Goal: Task Accomplishment & Management: Use online tool/utility

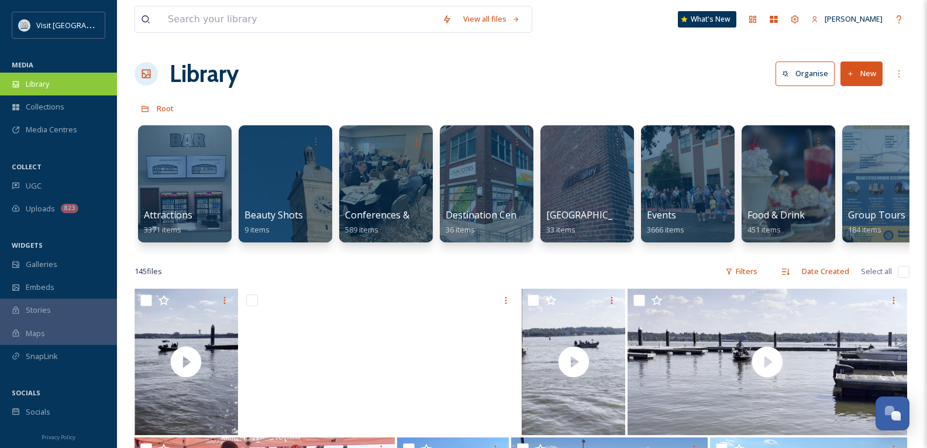
click at [40, 80] on span "Library" at bounding box center [37, 83] width 23 height 11
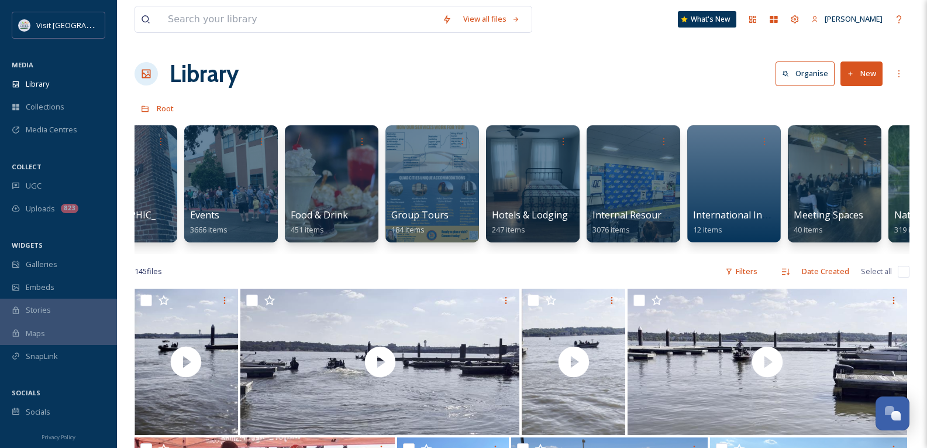
scroll to position [0, 468]
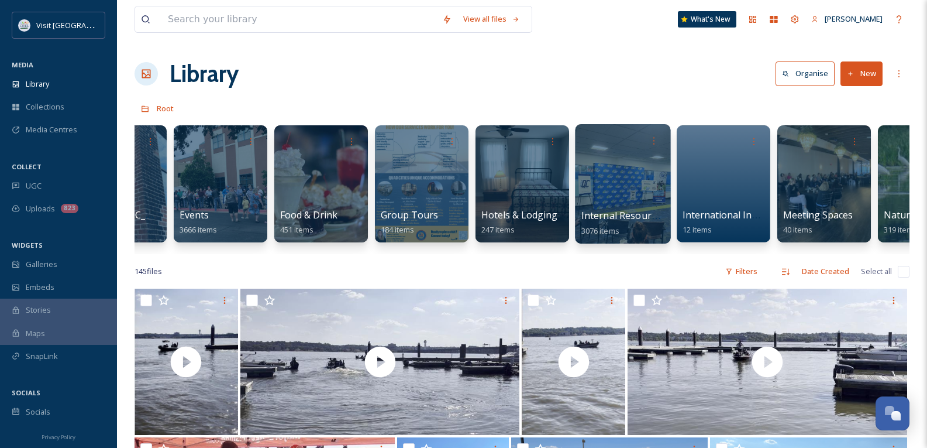
click at [638, 216] on span "Internal Resources" at bounding box center [624, 215] width 85 height 13
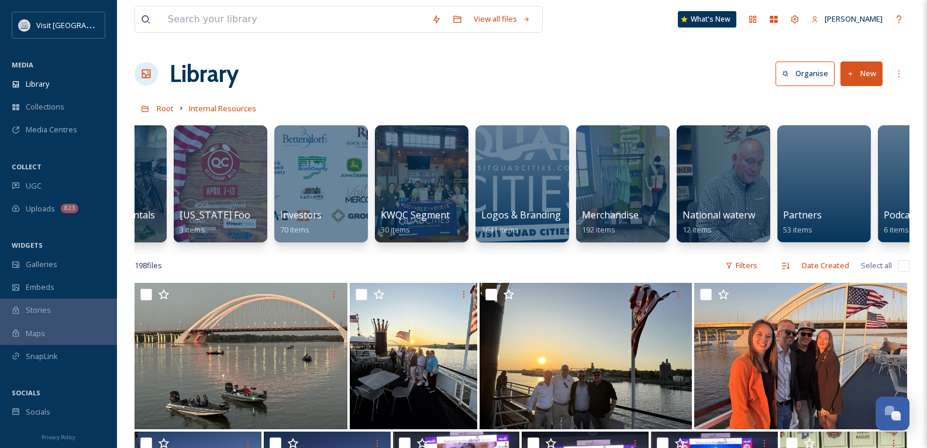
scroll to position [0, 1085]
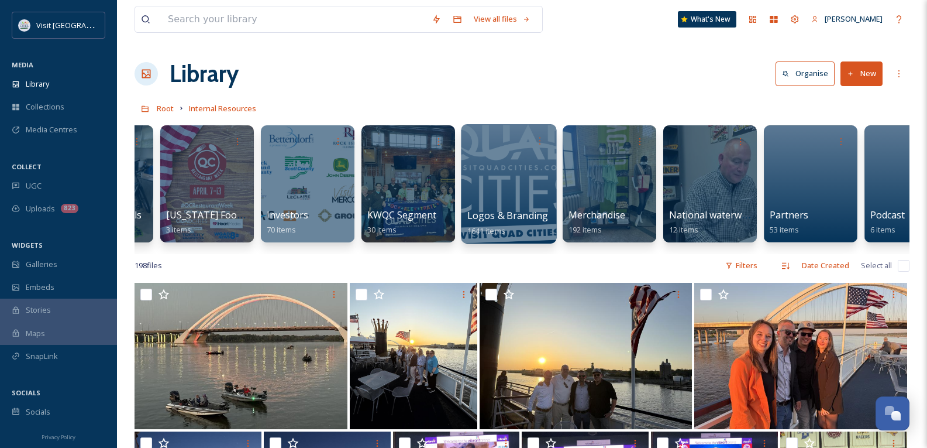
click at [507, 213] on span "Logos & Branding" at bounding box center [508, 215] width 81 height 13
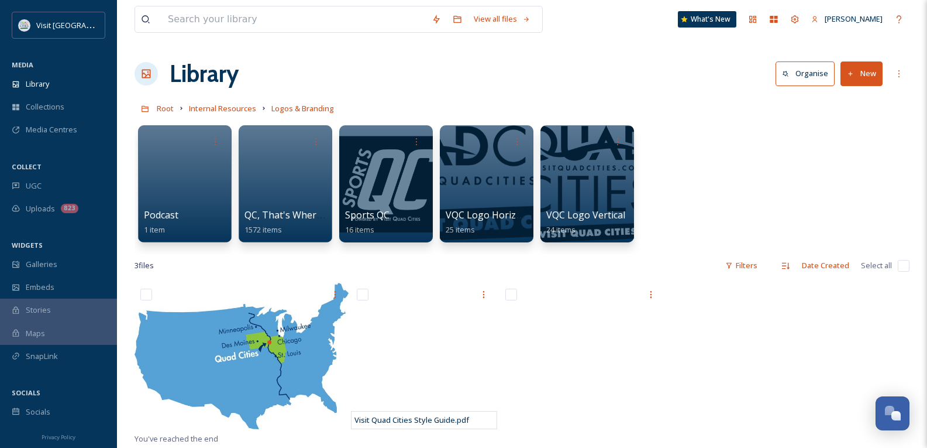
click at [866, 69] on button "New" at bounding box center [862, 73] width 42 height 24
click at [850, 152] on span "Folder" at bounding box center [848, 146] width 22 height 11
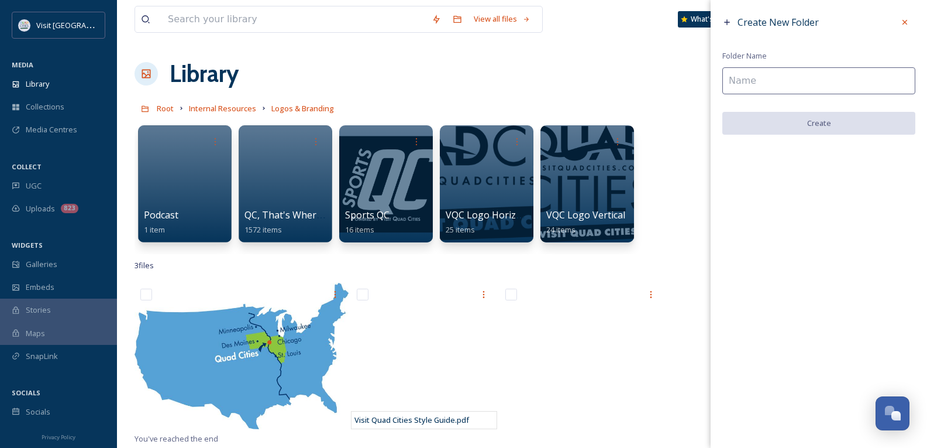
click at [794, 84] on input at bounding box center [819, 80] width 193 height 27
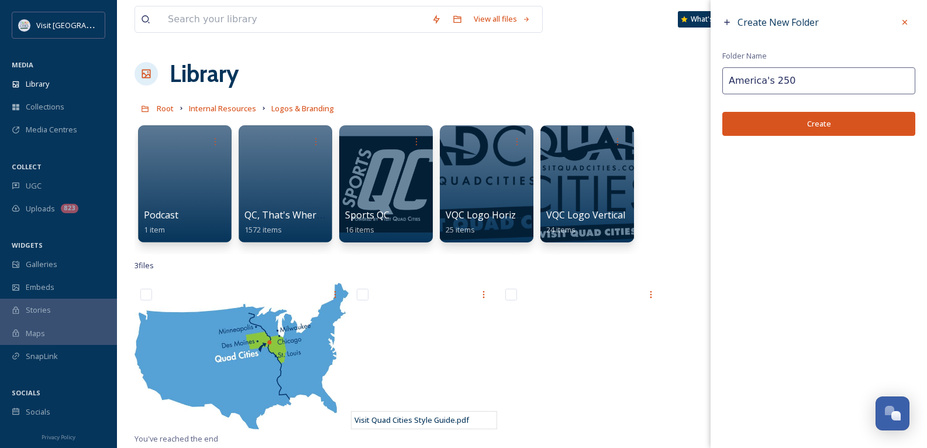
type input "America's 250"
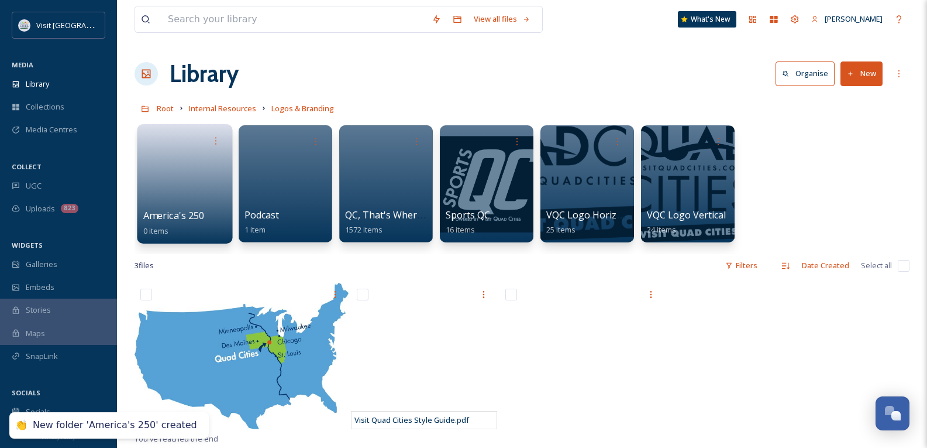
click at [194, 213] on span "America's 250" at bounding box center [173, 215] width 61 height 13
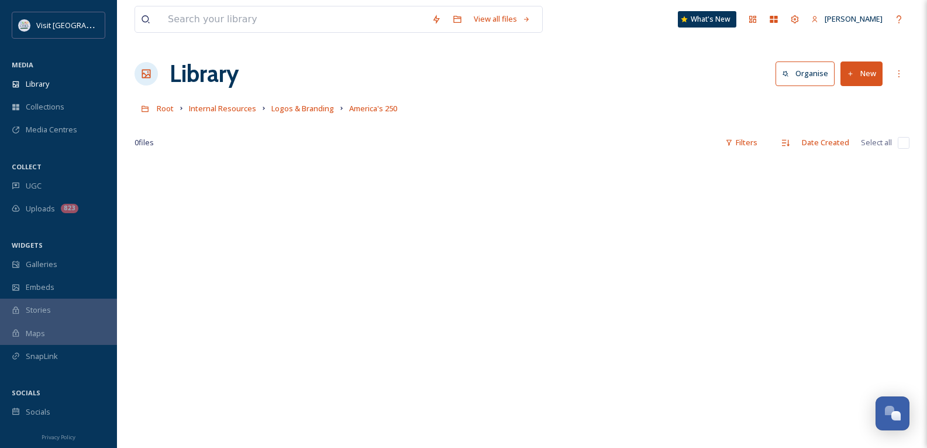
click at [866, 74] on button "New" at bounding box center [862, 73] width 42 height 24
click at [849, 123] on span ".zip Upload" at bounding box center [856, 123] width 39 height 11
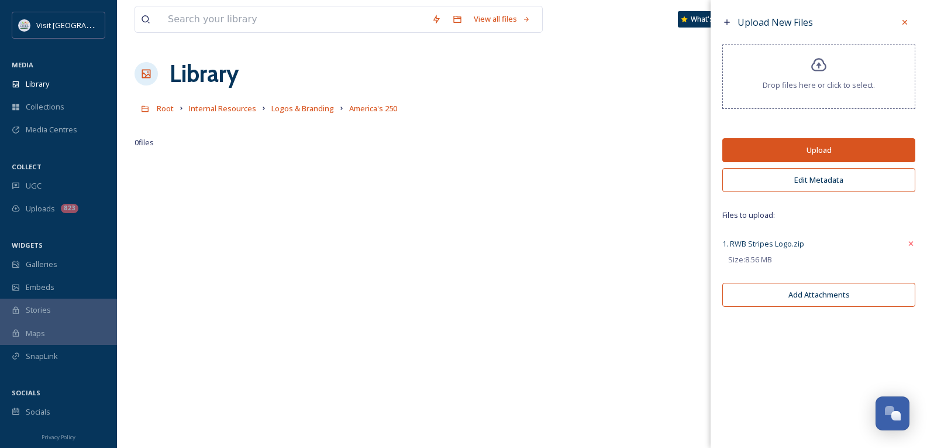
click at [854, 145] on button "Upload" at bounding box center [819, 150] width 193 height 24
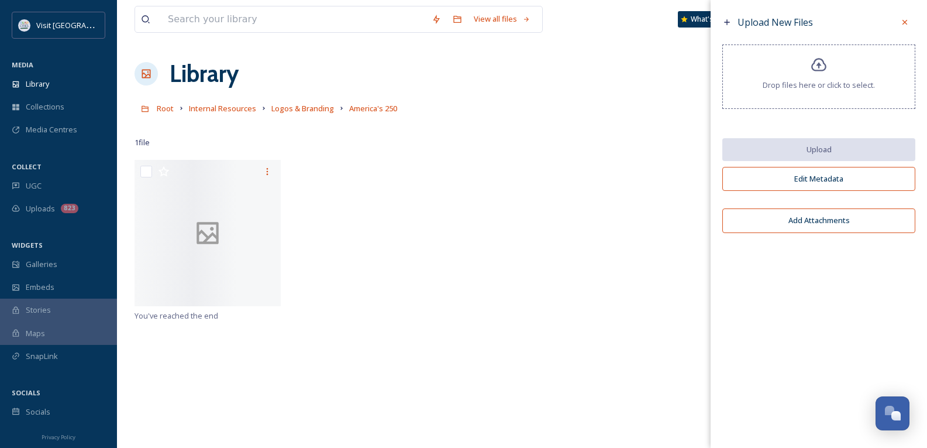
click at [538, 107] on div "Root Internal Resources Logos & Branding America's 250" at bounding box center [522, 108] width 775 height 22
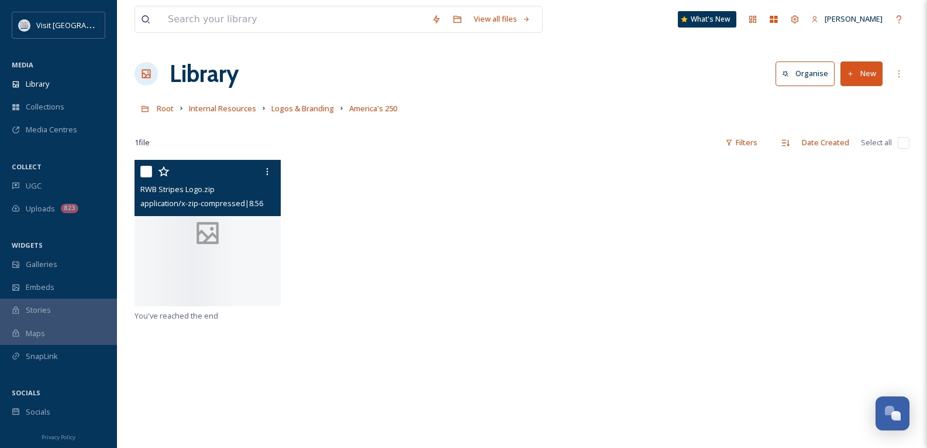
click at [187, 232] on div at bounding box center [208, 233] width 146 height 146
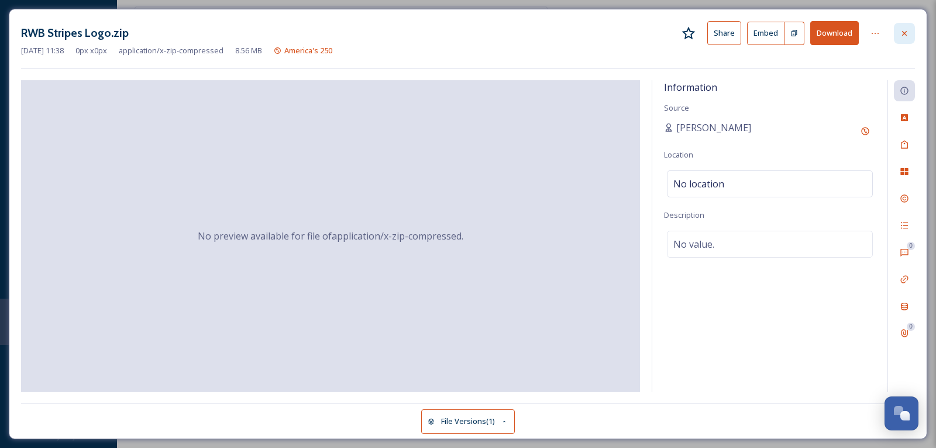
click at [912, 30] on div at bounding box center [904, 33] width 21 height 21
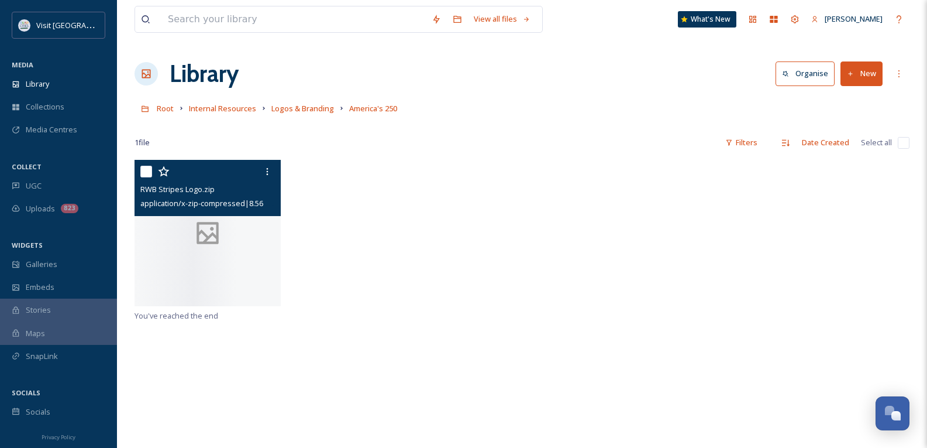
click at [860, 70] on button "New" at bounding box center [862, 73] width 42 height 24
click at [850, 99] on span "File Upload" at bounding box center [856, 100] width 39 height 11
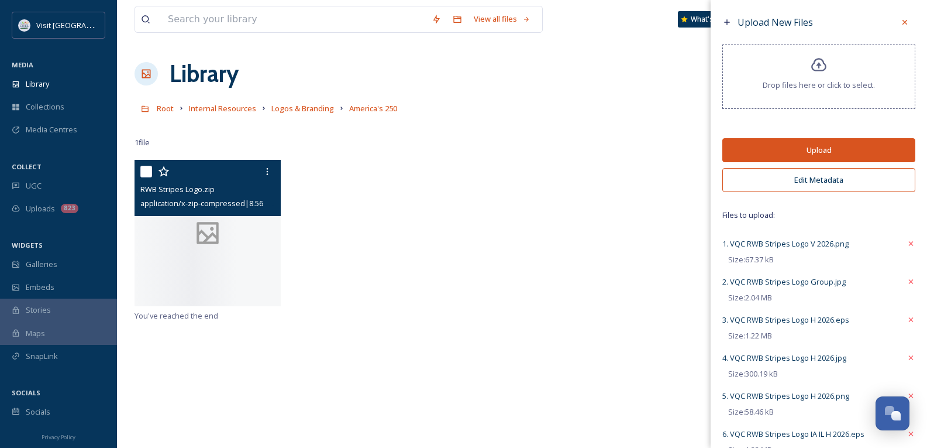
click at [785, 147] on button "Upload" at bounding box center [819, 150] width 193 height 24
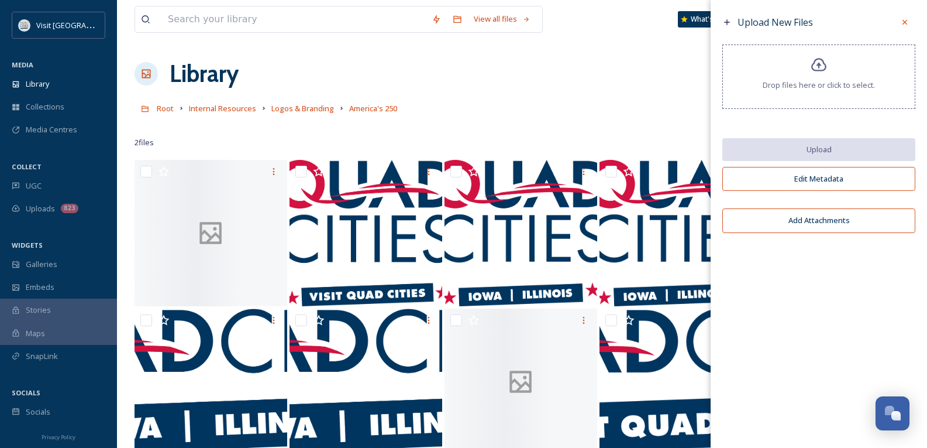
click at [905, 20] on icon at bounding box center [905, 22] width 9 height 9
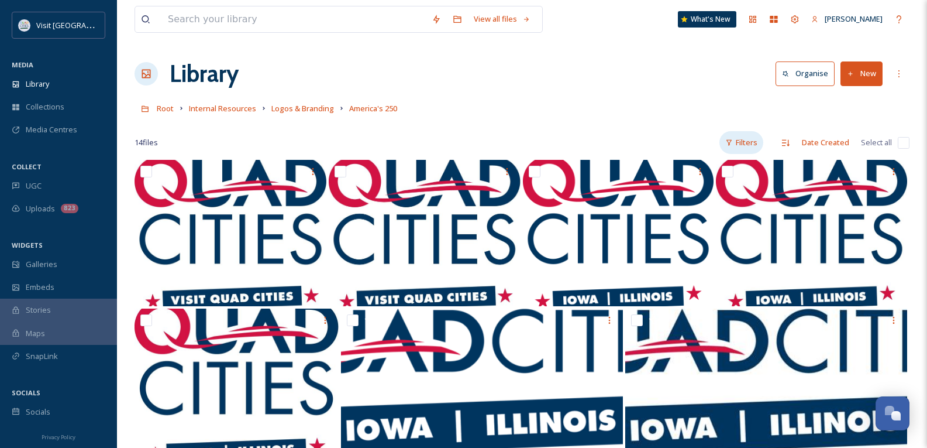
click at [755, 142] on div "Filters" at bounding box center [742, 142] width 44 height 23
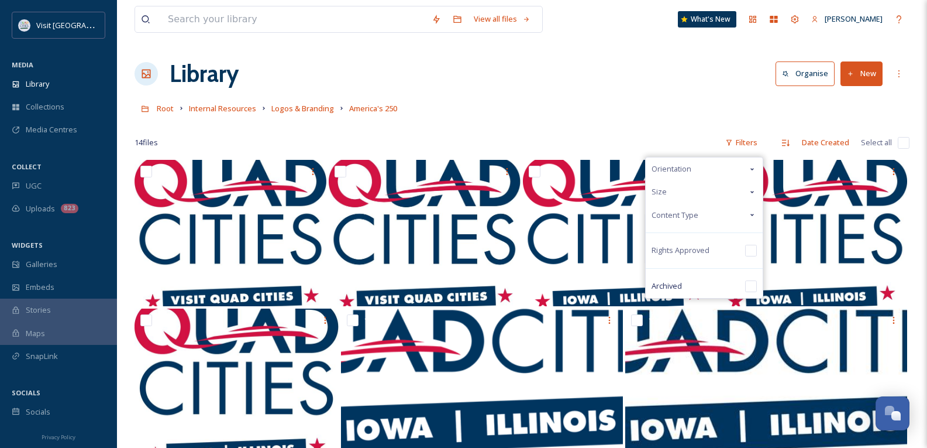
click at [734, 115] on div "Root Internal Resources Logos & Branding America's 250" at bounding box center [522, 108] width 775 height 22
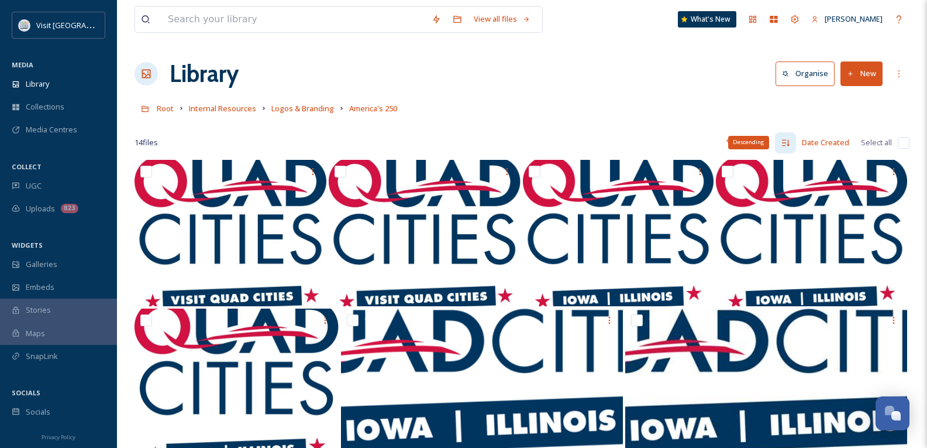
click at [786, 142] on icon at bounding box center [786, 142] width 8 height 6
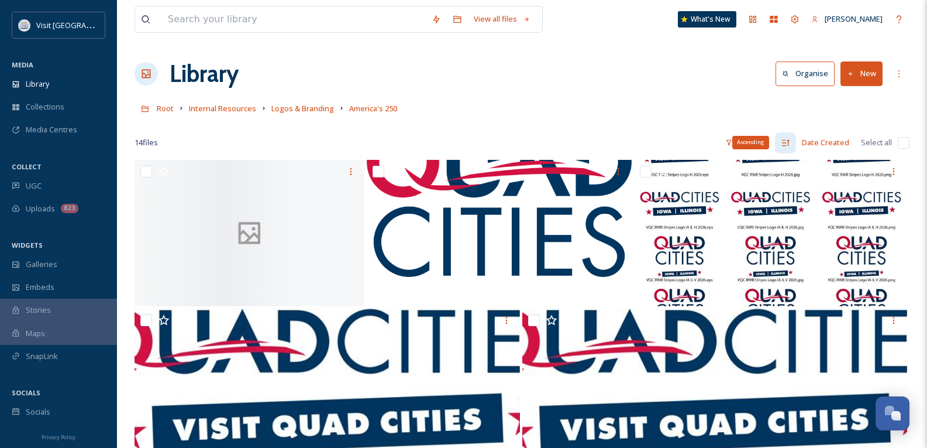
click at [791, 143] on icon at bounding box center [785, 142] width 9 height 9
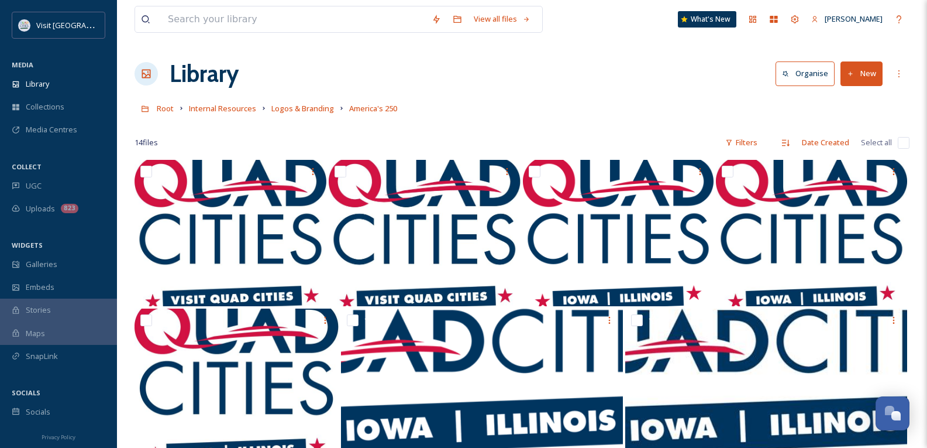
drag, startPoint x: 540, startPoint y: 123, endPoint x: 831, endPoint y: 111, distance: 292.3
click at [592, 101] on div "Root Internal Resources Logos & Branding America's 250" at bounding box center [522, 108] width 775 height 22
click at [899, 75] on icon at bounding box center [899, 73] width 9 height 9
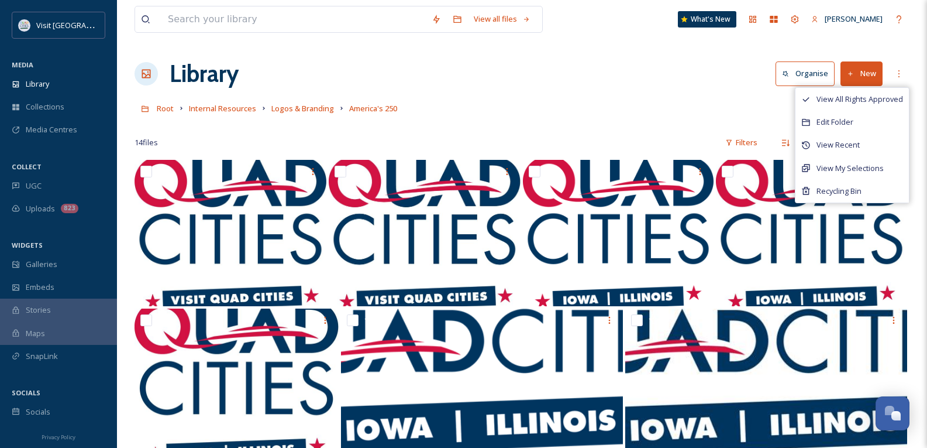
click at [671, 84] on div "Library Organise New View All Rights Approved Edit Folder View Recent View My S…" at bounding box center [522, 73] width 775 height 35
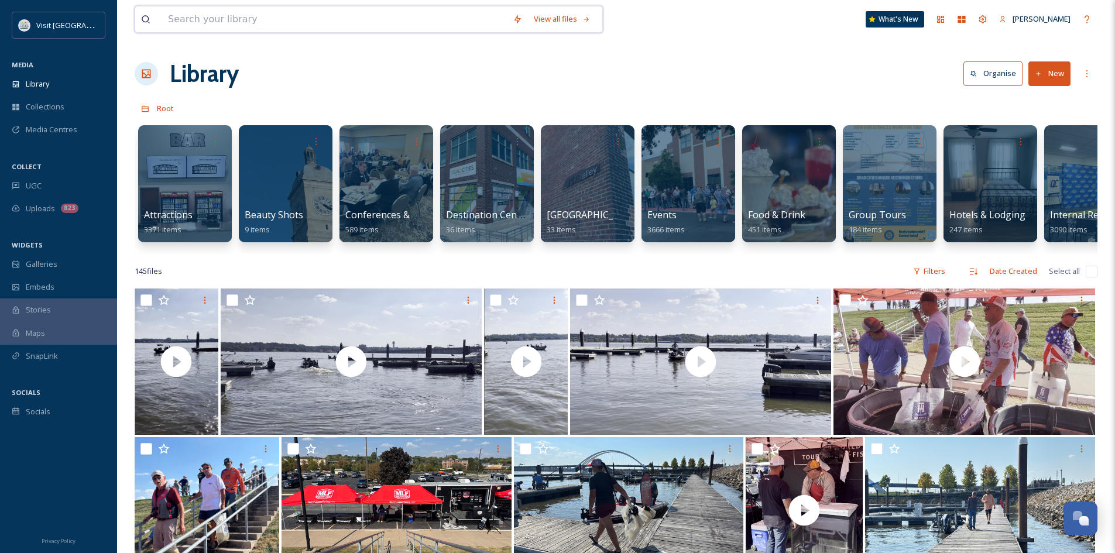
click at [295, 16] on input at bounding box center [334, 19] width 345 height 26
type input "amanda"
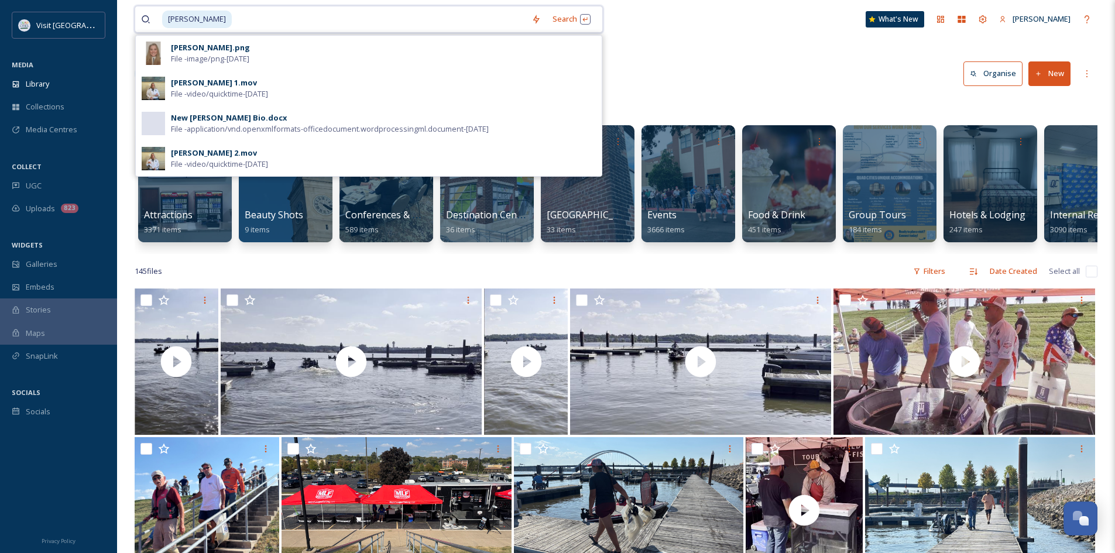
drag, startPoint x: 232, startPoint y: 15, endPoint x: 81, endPoint y: -5, distance: 151.8
click at [81, 0] on html "Visit Quad Cities MEDIA Library Collections Media Centres COLLECT UGC Uploads 8…" at bounding box center [557, 530] width 1115 height 1061
type input "a"
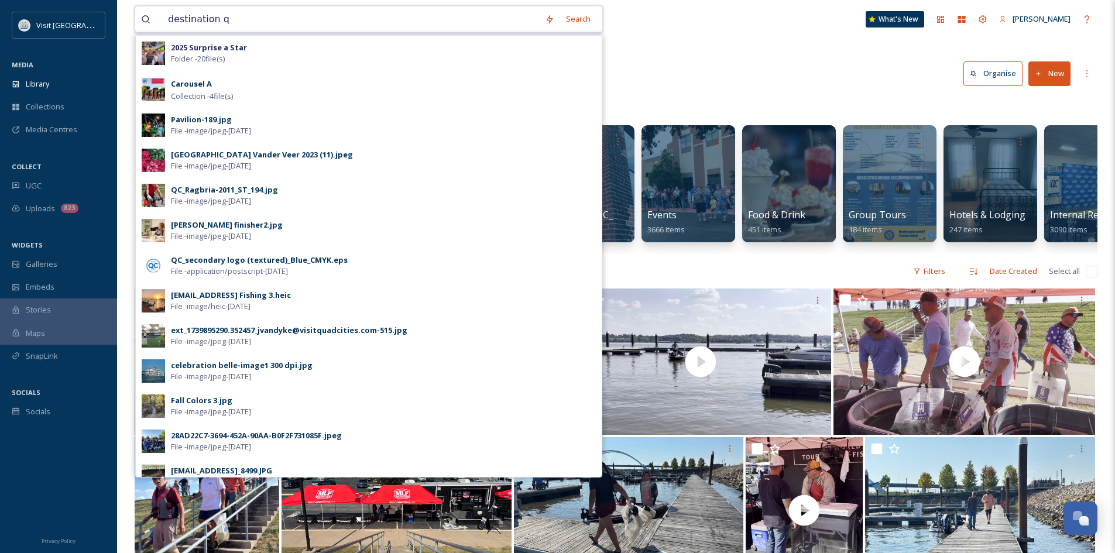
type input "destination qc"
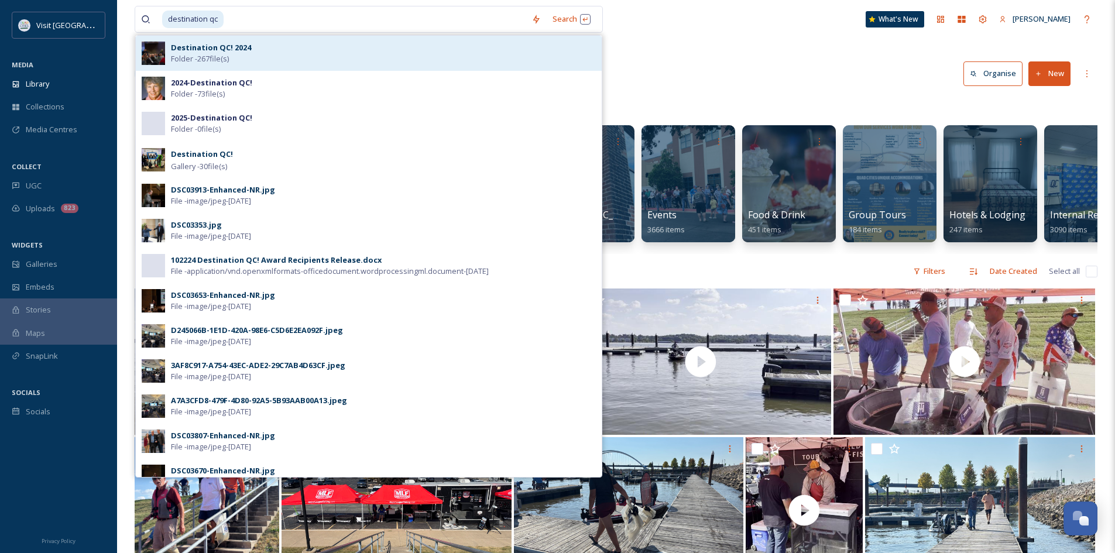
click at [211, 45] on strong "Destination QC! 2024" at bounding box center [211, 47] width 80 height 11
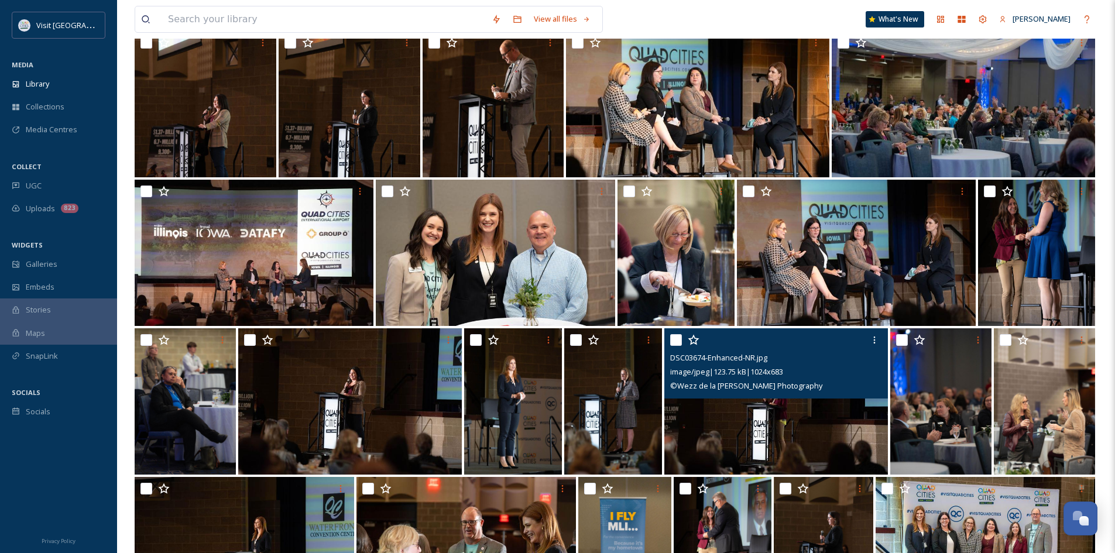
scroll to position [2325, 0]
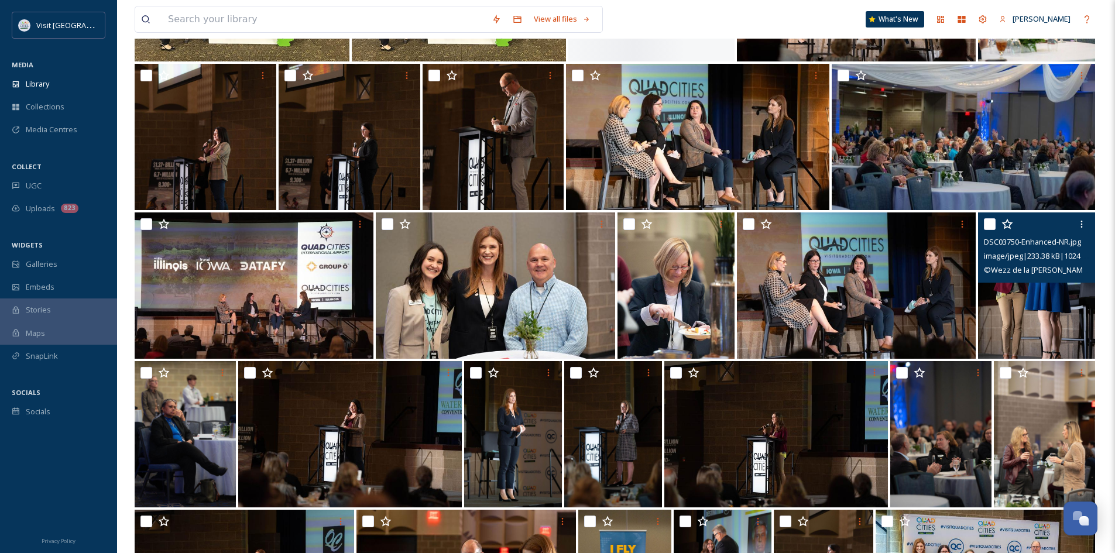
click at [1057, 295] on img at bounding box center [1036, 285] width 117 height 146
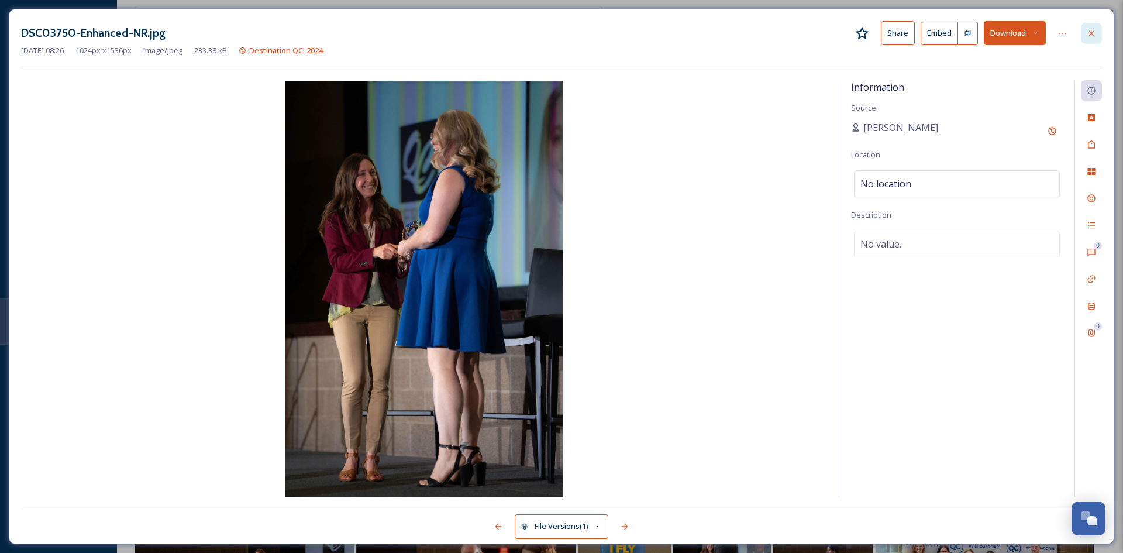
click at [1093, 32] on icon at bounding box center [1092, 32] width 5 height 5
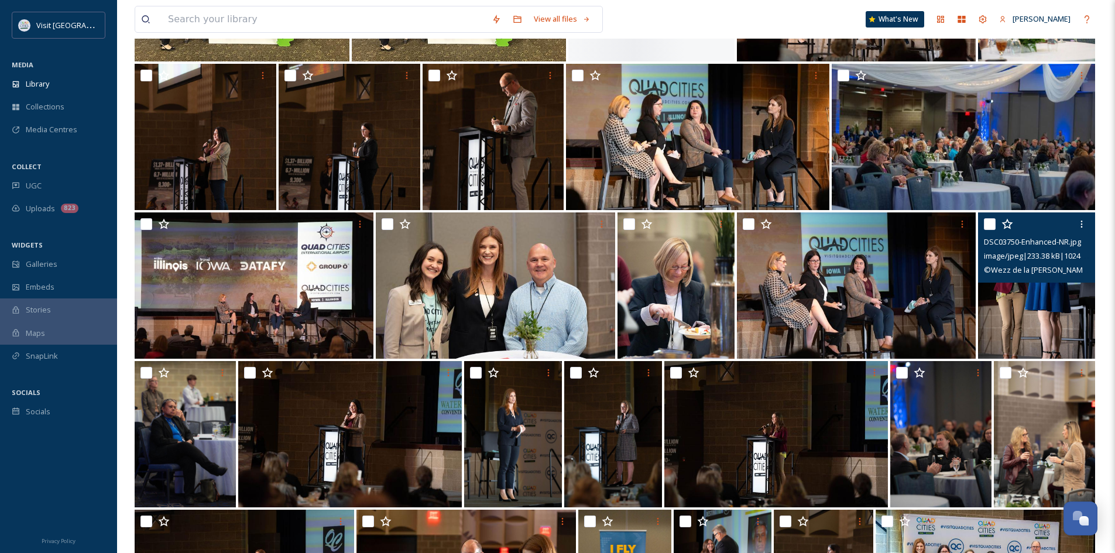
click at [1015, 322] on img at bounding box center [1036, 285] width 117 height 146
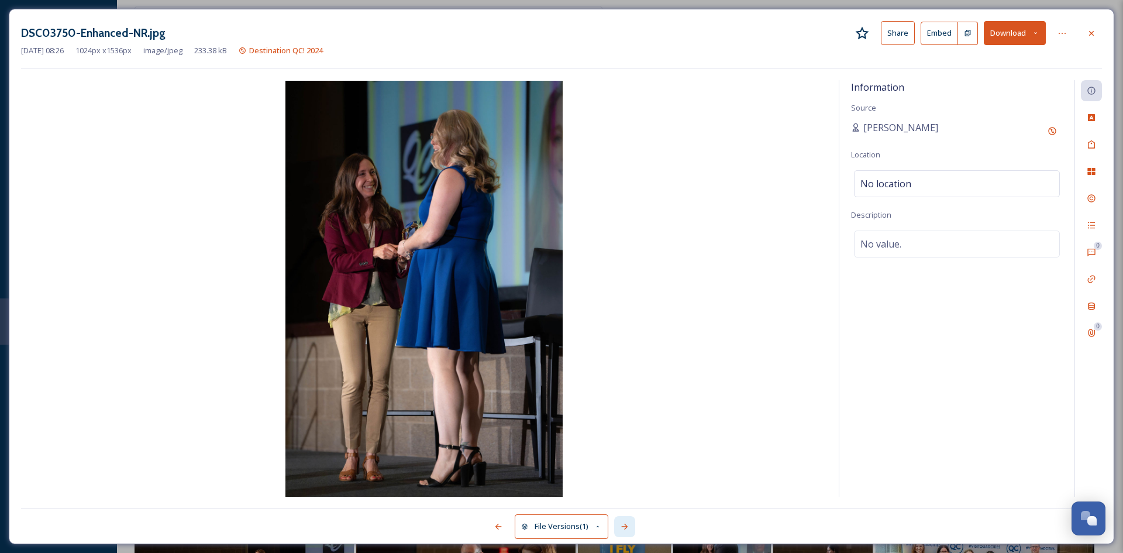
click at [628, 530] on icon at bounding box center [624, 526] width 9 height 9
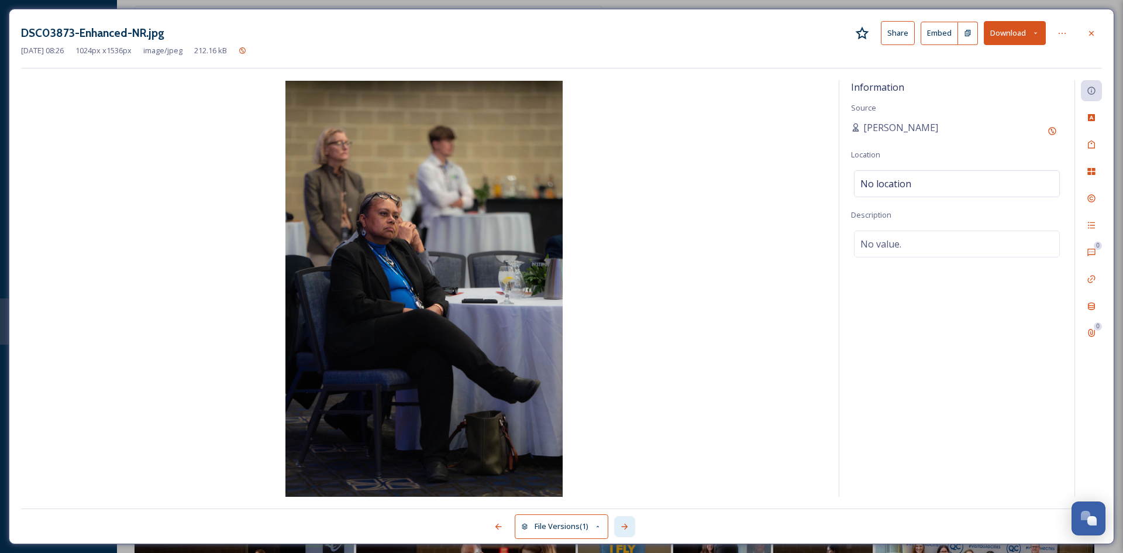
click at [628, 530] on icon at bounding box center [624, 526] width 9 height 9
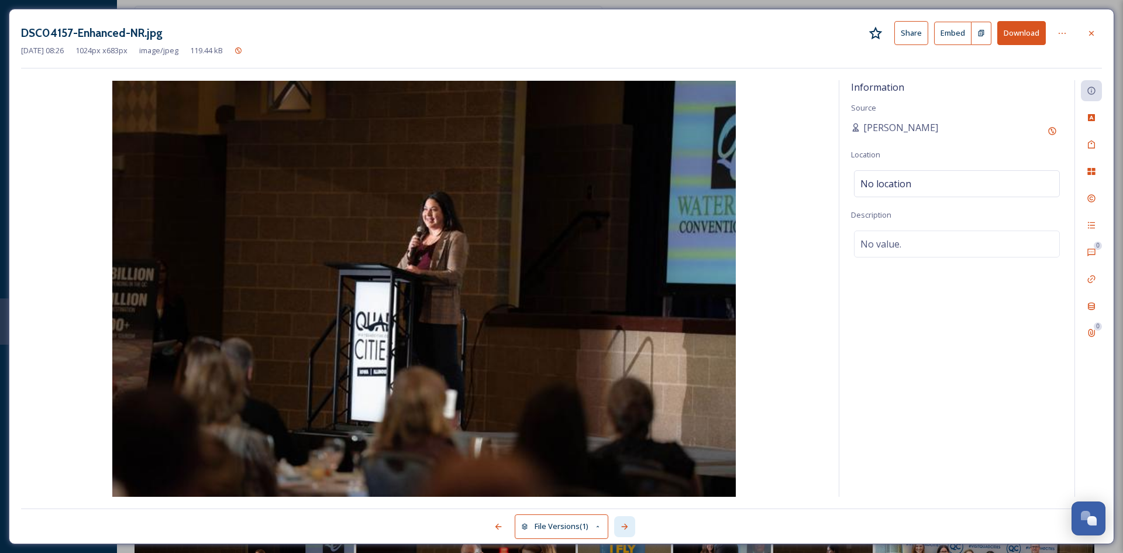
click at [628, 530] on icon at bounding box center [624, 526] width 9 height 9
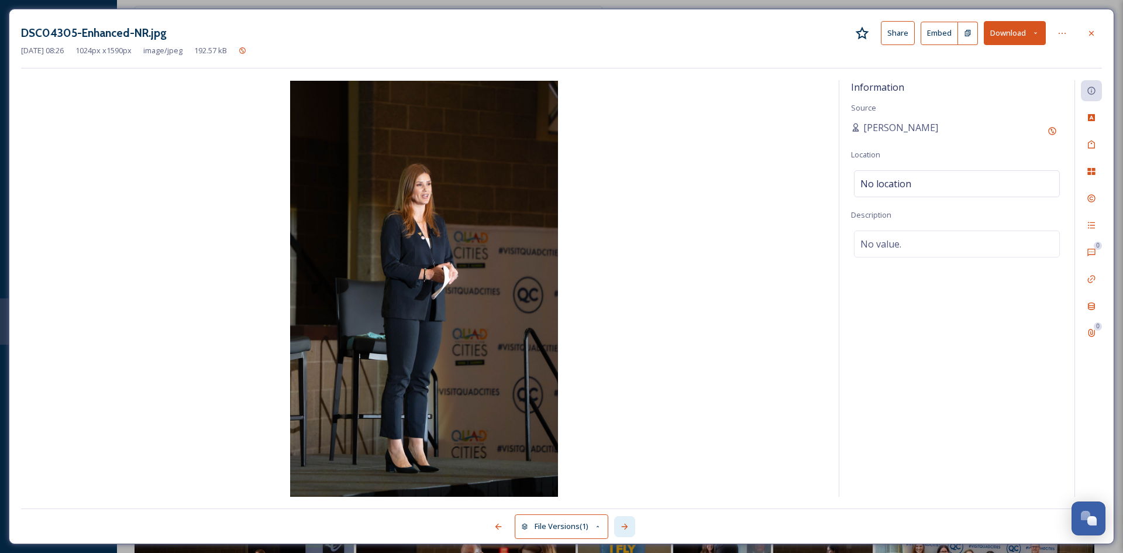
click at [628, 530] on icon at bounding box center [624, 526] width 9 height 9
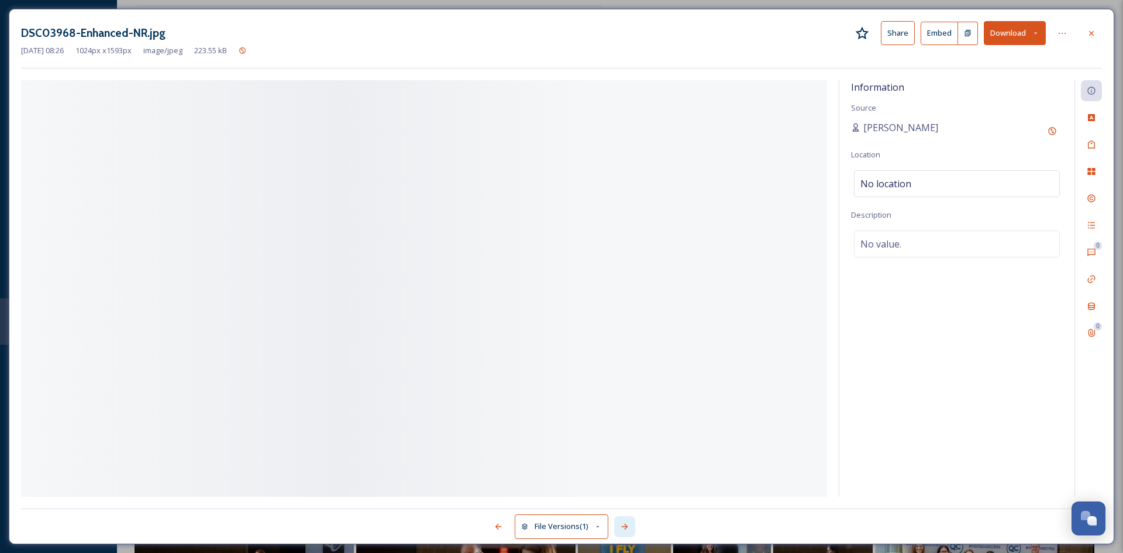
click at [628, 530] on icon at bounding box center [624, 526] width 9 height 9
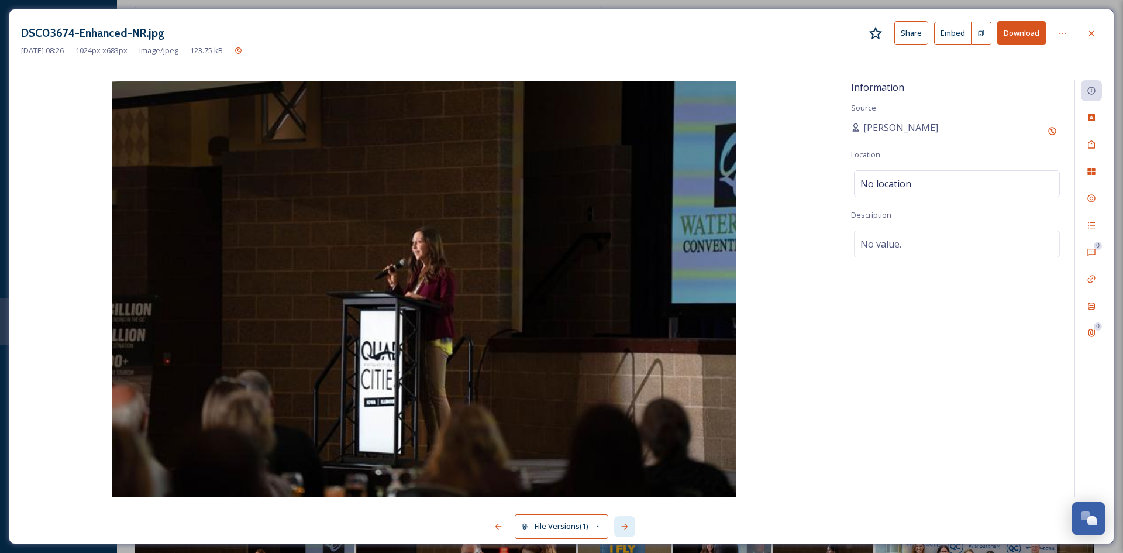
click at [628, 530] on icon at bounding box center [624, 526] width 9 height 9
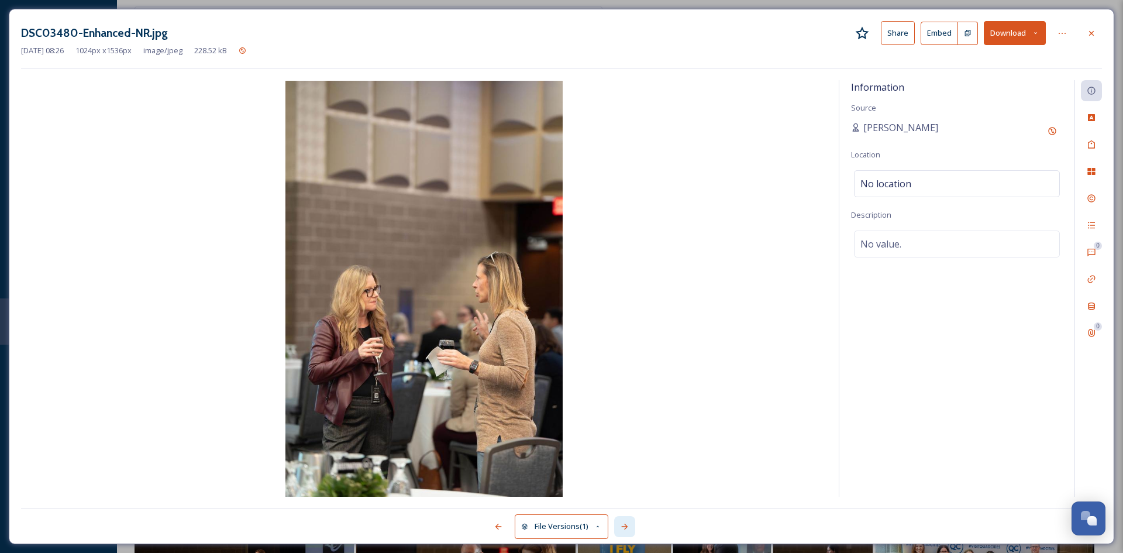
click at [628, 530] on icon at bounding box center [624, 526] width 9 height 9
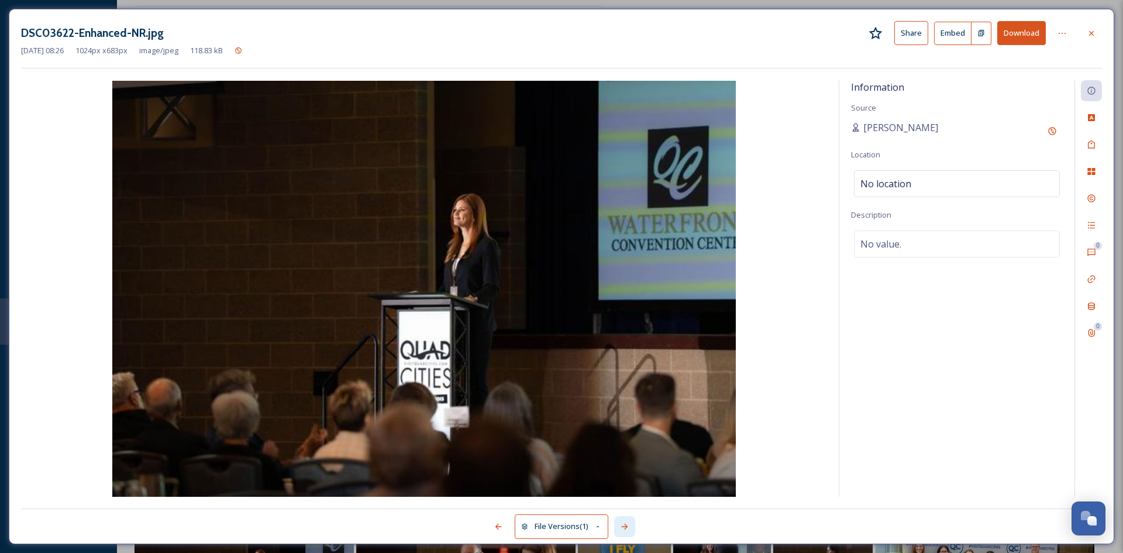
click at [628, 530] on icon at bounding box center [624, 526] width 9 height 9
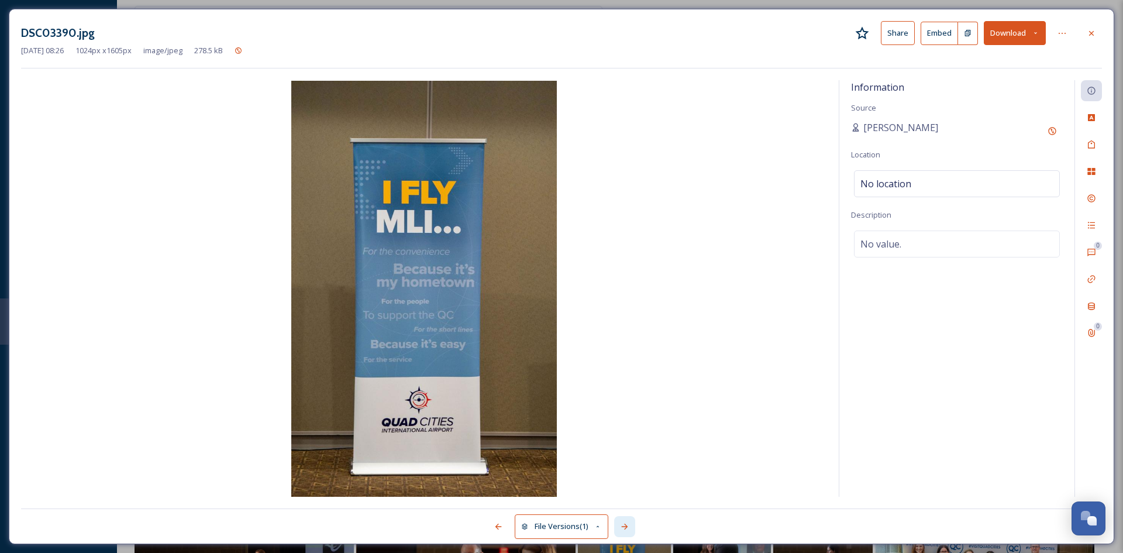
click at [628, 530] on icon at bounding box center [624, 526] width 9 height 9
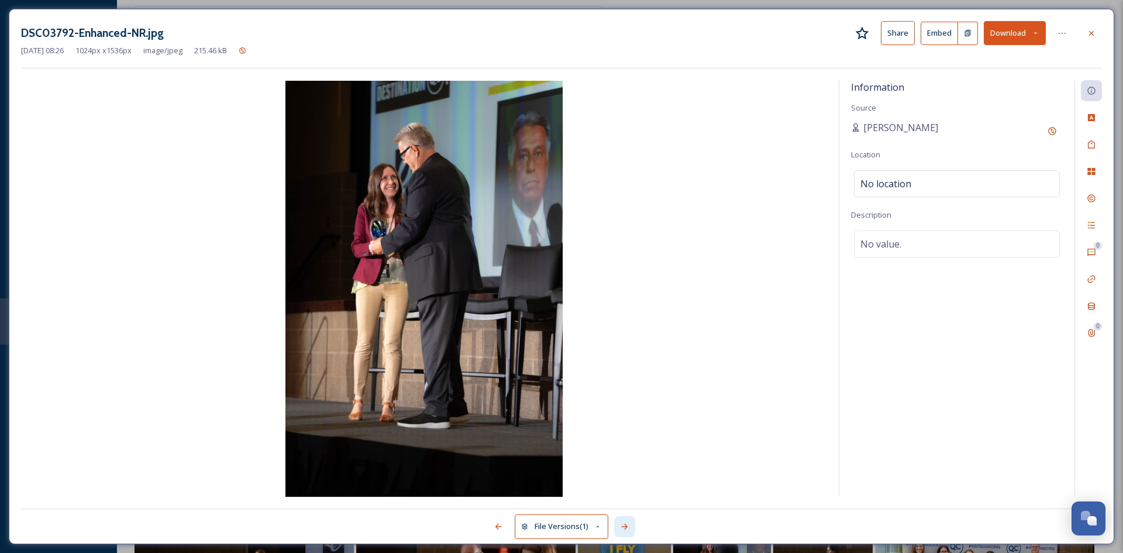
click at [628, 530] on icon at bounding box center [624, 526] width 9 height 9
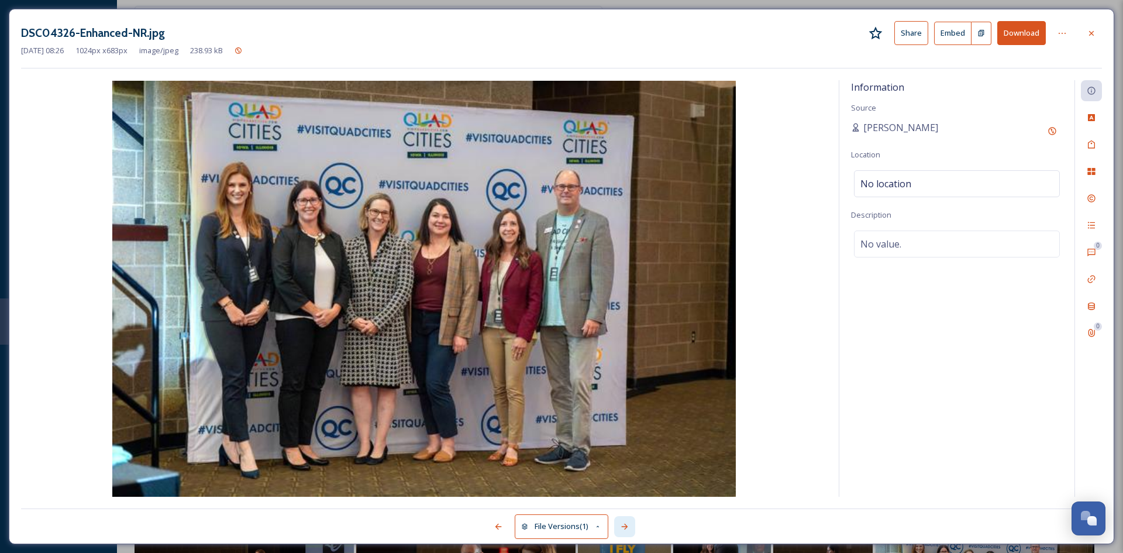
click at [628, 530] on icon at bounding box center [624, 526] width 9 height 9
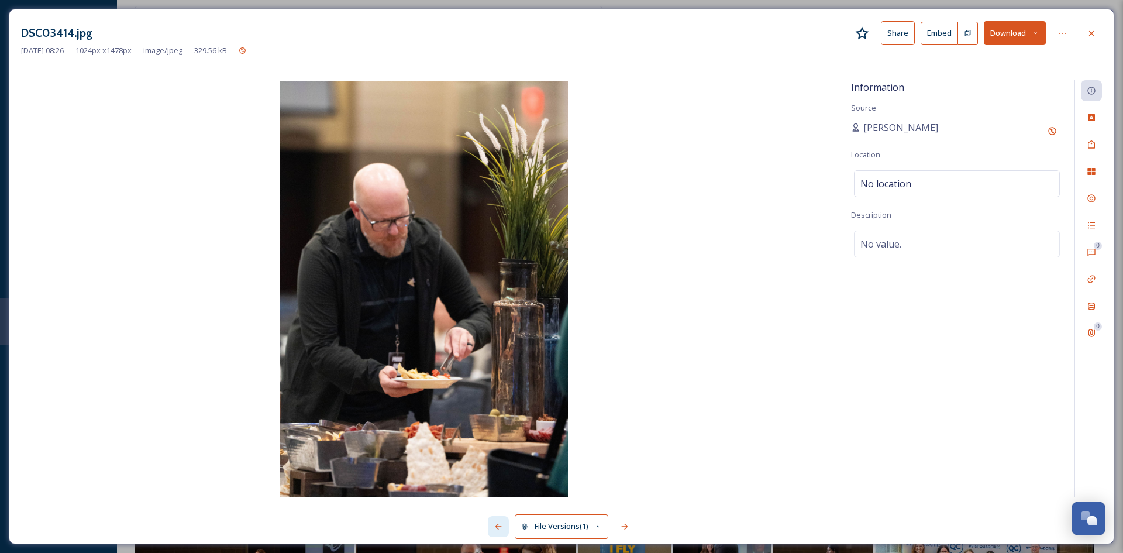
click at [495, 527] on icon at bounding box center [498, 526] width 9 height 9
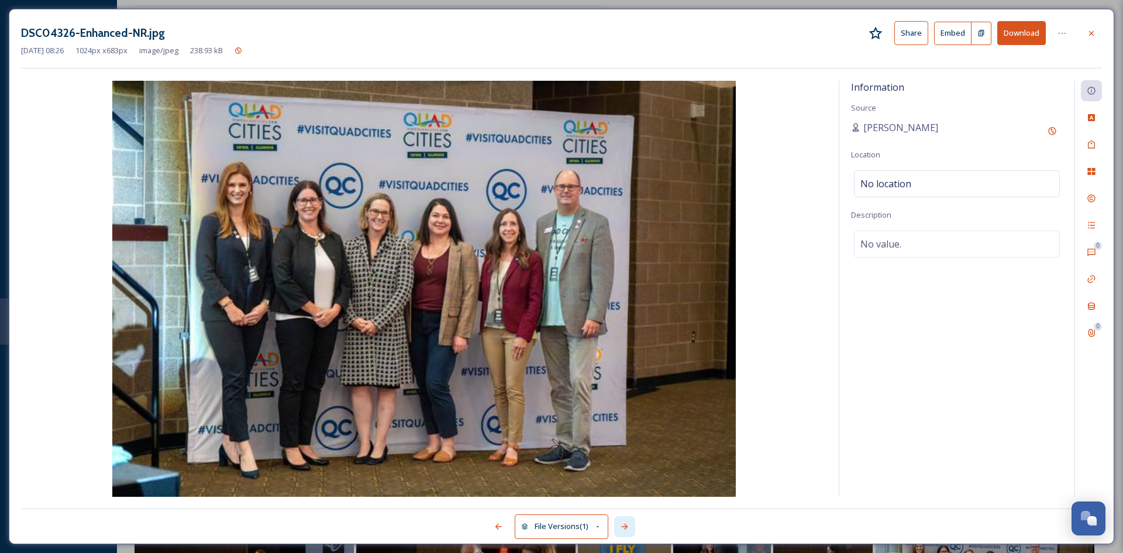
click at [627, 528] on icon at bounding box center [624, 526] width 9 height 9
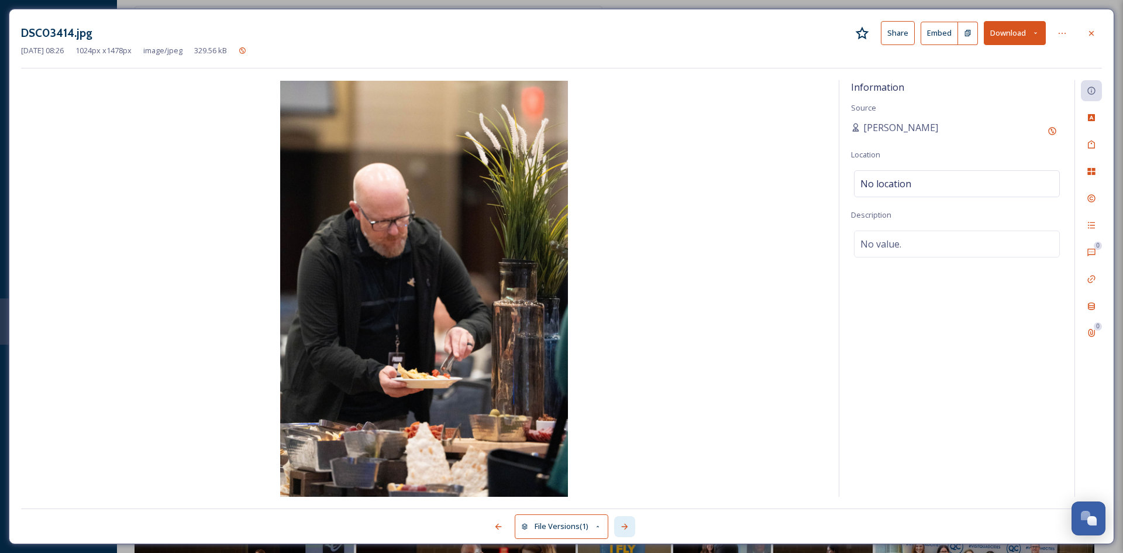
click at [627, 528] on icon at bounding box center [624, 526] width 9 height 9
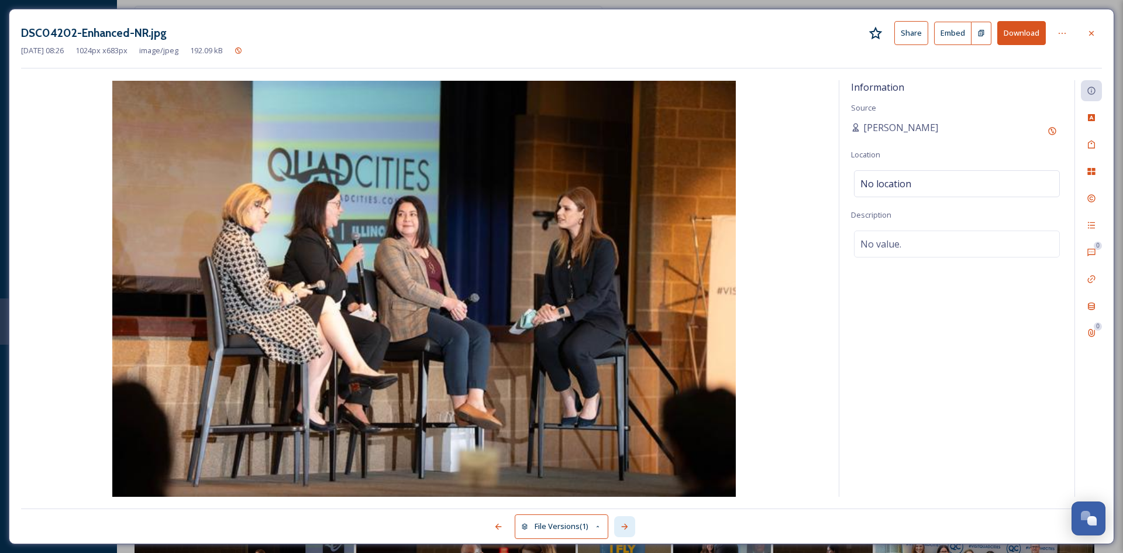
click at [627, 528] on icon at bounding box center [624, 526] width 9 height 9
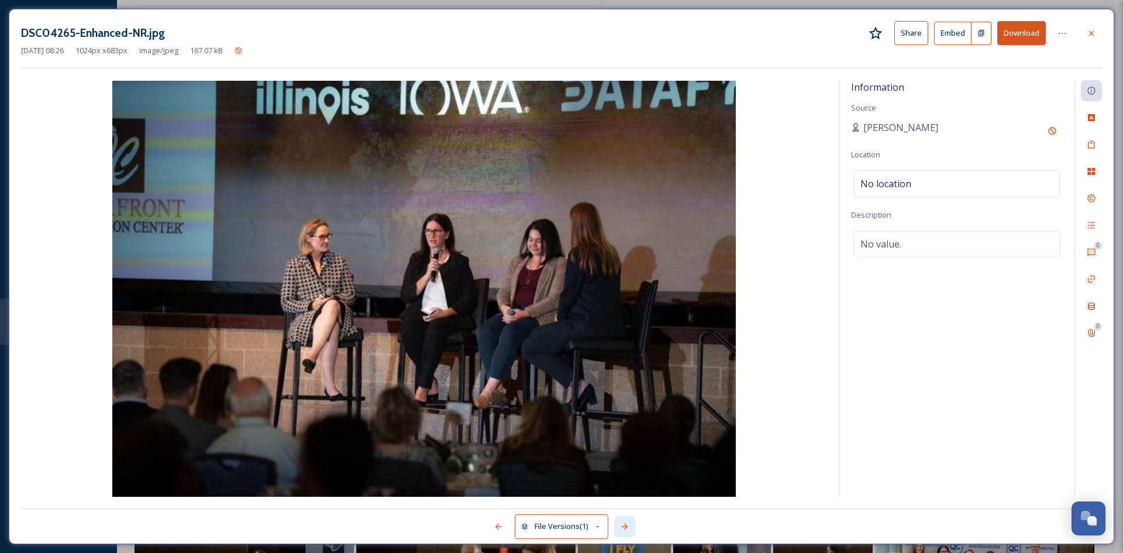
click at [627, 528] on icon at bounding box center [624, 526] width 9 height 9
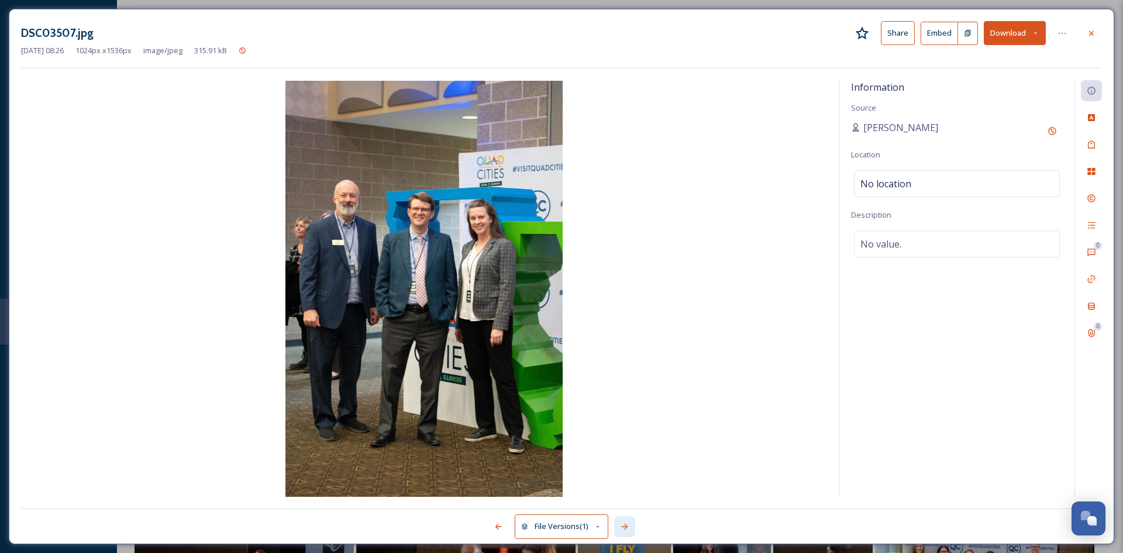
click at [627, 528] on icon at bounding box center [624, 526] width 9 height 9
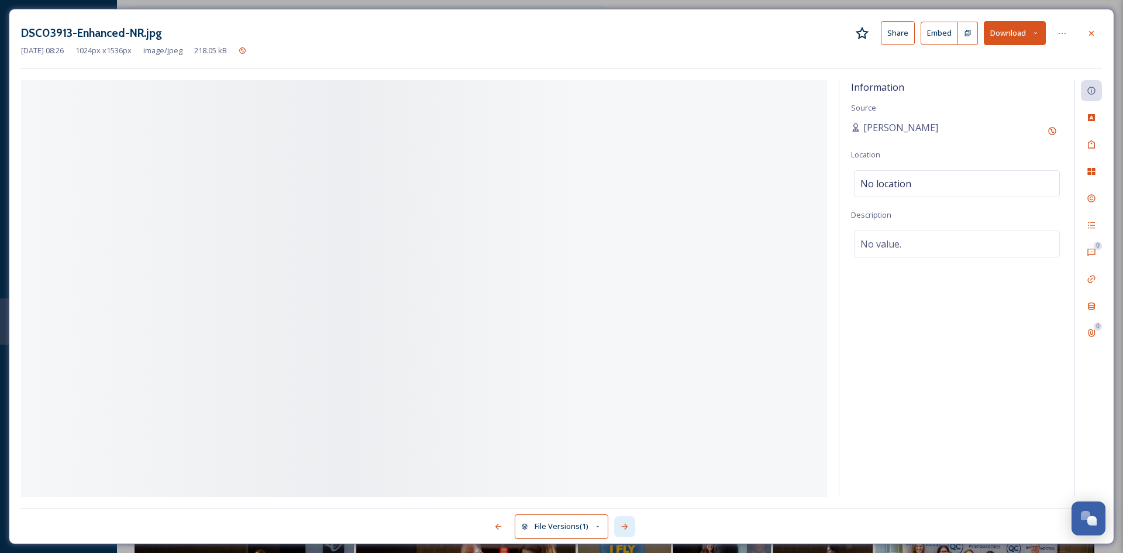
click at [627, 528] on icon at bounding box center [624, 526] width 9 height 9
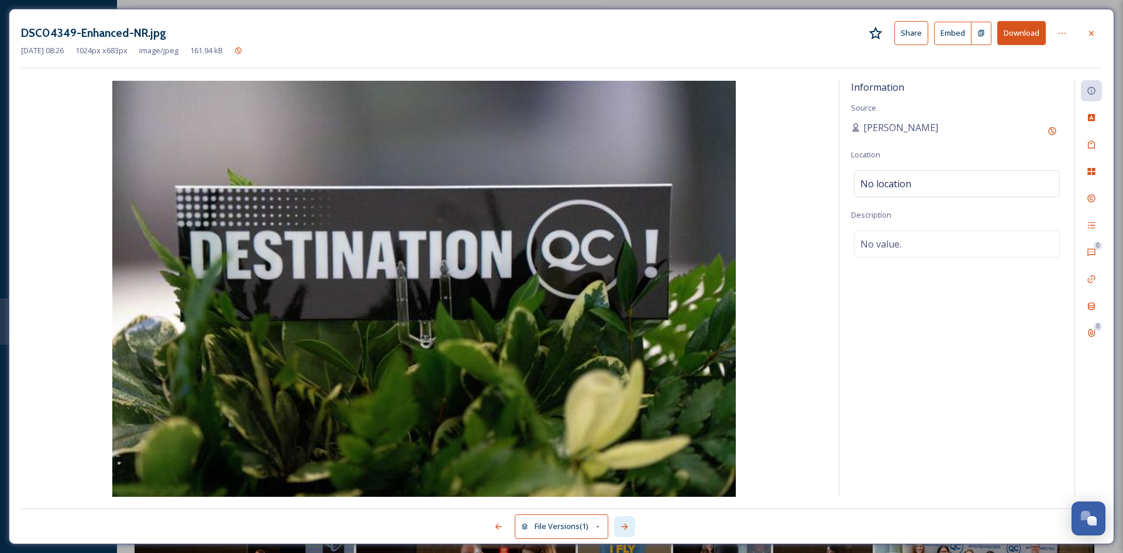
click at [627, 528] on icon at bounding box center [624, 526] width 9 height 9
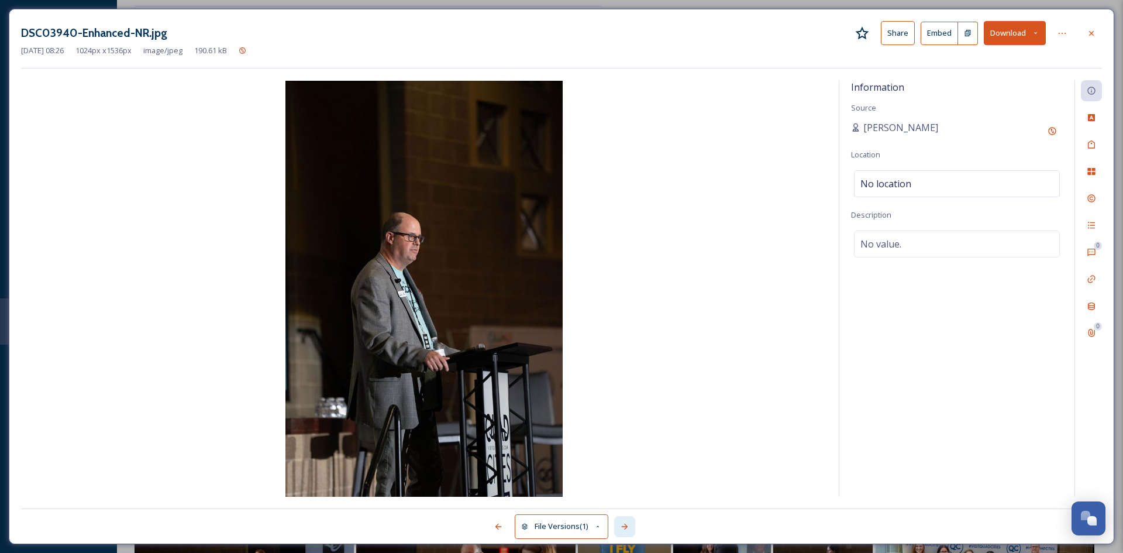
click at [627, 528] on icon at bounding box center [624, 526] width 9 height 9
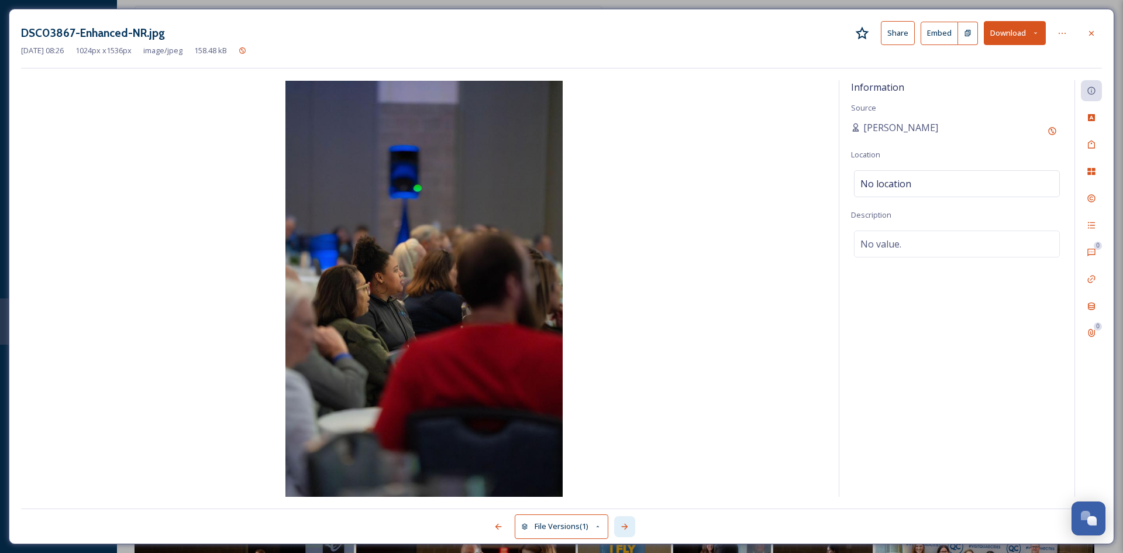
click at [627, 528] on icon at bounding box center [624, 526] width 9 height 9
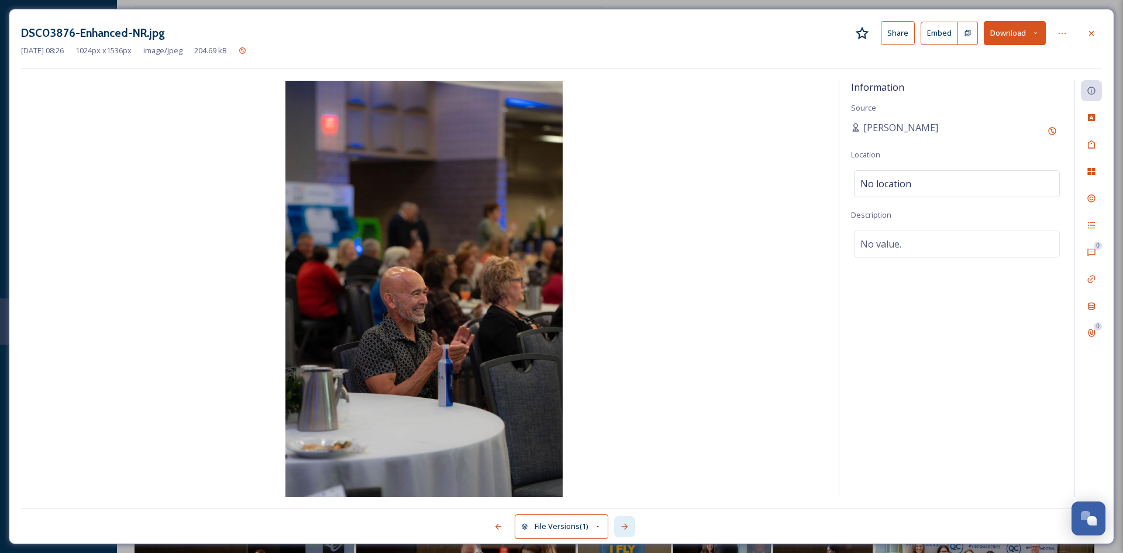
click at [627, 528] on icon at bounding box center [624, 526] width 9 height 9
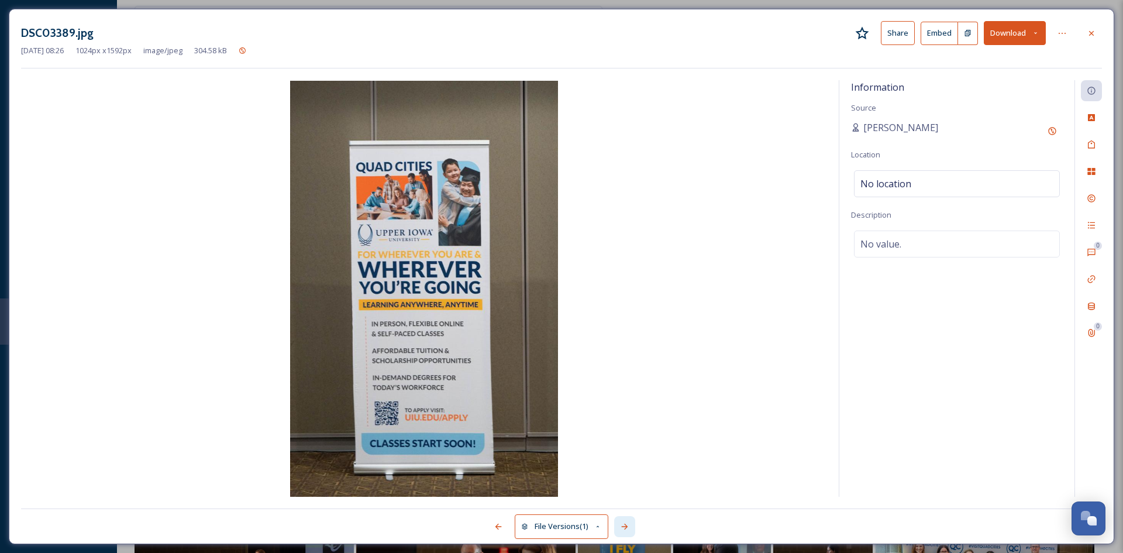
click at [627, 528] on icon at bounding box center [624, 526] width 9 height 9
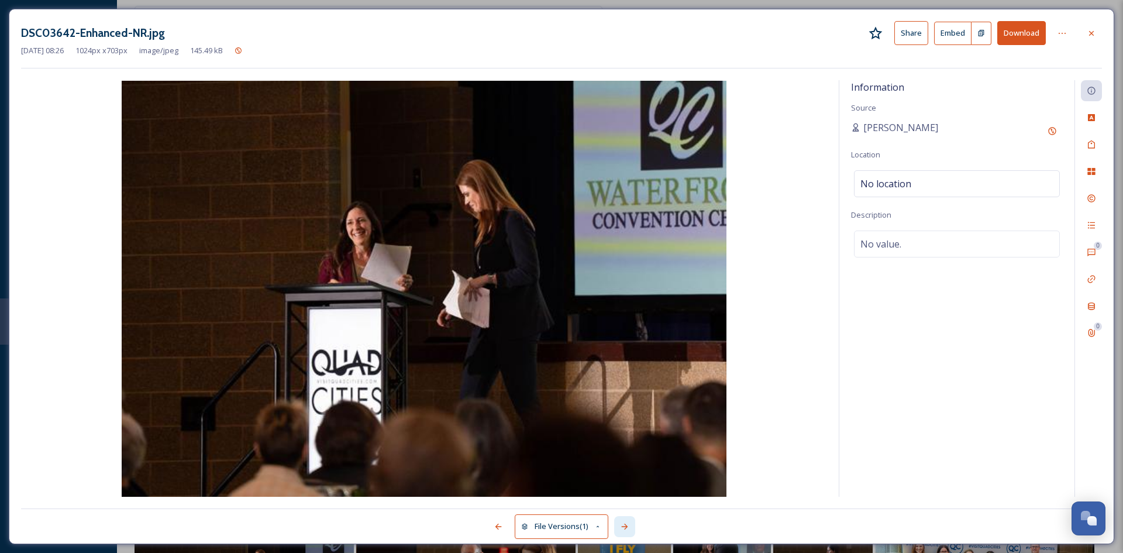
click at [627, 528] on icon at bounding box center [624, 526] width 9 height 9
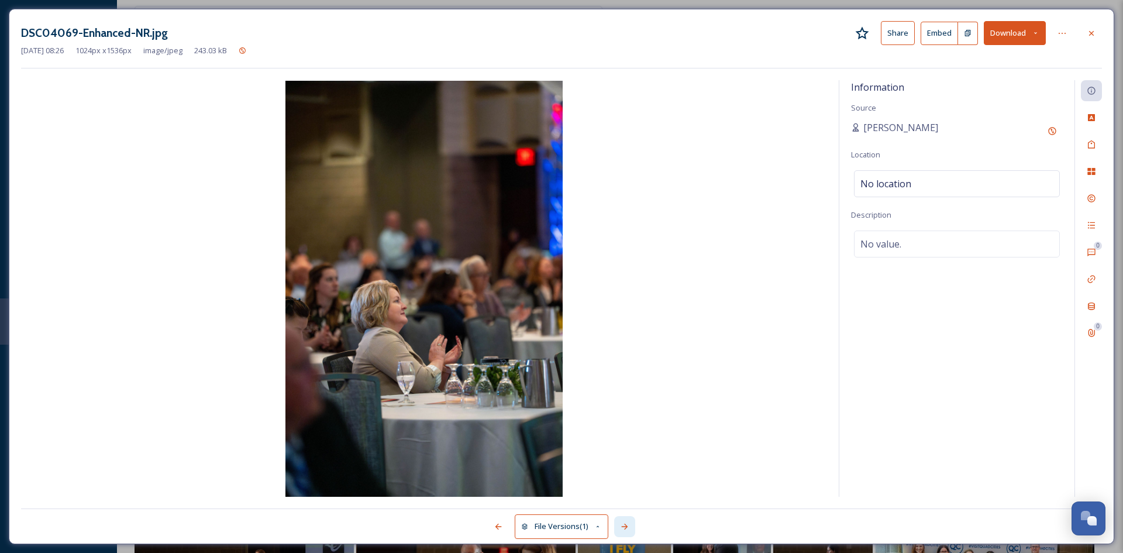
click at [627, 528] on icon at bounding box center [624, 526] width 9 height 9
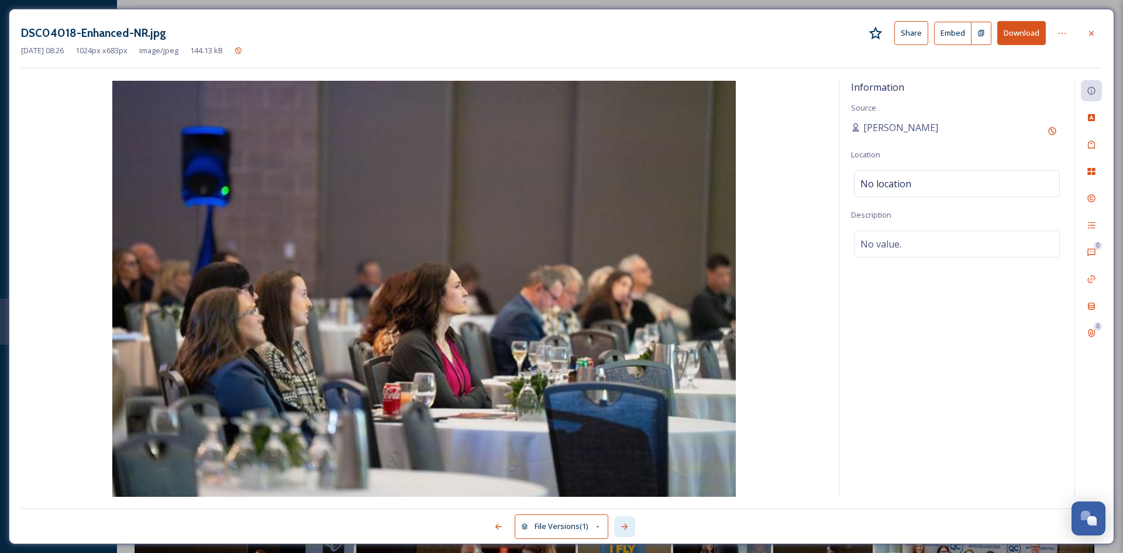
click at [627, 528] on icon at bounding box center [624, 526] width 9 height 9
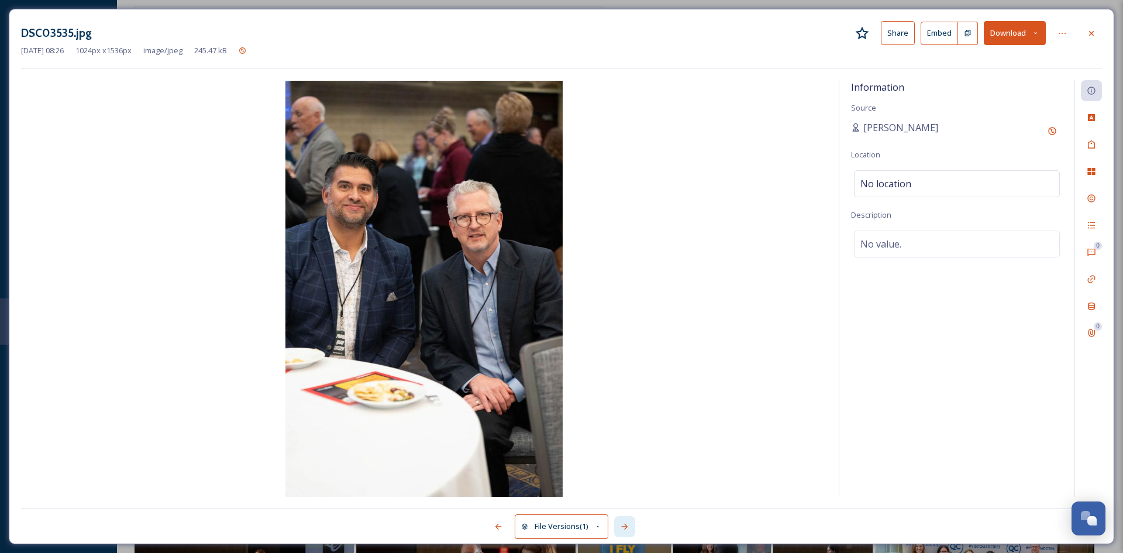
click at [627, 528] on icon at bounding box center [624, 526] width 9 height 9
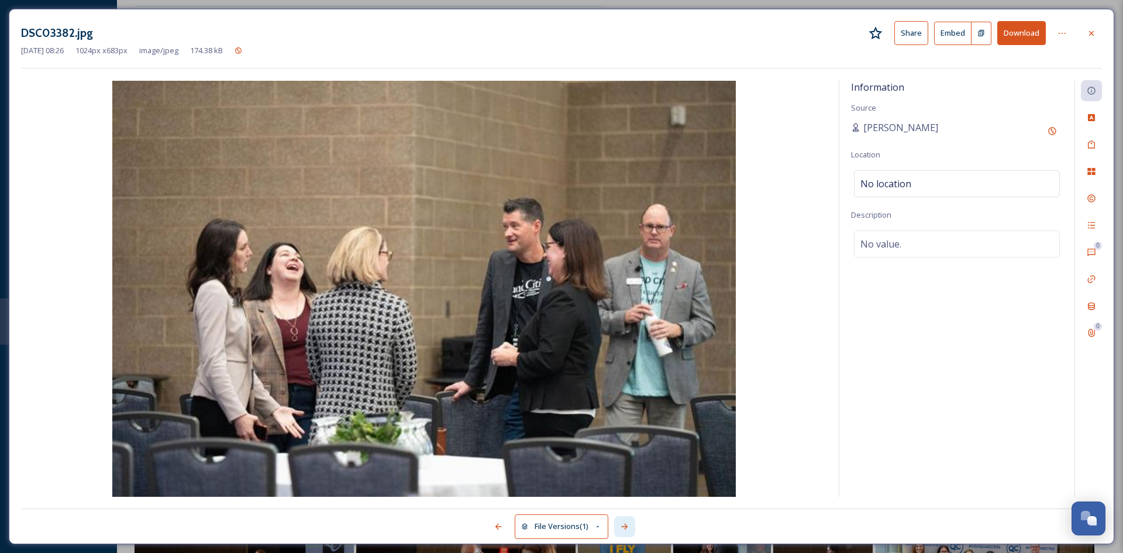
click at [627, 528] on icon at bounding box center [624, 526] width 9 height 9
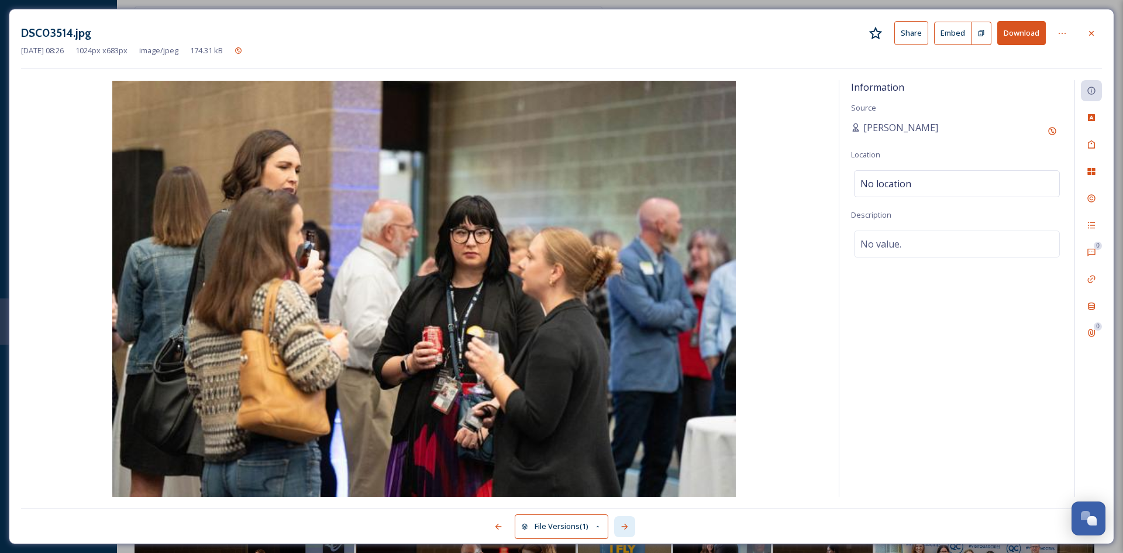
click at [627, 528] on icon at bounding box center [624, 526] width 9 height 9
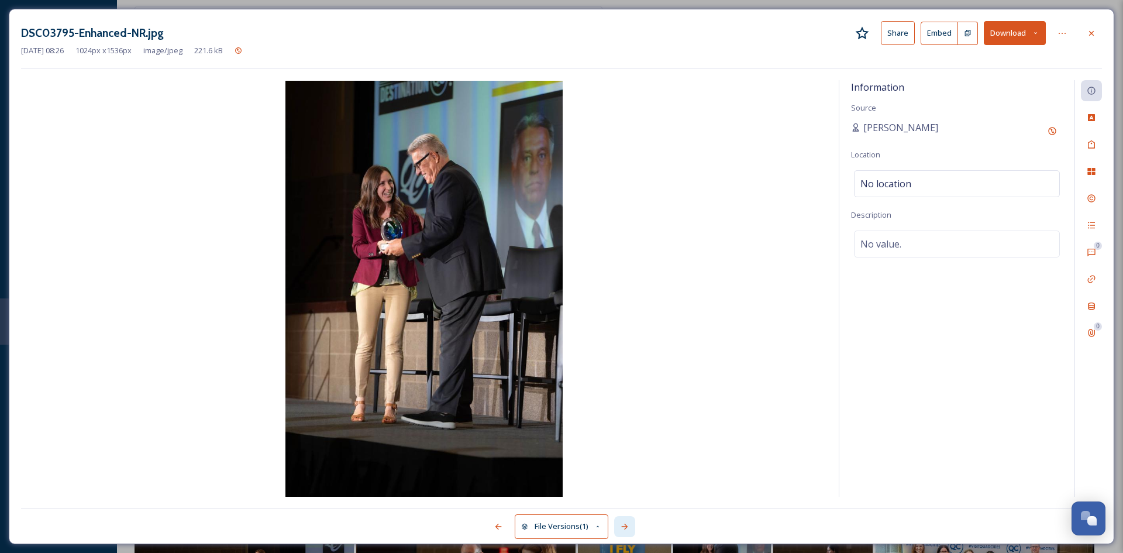
click at [627, 528] on icon at bounding box center [624, 526] width 9 height 9
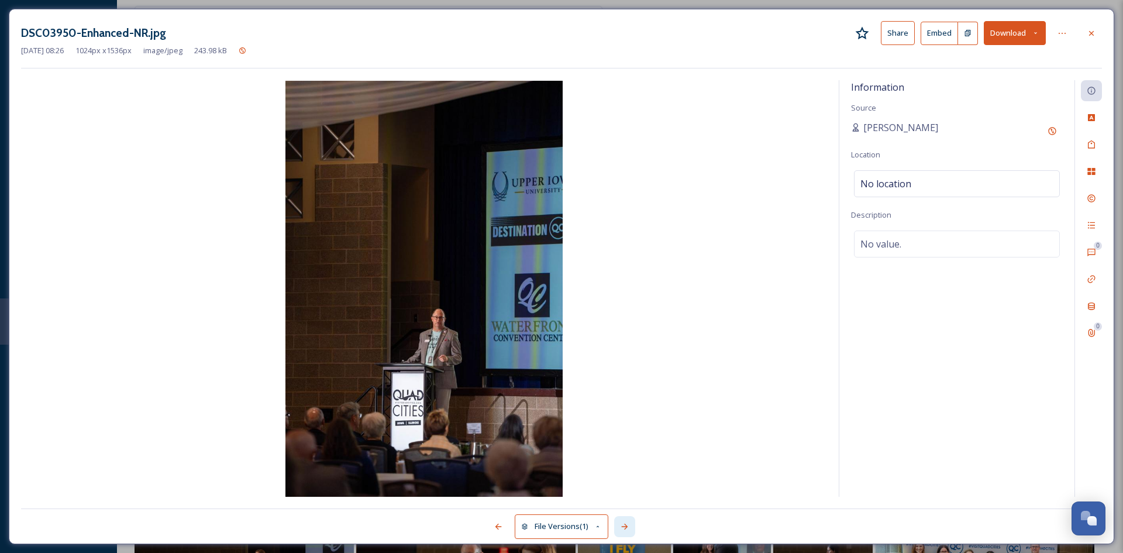
click at [627, 528] on icon at bounding box center [624, 526] width 9 height 9
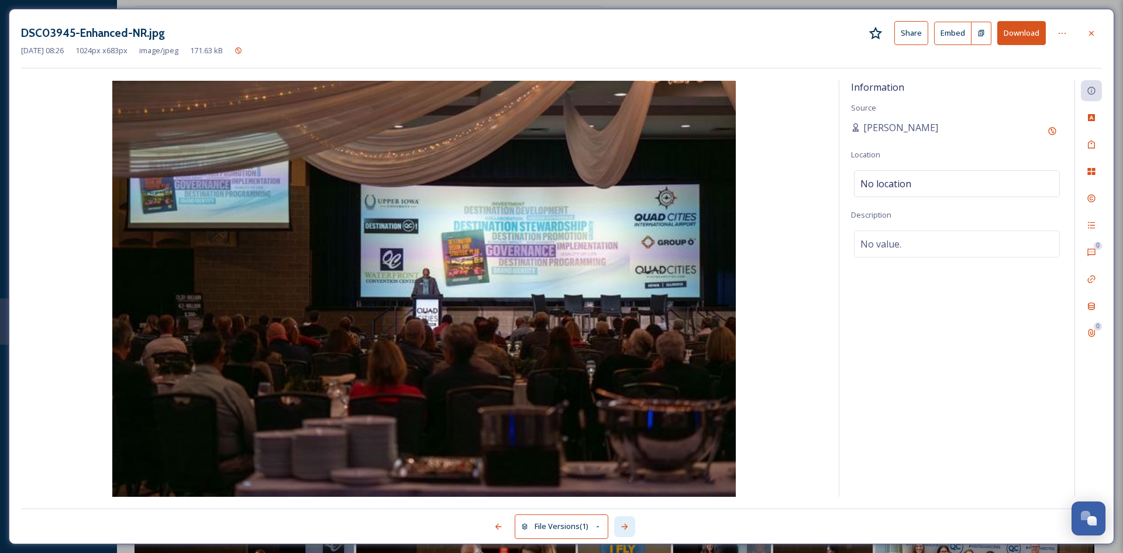
click at [627, 528] on icon at bounding box center [624, 526] width 9 height 9
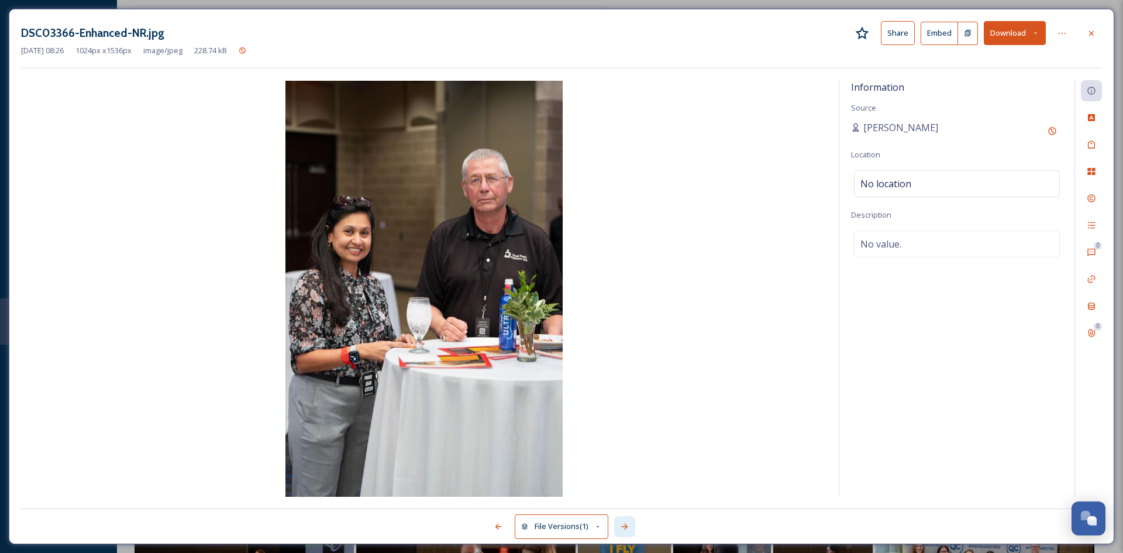
click at [627, 528] on icon at bounding box center [624, 526] width 9 height 9
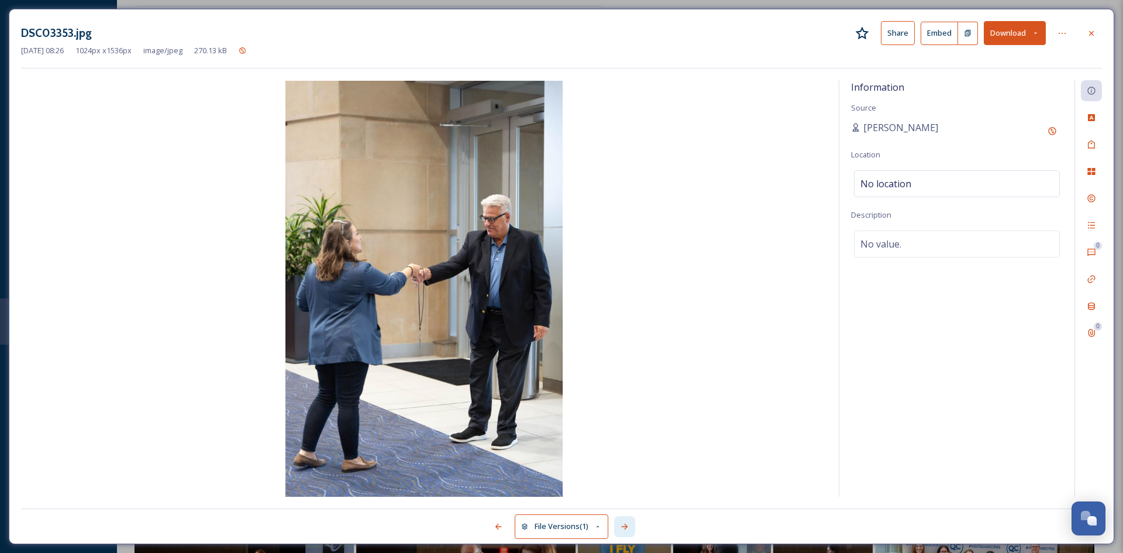
click at [627, 528] on icon at bounding box center [624, 526] width 9 height 9
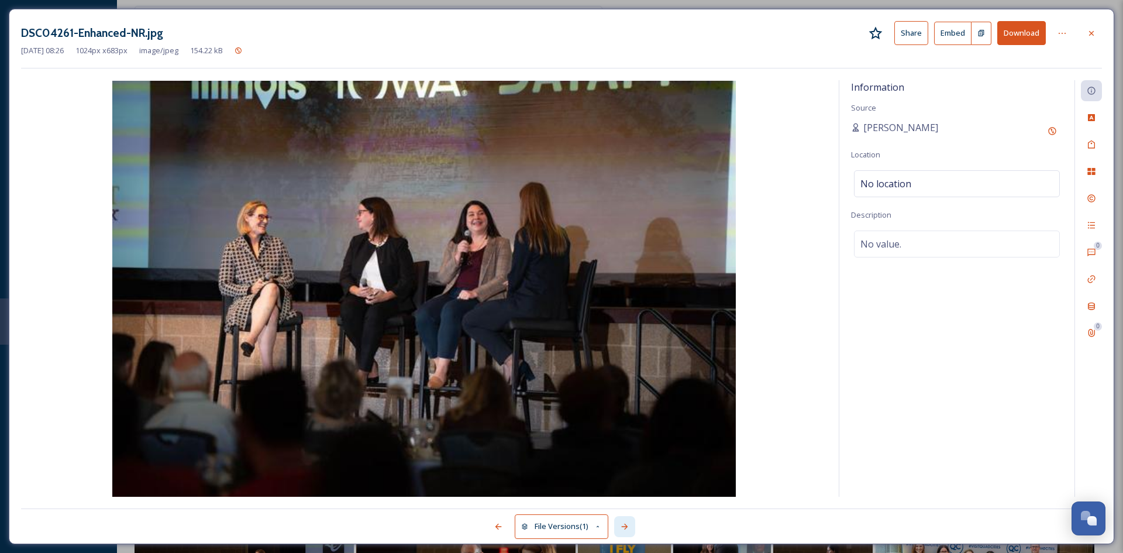
click at [627, 528] on icon at bounding box center [624, 526] width 9 height 9
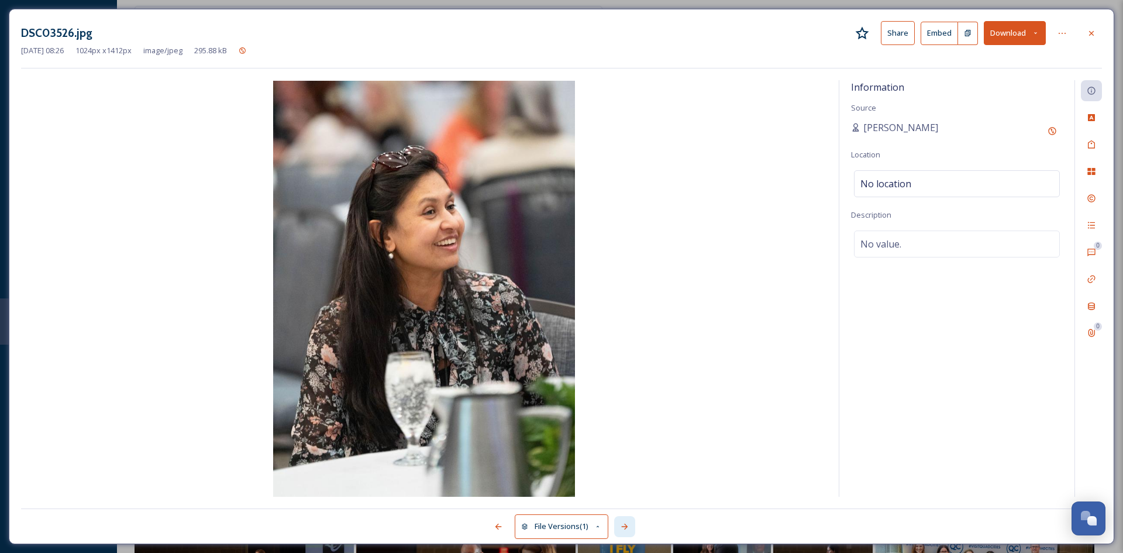
click at [627, 528] on icon at bounding box center [624, 526] width 9 height 9
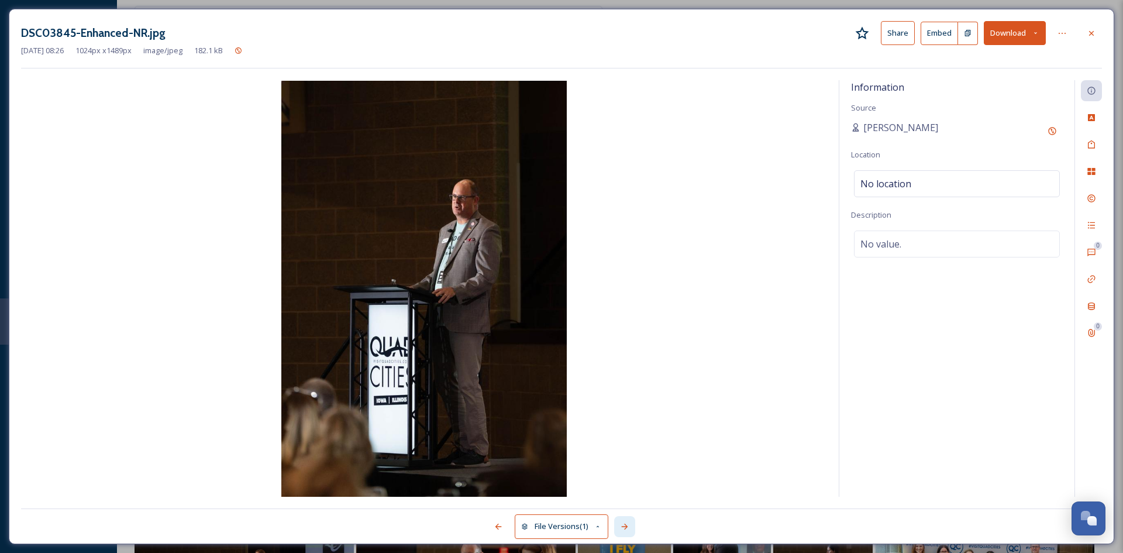
click at [627, 528] on icon at bounding box center [624, 526] width 9 height 9
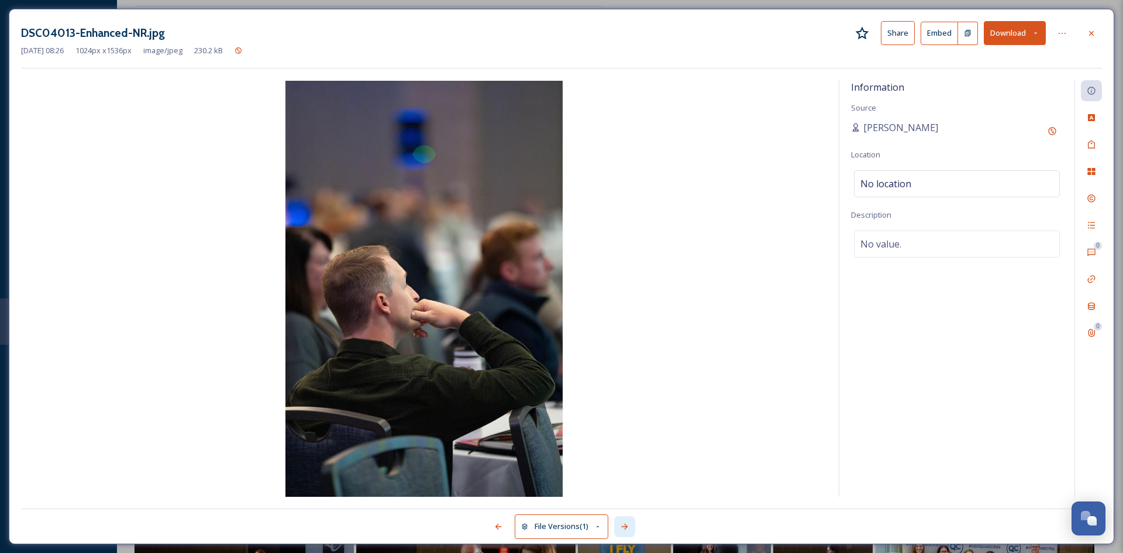
click at [627, 528] on icon at bounding box center [624, 526] width 9 height 9
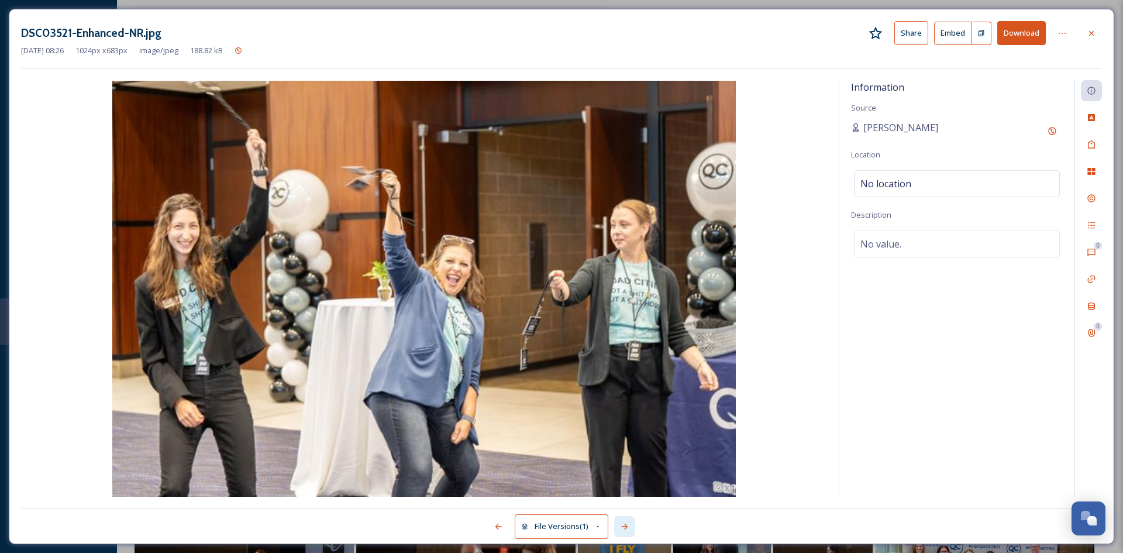
click at [627, 528] on icon at bounding box center [624, 526] width 9 height 9
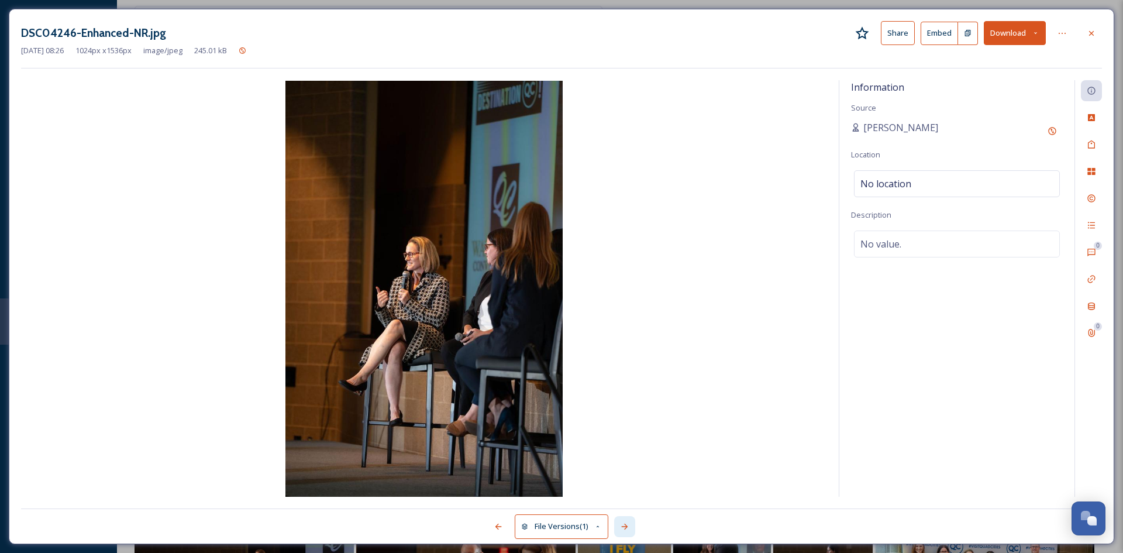
click at [627, 528] on icon at bounding box center [624, 526] width 9 height 9
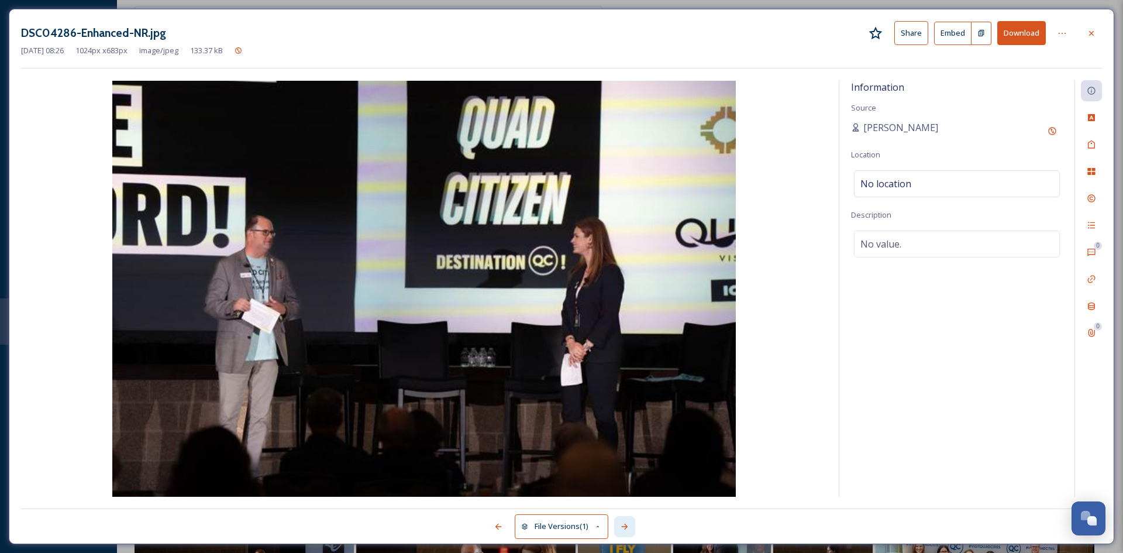
click at [627, 528] on icon at bounding box center [624, 526] width 9 height 9
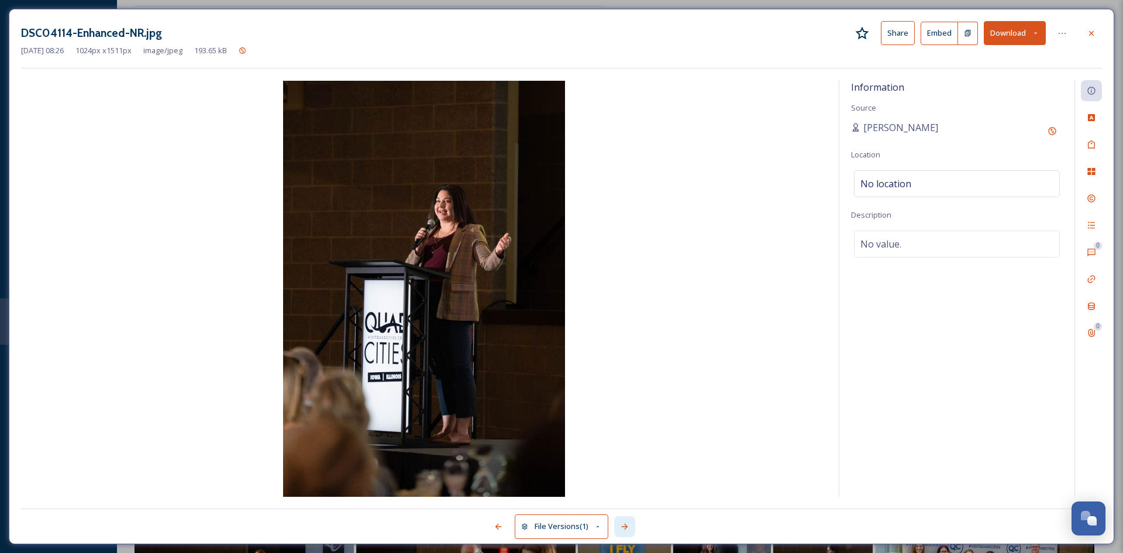
click at [627, 528] on icon at bounding box center [624, 526] width 9 height 9
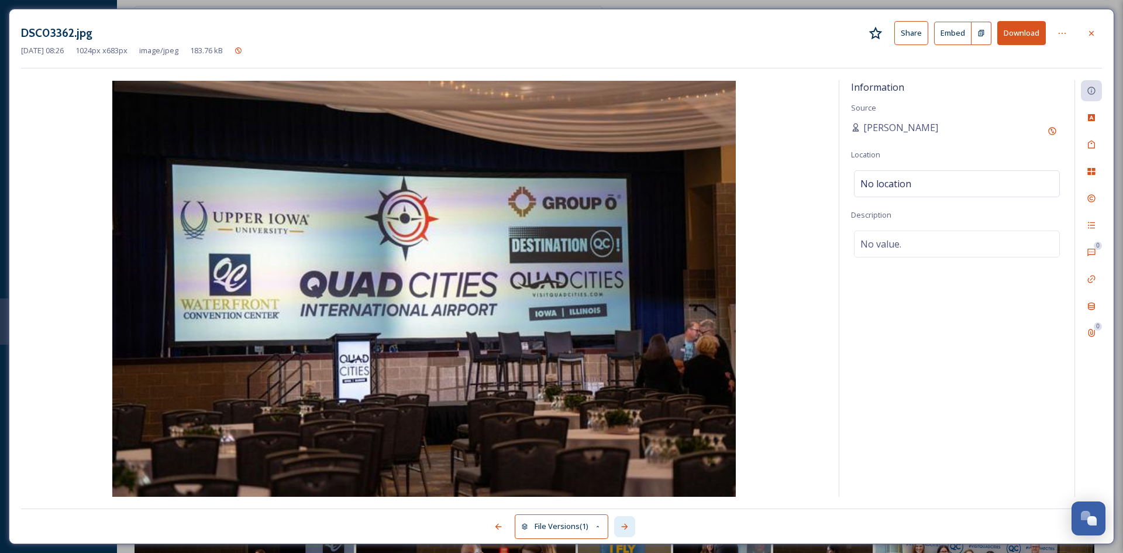
click at [627, 528] on icon at bounding box center [624, 526] width 9 height 9
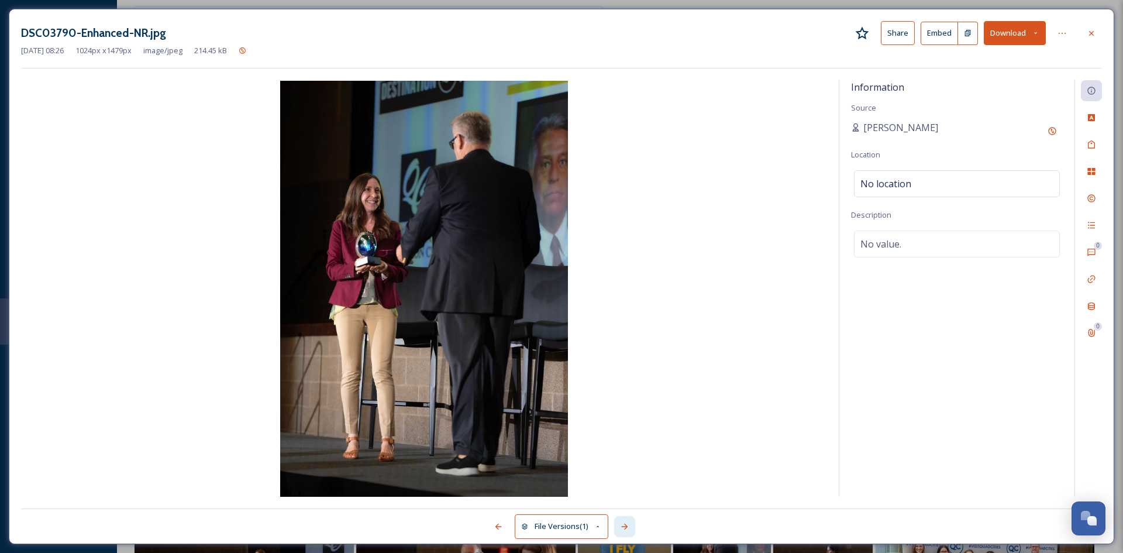
click at [627, 528] on icon at bounding box center [624, 526] width 9 height 9
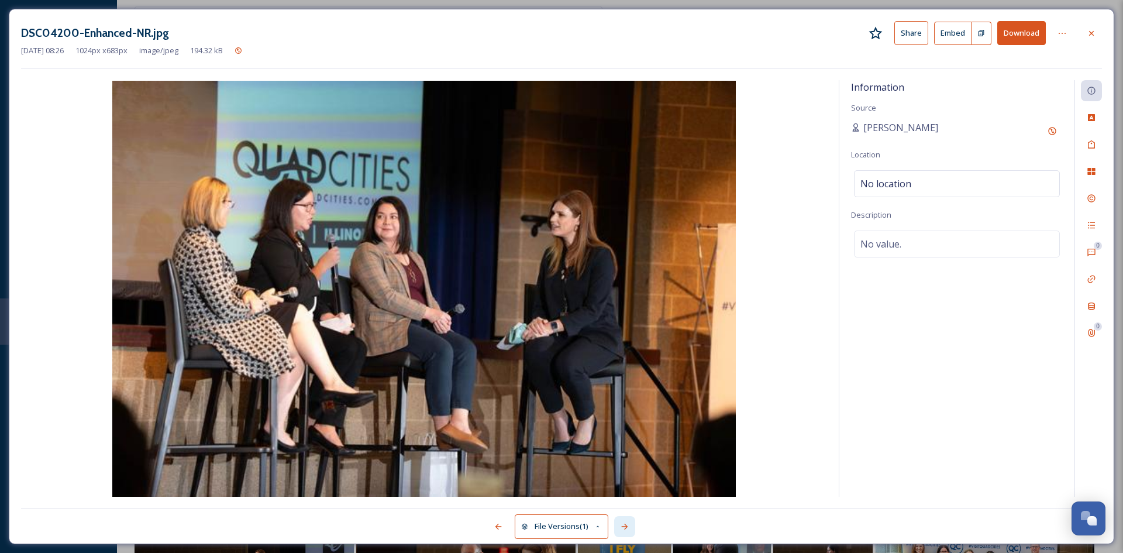
click at [627, 528] on icon at bounding box center [624, 526] width 9 height 9
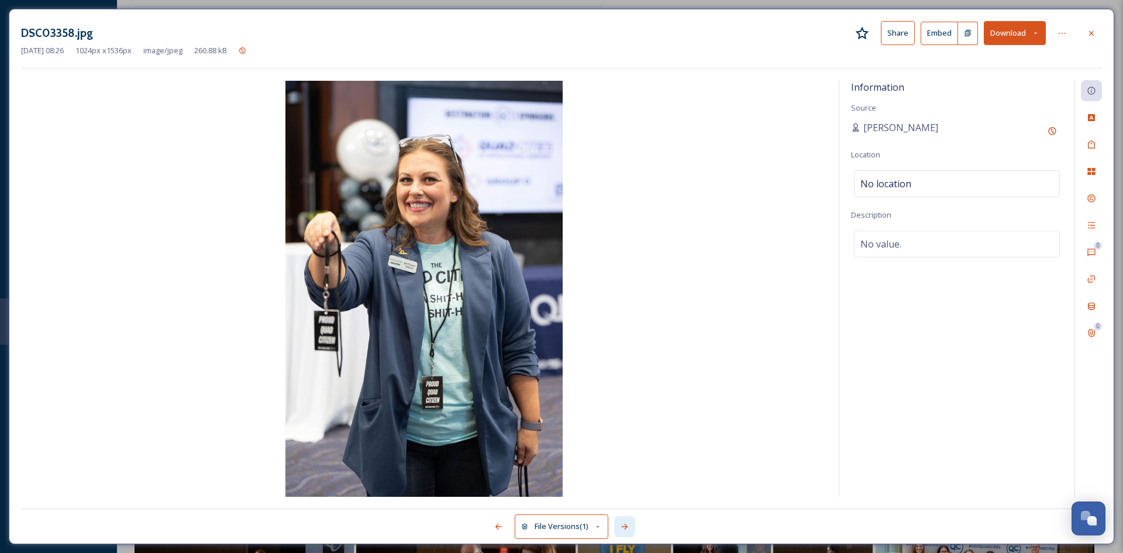
click at [627, 528] on icon at bounding box center [624, 526] width 9 height 9
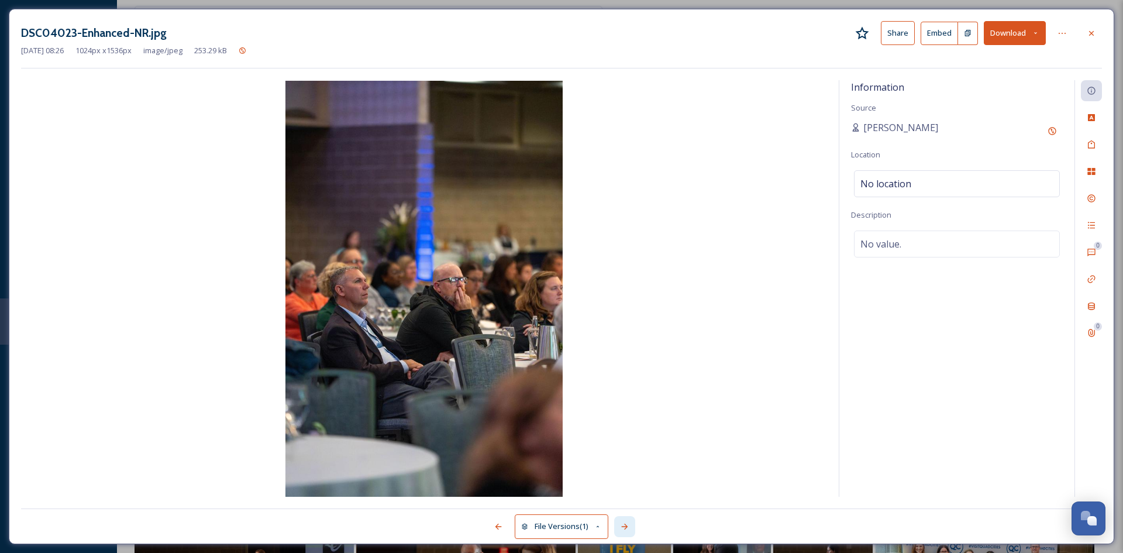
click at [627, 528] on icon at bounding box center [624, 526] width 9 height 9
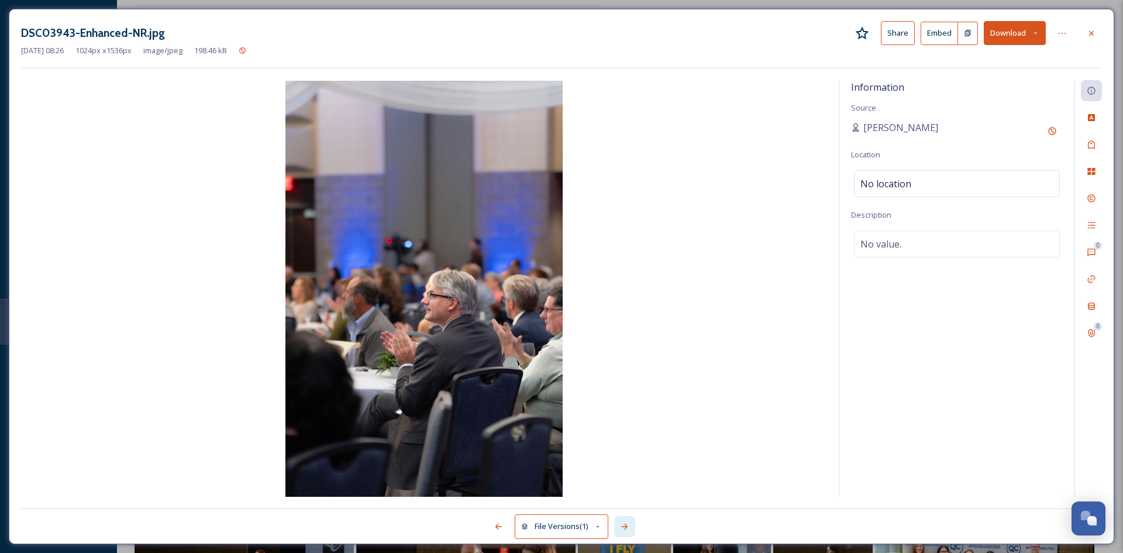
click at [627, 528] on icon at bounding box center [624, 526] width 9 height 9
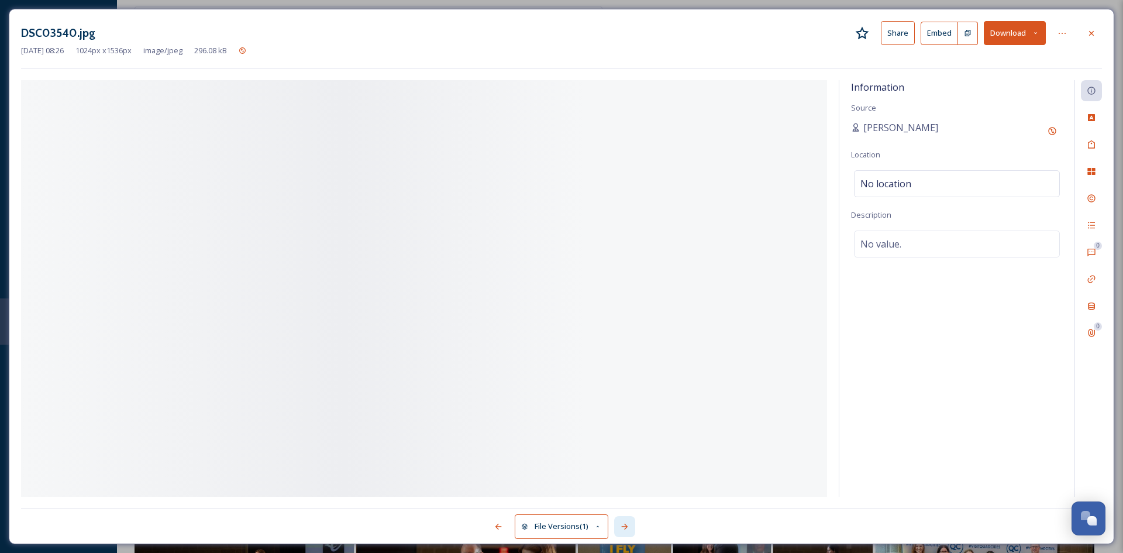
click at [627, 528] on icon at bounding box center [624, 526] width 9 height 9
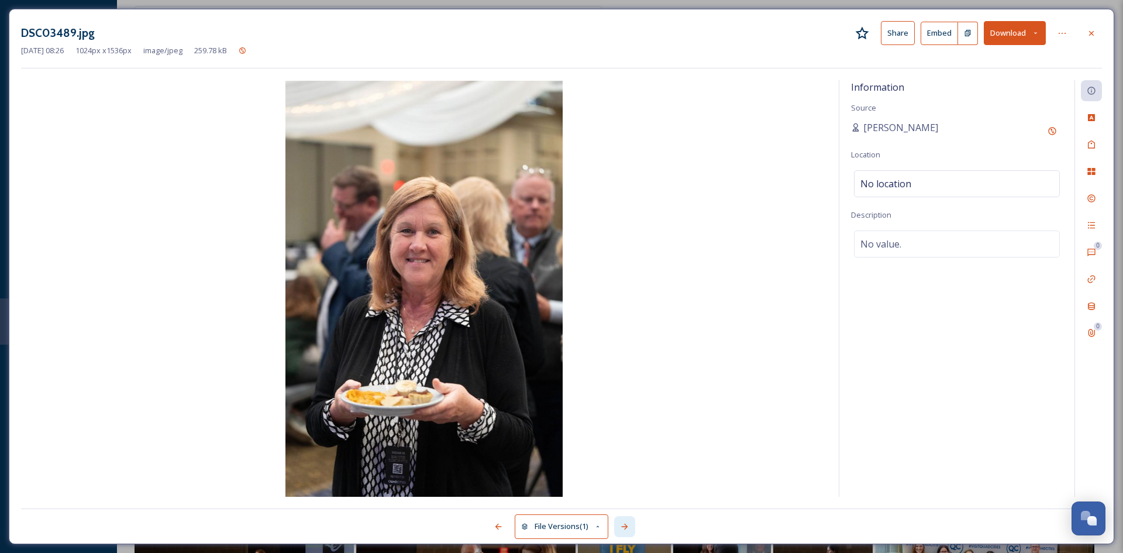
click at [627, 528] on icon at bounding box center [624, 526] width 9 height 9
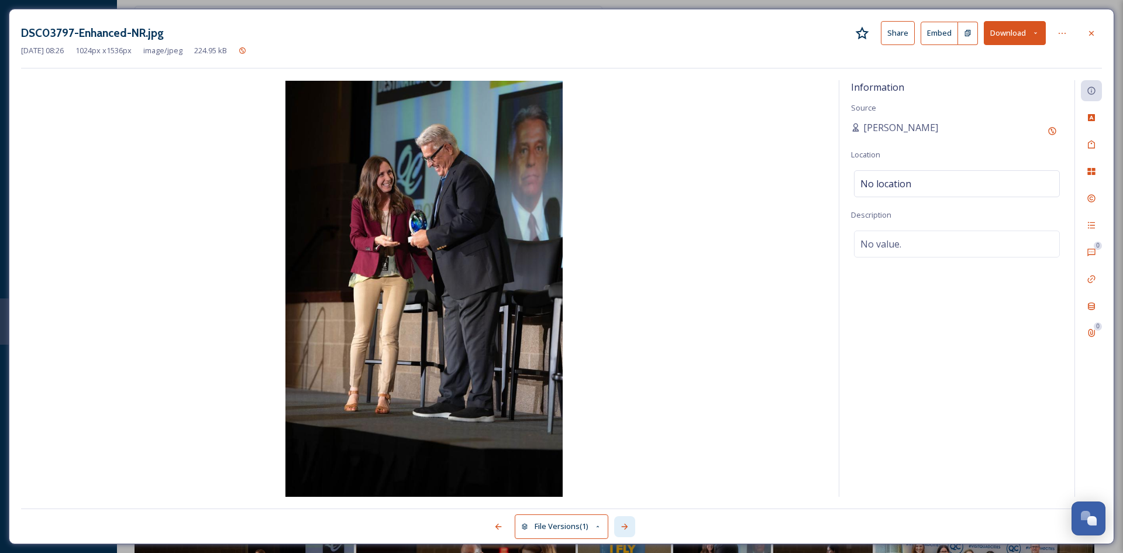
click at [627, 528] on icon at bounding box center [624, 526] width 9 height 9
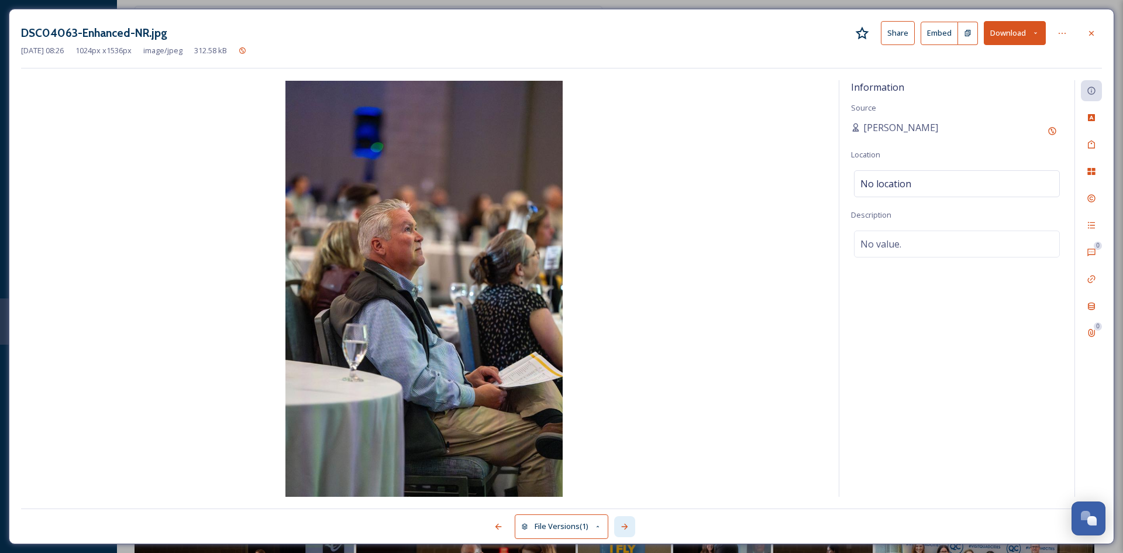
click at [627, 528] on icon at bounding box center [624, 526] width 9 height 9
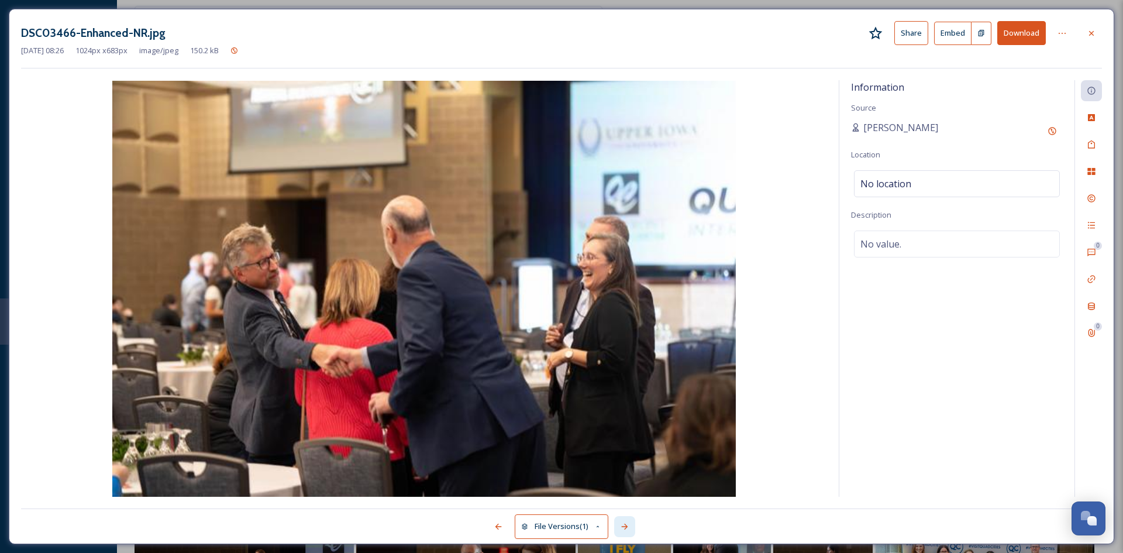
click at [627, 528] on icon at bounding box center [624, 526] width 9 height 9
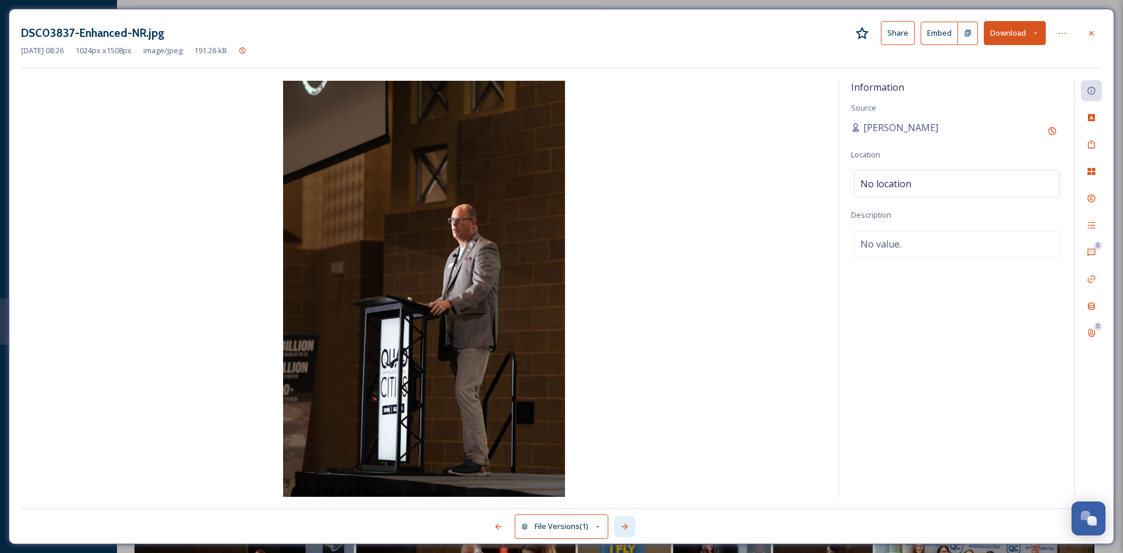
click at [627, 528] on icon at bounding box center [624, 526] width 9 height 9
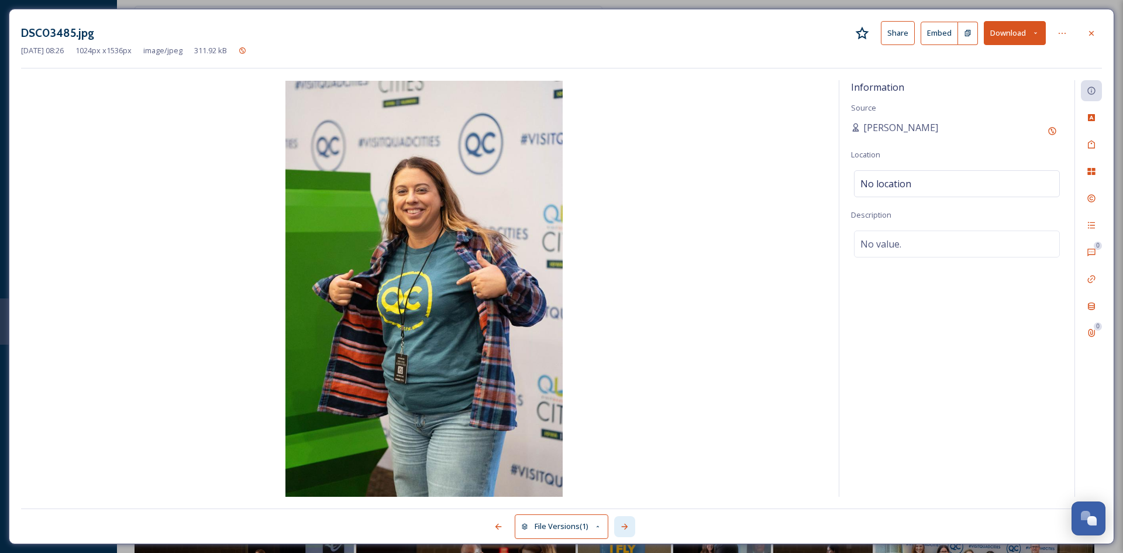
click at [627, 528] on icon at bounding box center [624, 526] width 9 height 9
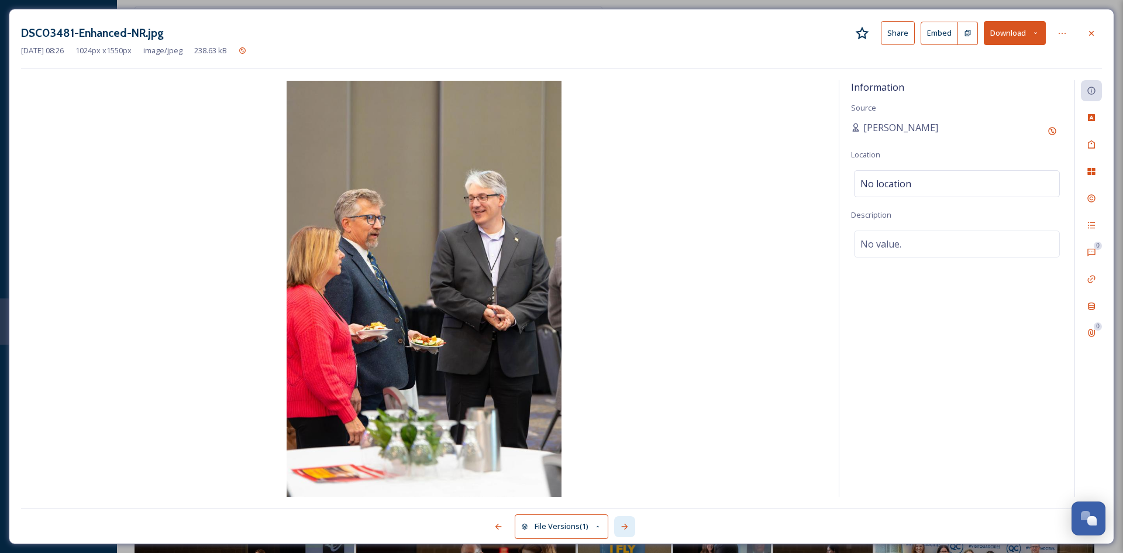
click at [627, 528] on icon at bounding box center [624, 526] width 9 height 9
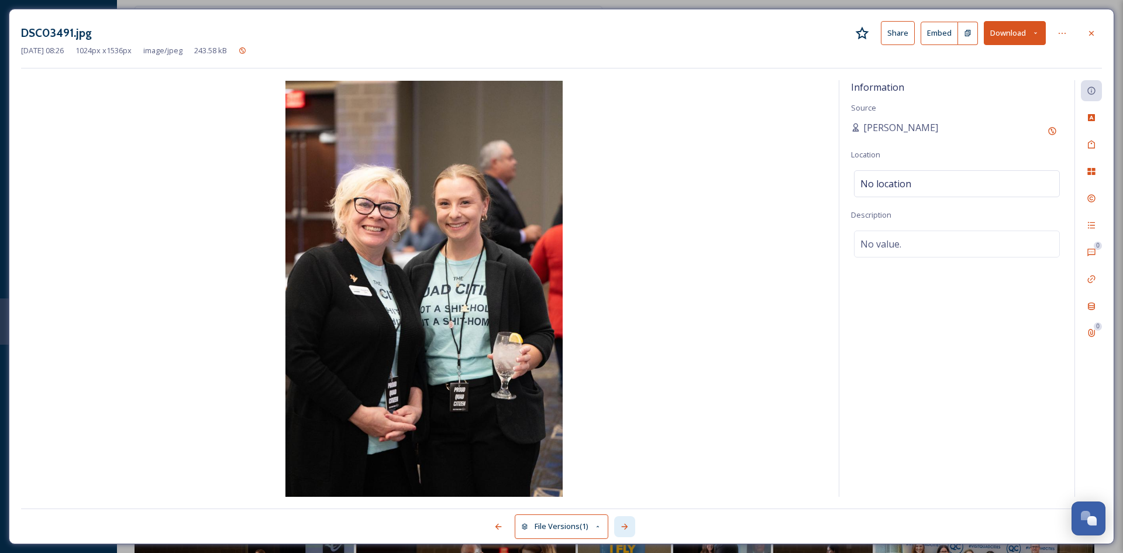
click at [627, 528] on icon at bounding box center [624, 526] width 9 height 9
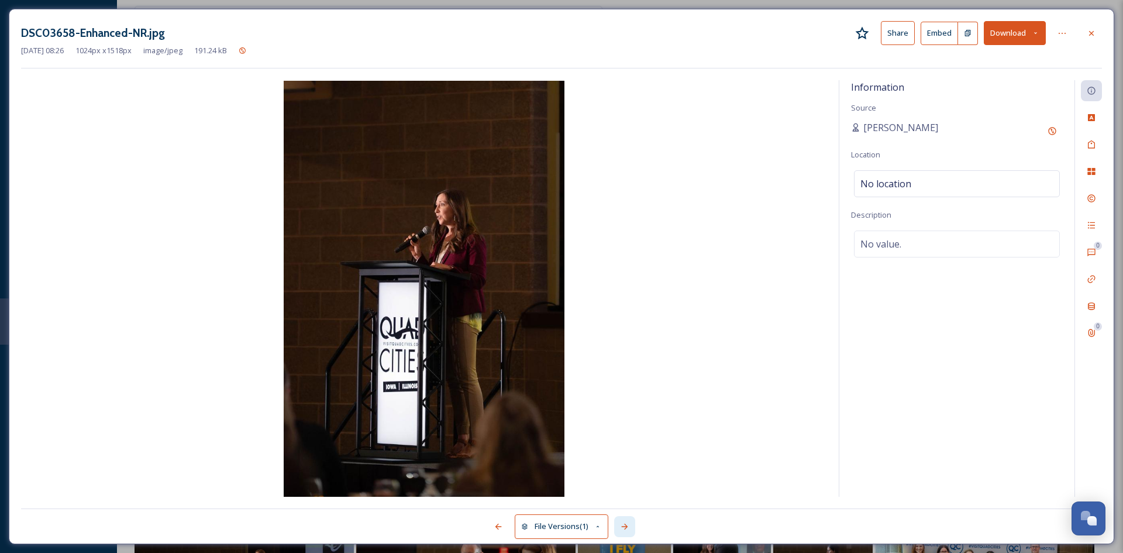
click at [627, 528] on icon at bounding box center [624, 526] width 9 height 9
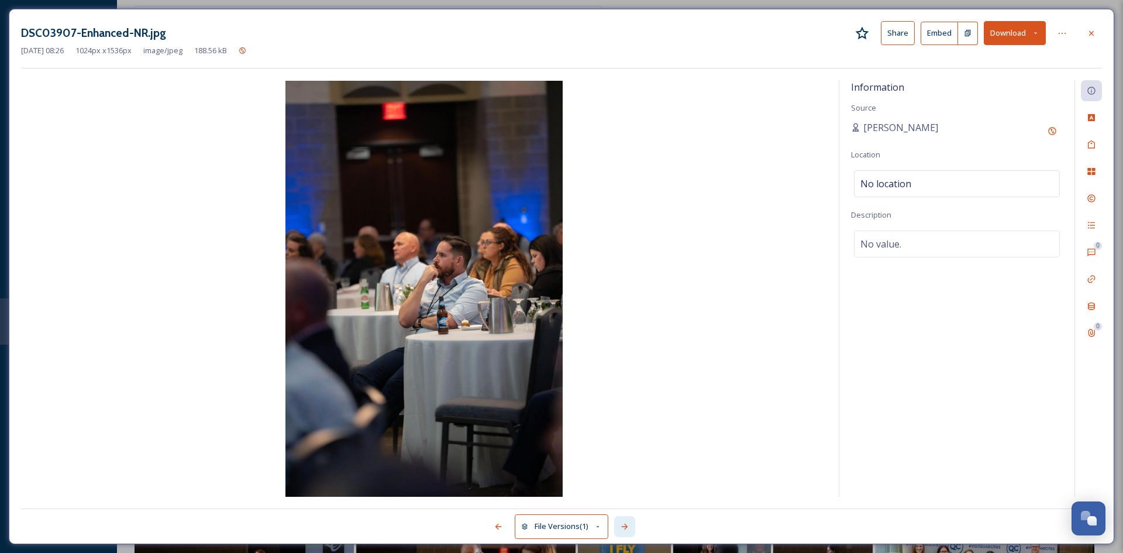
click at [627, 528] on icon at bounding box center [624, 526] width 9 height 9
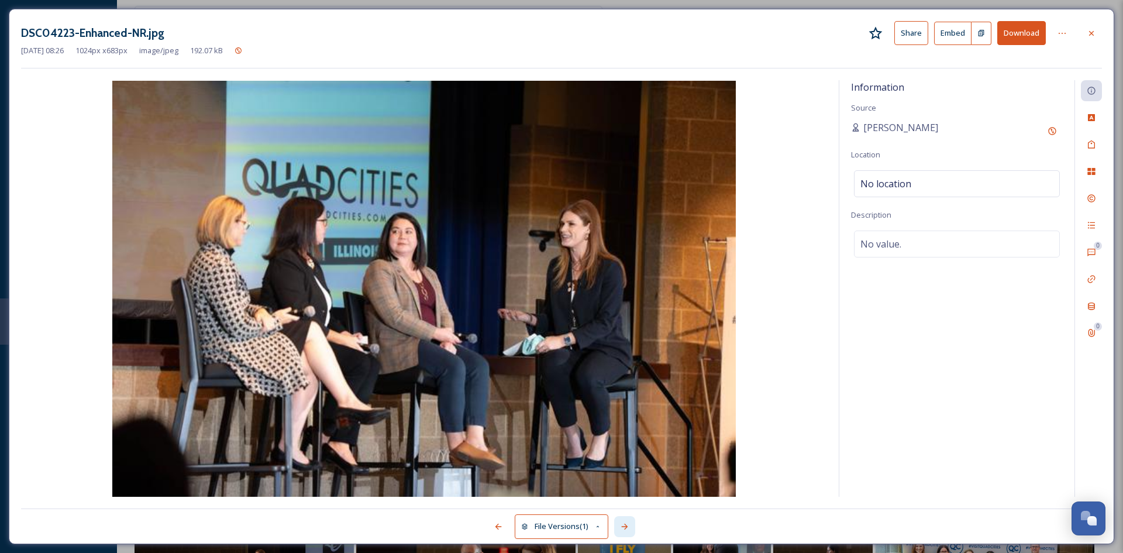
click at [627, 528] on icon at bounding box center [624, 526] width 9 height 9
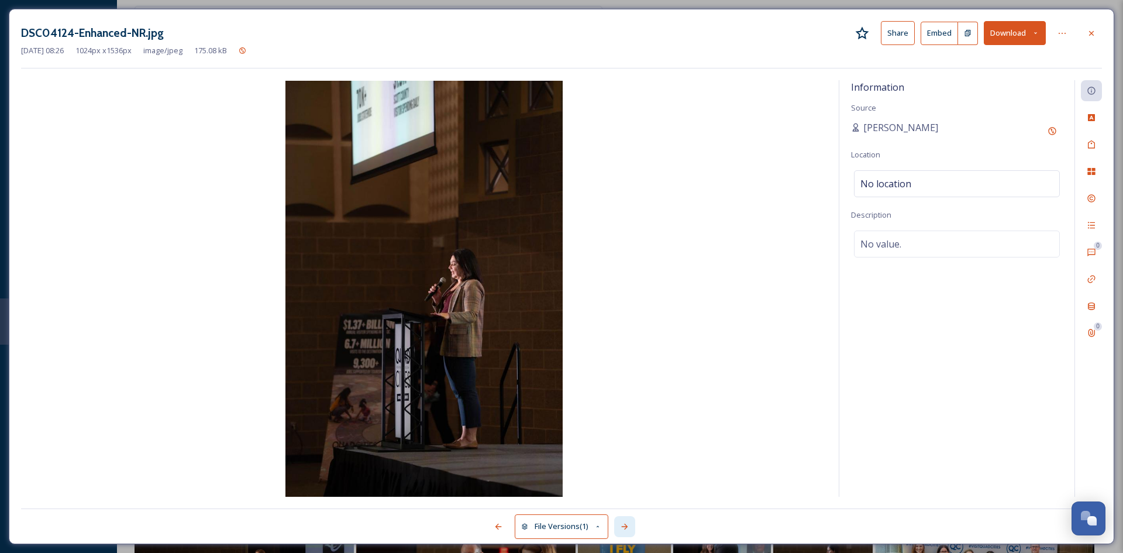
click at [627, 528] on icon at bounding box center [624, 526] width 9 height 9
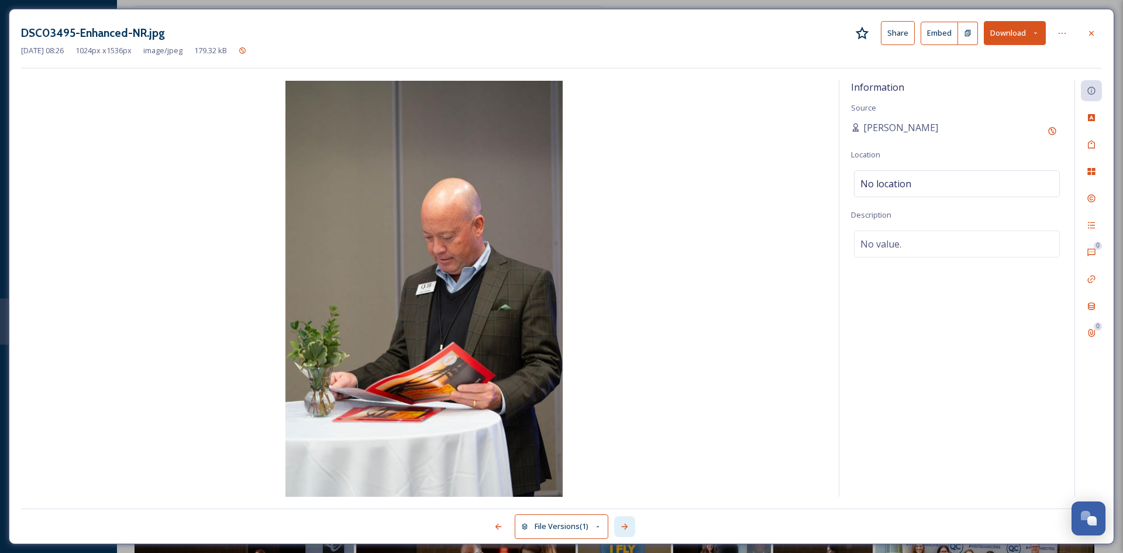
click at [627, 528] on icon at bounding box center [624, 526] width 9 height 9
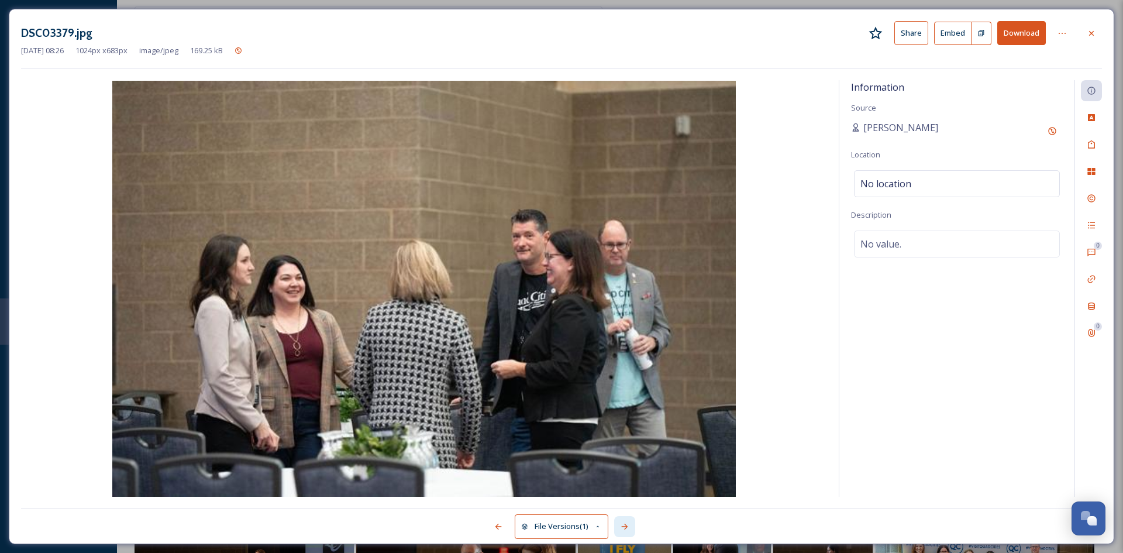
click at [627, 528] on icon at bounding box center [624, 526] width 9 height 9
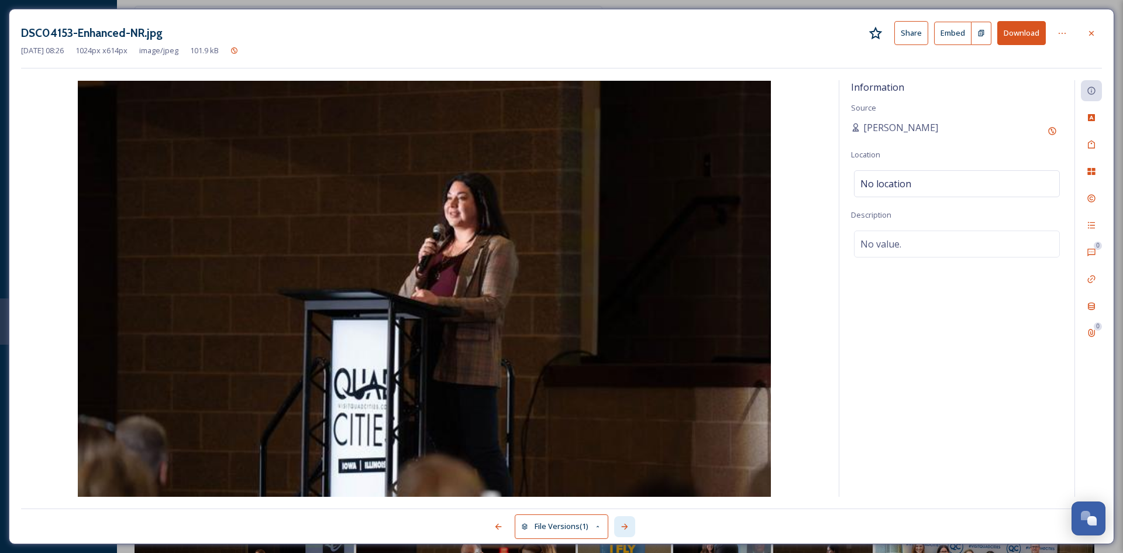
click at [627, 528] on icon at bounding box center [624, 526] width 9 height 9
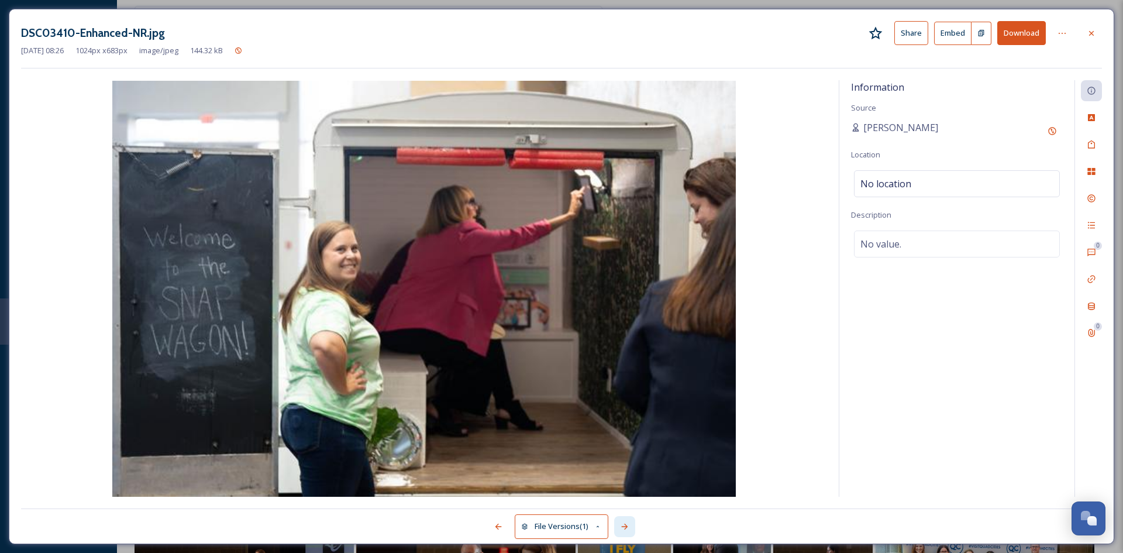
click at [627, 528] on icon at bounding box center [624, 526] width 9 height 9
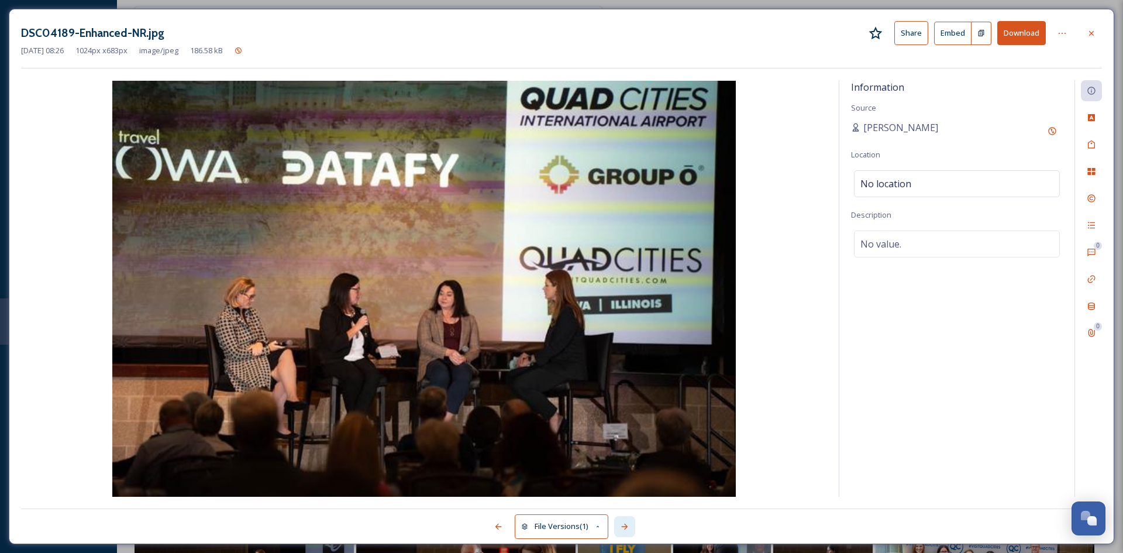
click at [627, 528] on icon at bounding box center [624, 526] width 9 height 9
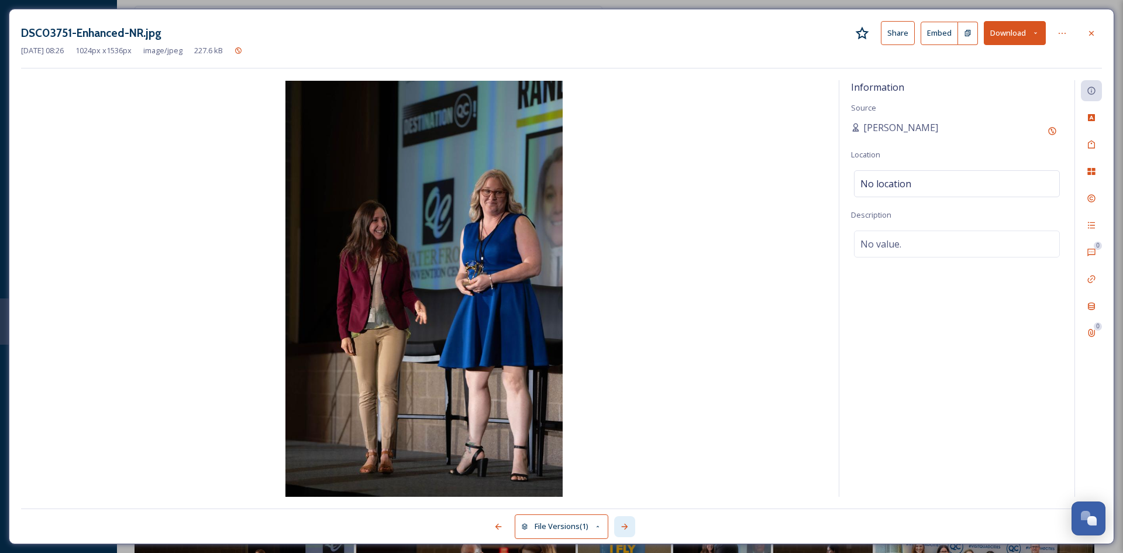
click at [627, 528] on icon at bounding box center [624, 526] width 9 height 9
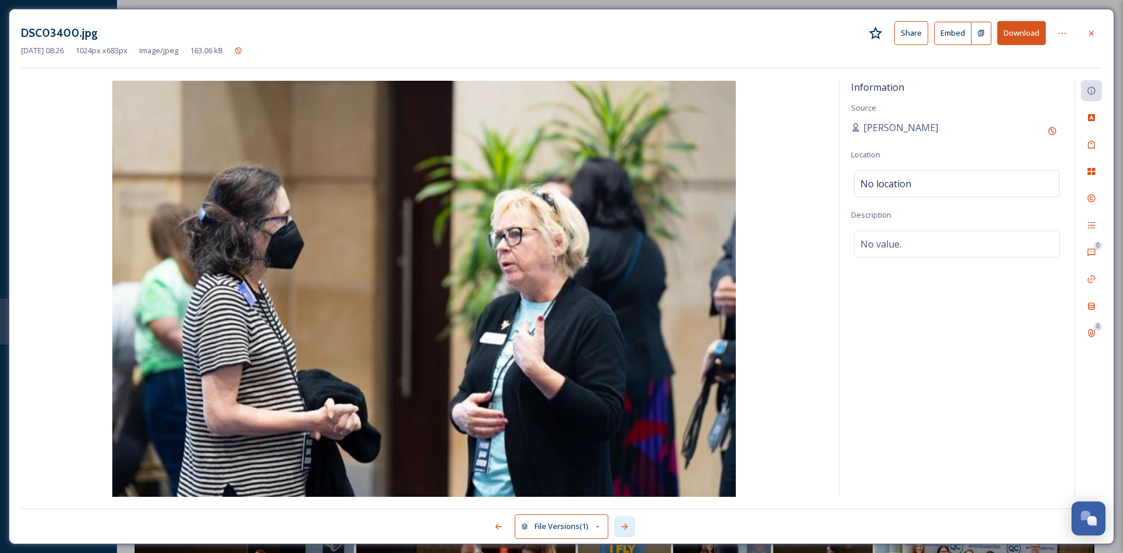
click at [627, 528] on icon at bounding box center [624, 526] width 9 height 9
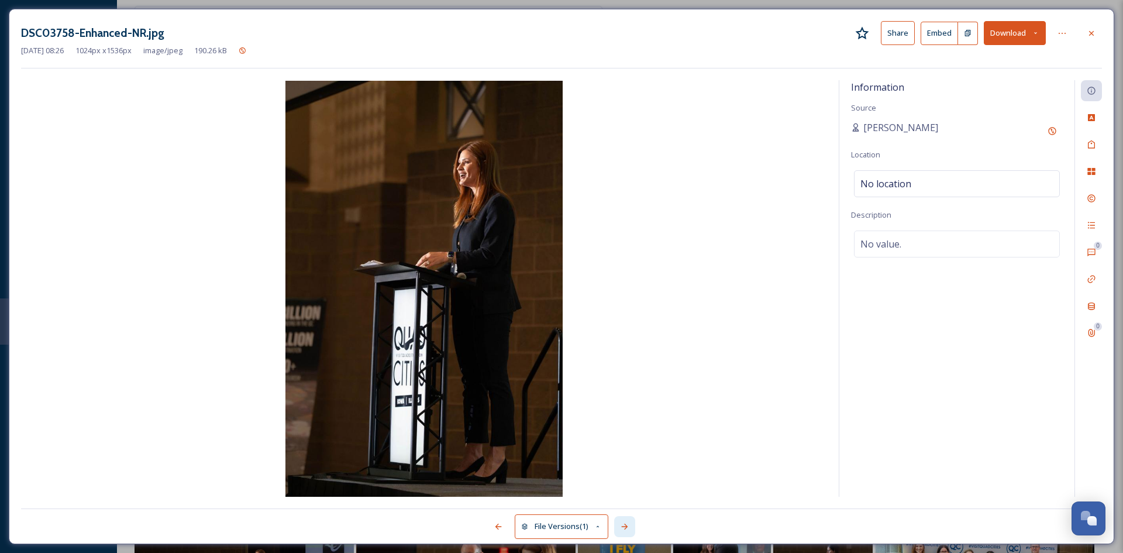
click at [627, 528] on icon at bounding box center [624, 526] width 9 height 9
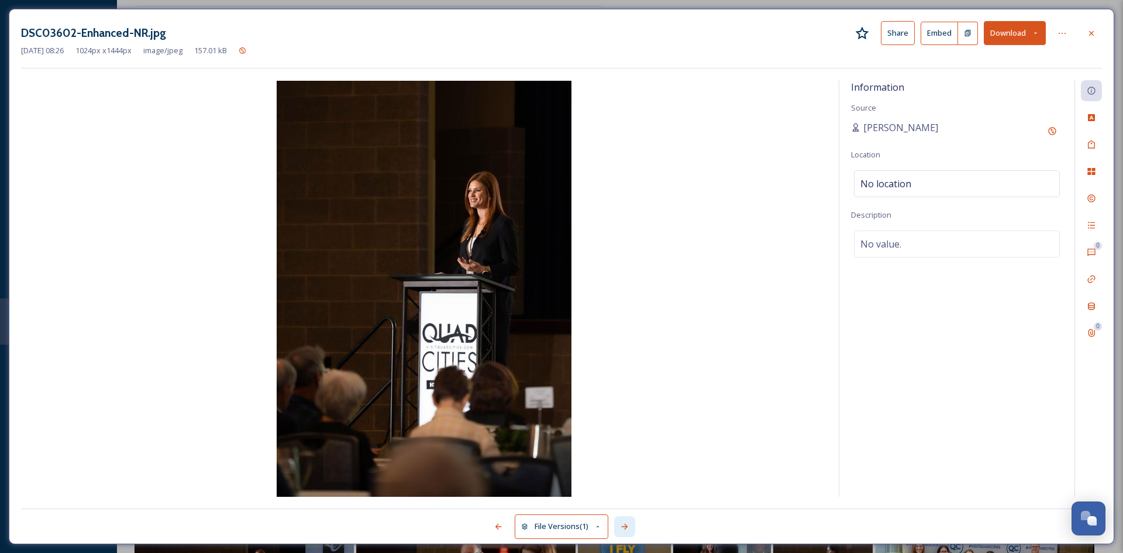
click at [627, 528] on icon at bounding box center [624, 526] width 9 height 9
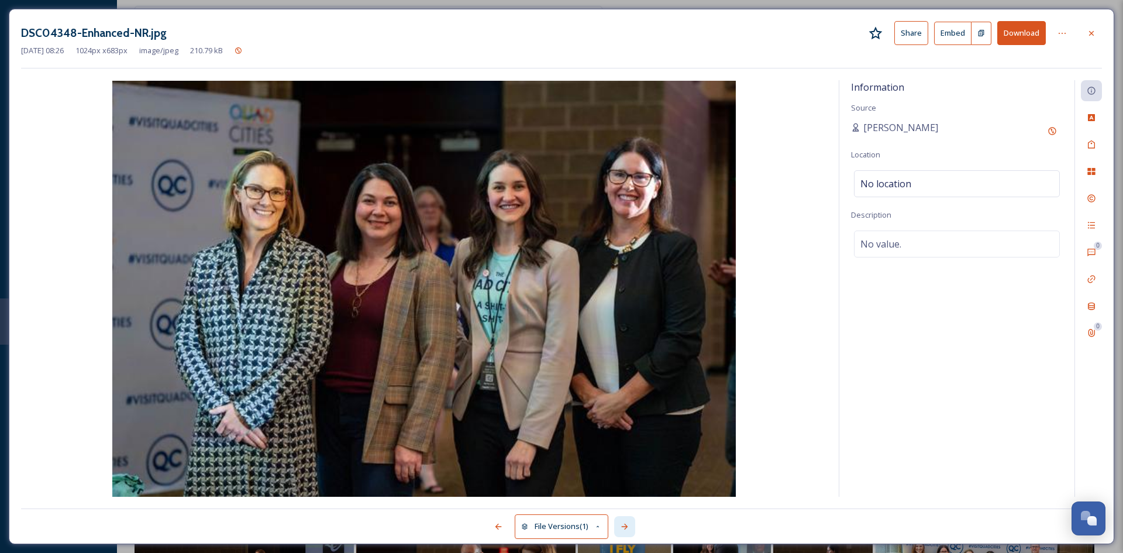
click at [627, 528] on icon at bounding box center [624, 526] width 9 height 9
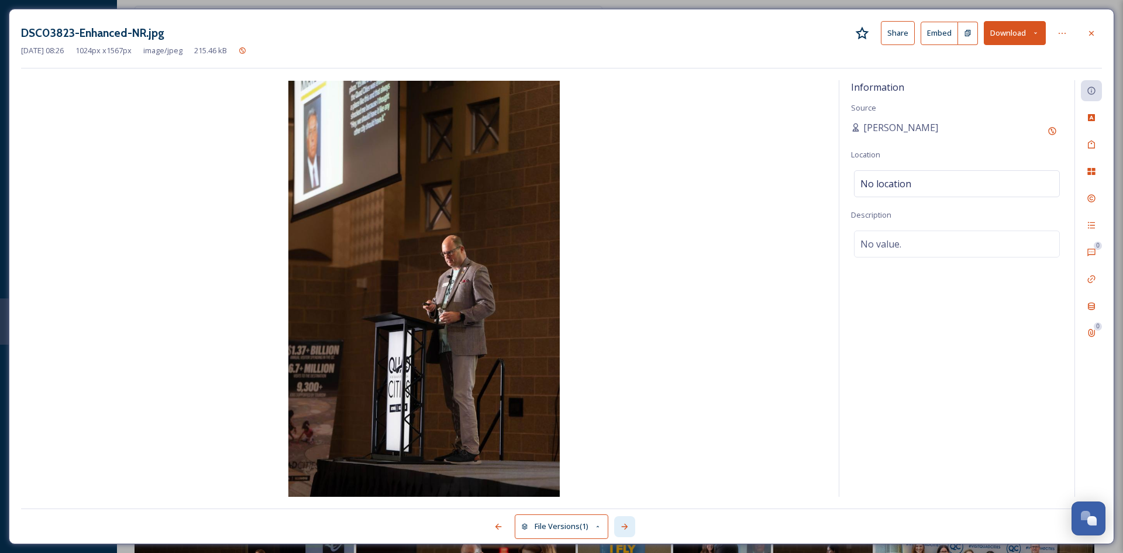
click at [627, 528] on icon at bounding box center [624, 526] width 9 height 9
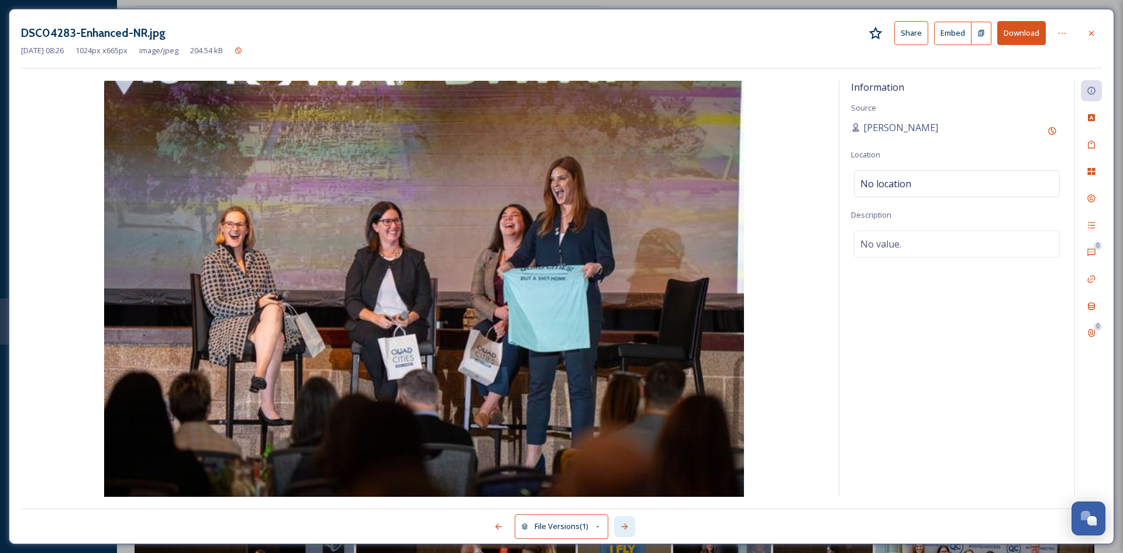
click at [627, 528] on icon at bounding box center [624, 526] width 9 height 9
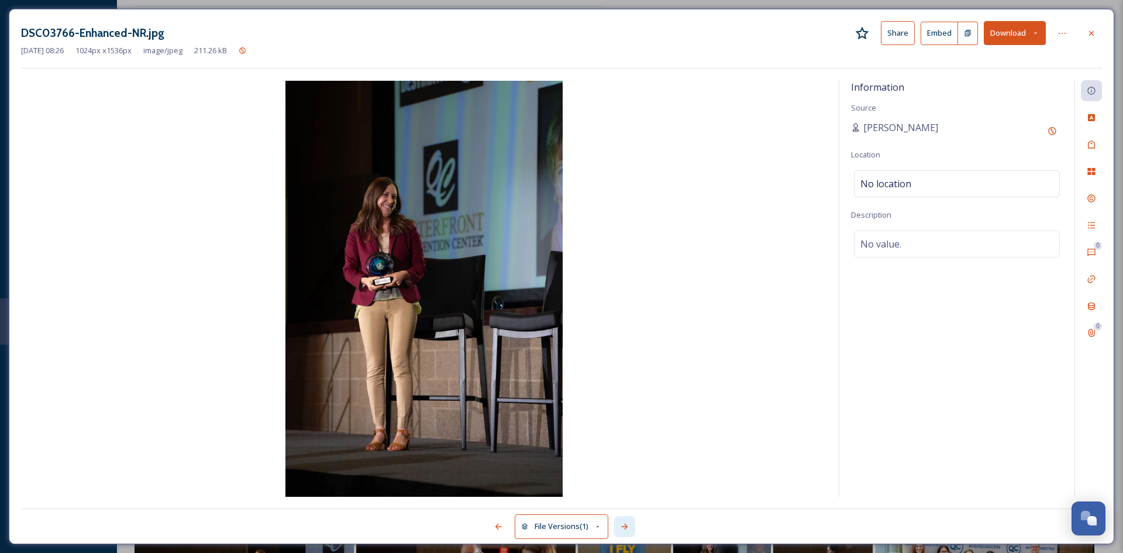
click at [627, 528] on icon at bounding box center [624, 526] width 9 height 9
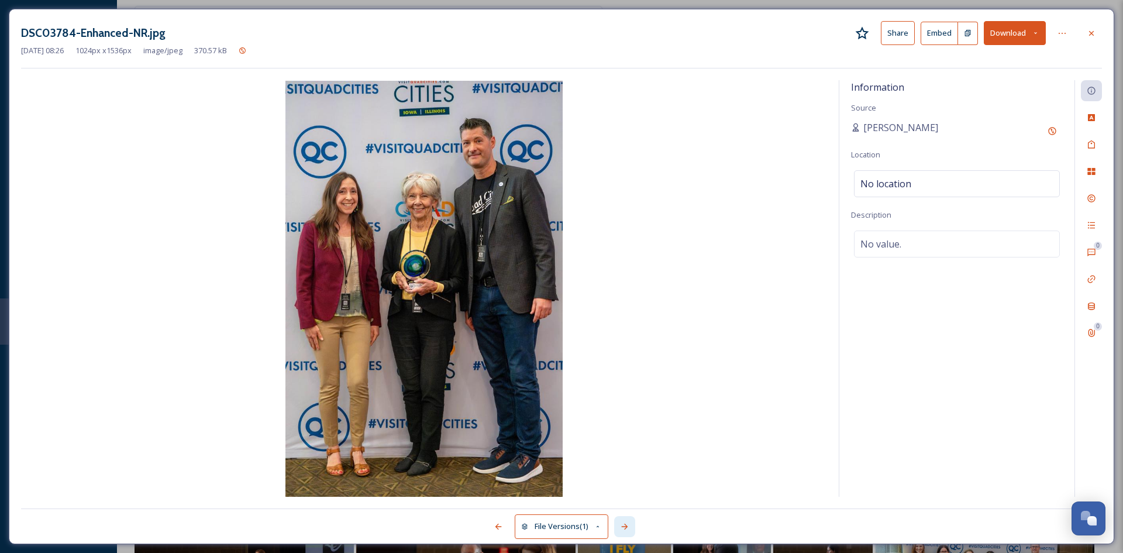
click at [627, 528] on icon at bounding box center [624, 526] width 9 height 9
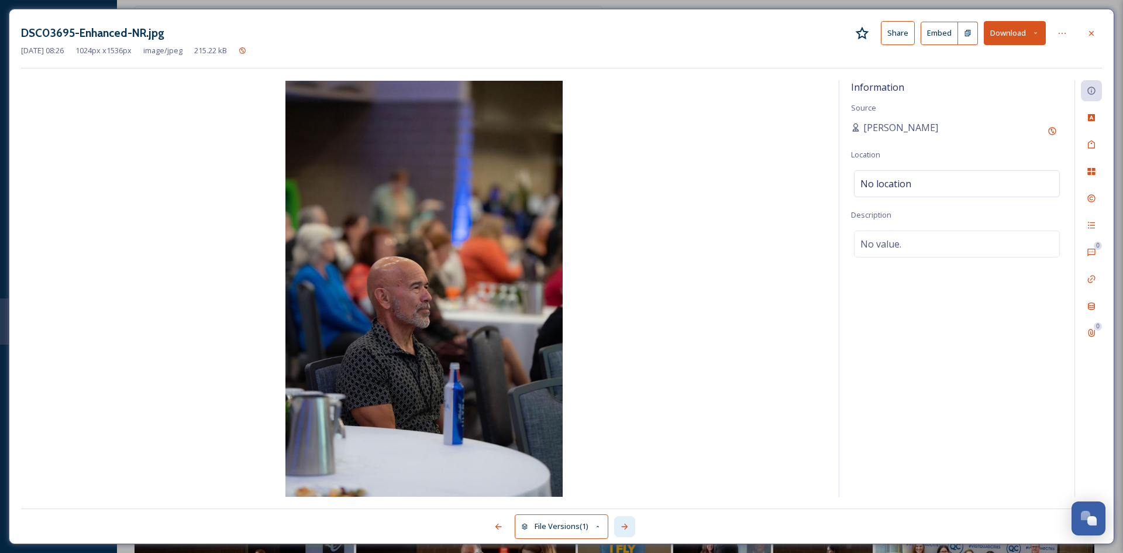
click at [627, 528] on icon at bounding box center [624, 526] width 9 height 9
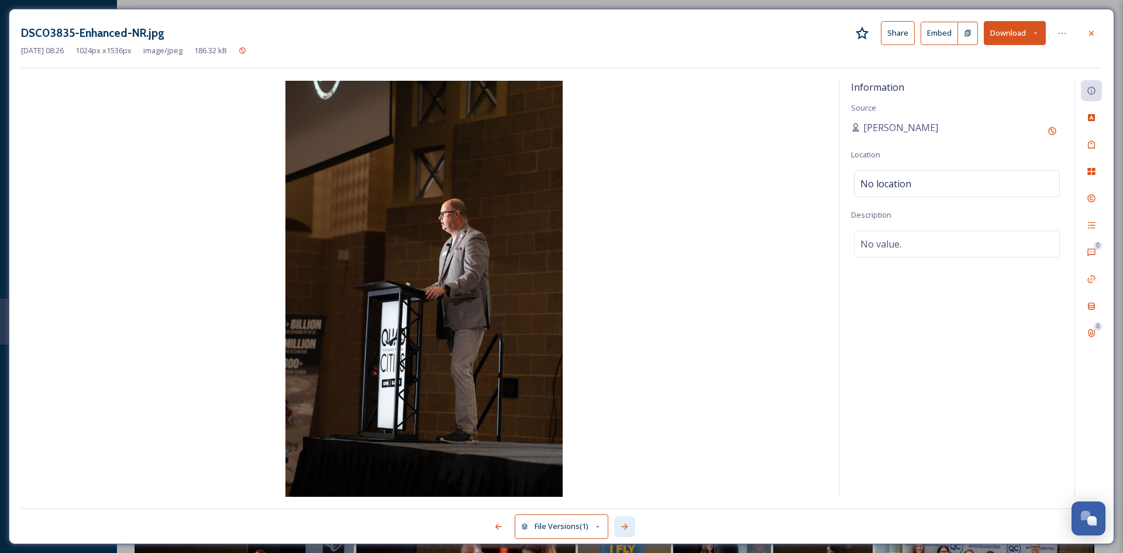
click at [627, 528] on icon at bounding box center [624, 526] width 9 height 9
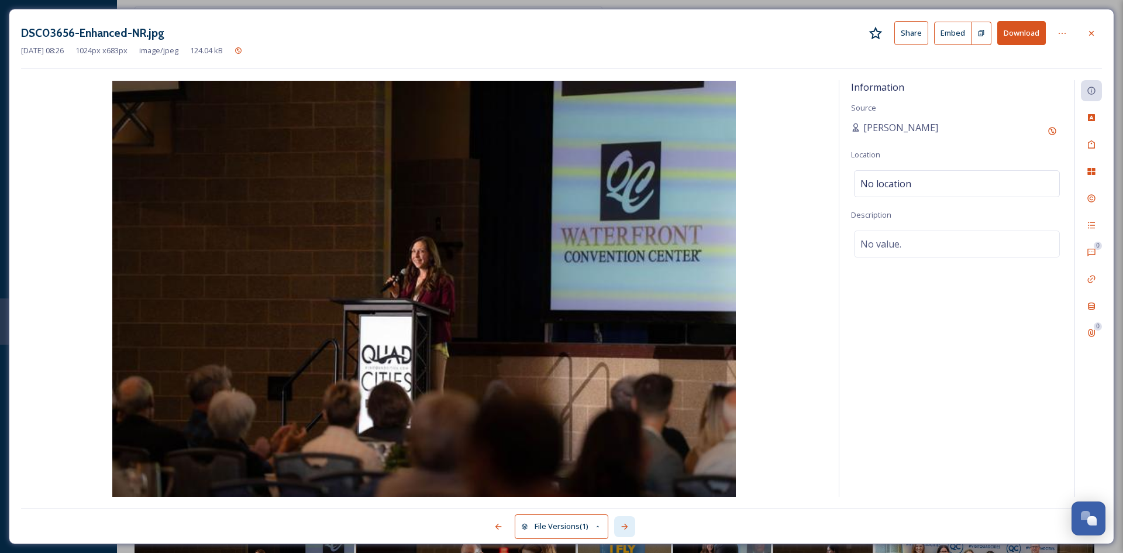
click at [627, 528] on icon at bounding box center [624, 526] width 9 height 9
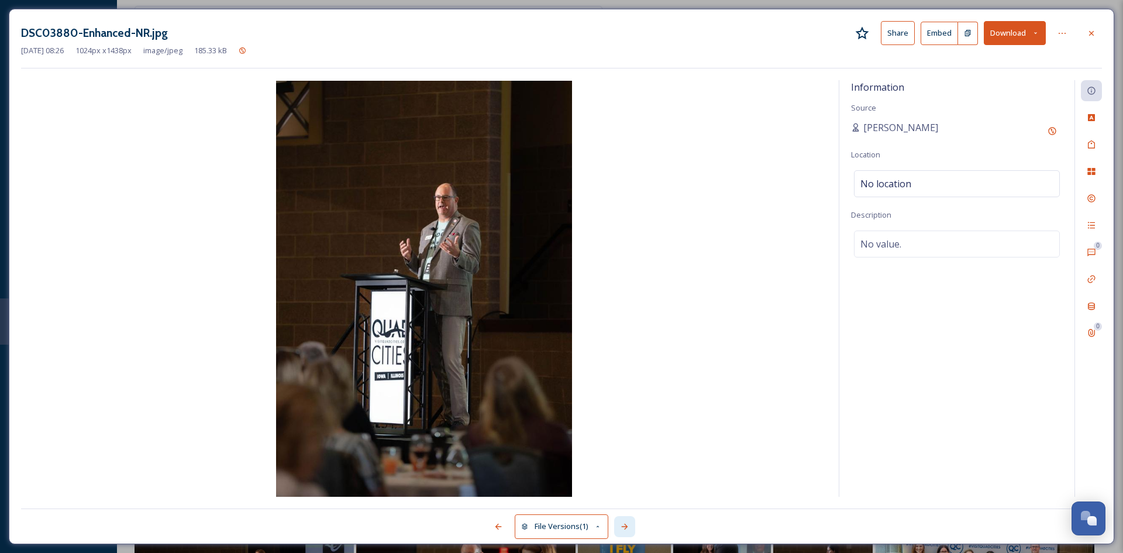
click at [627, 528] on icon at bounding box center [624, 526] width 9 height 9
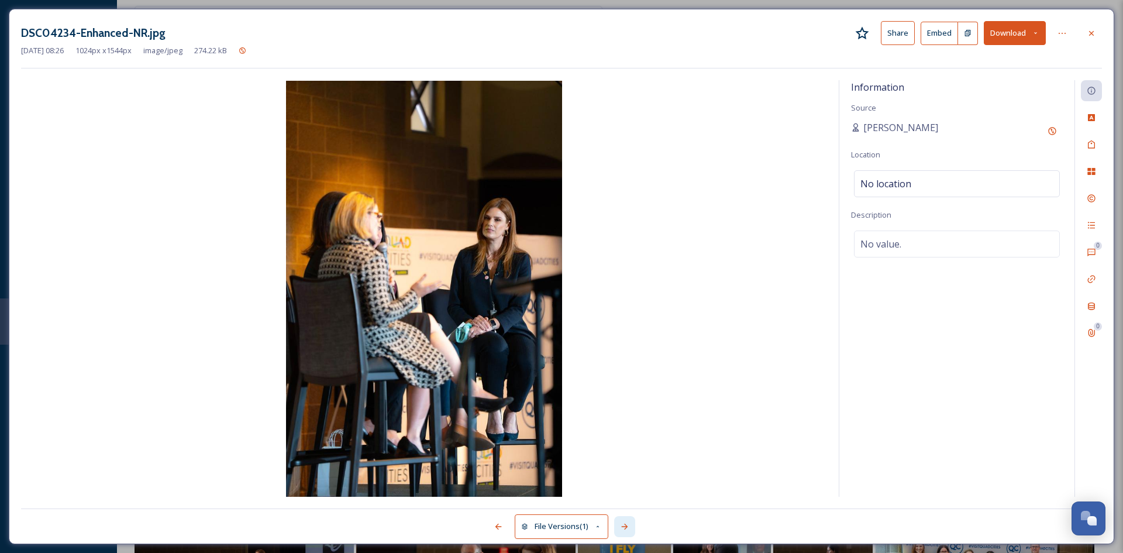
click at [627, 528] on icon at bounding box center [624, 526] width 9 height 9
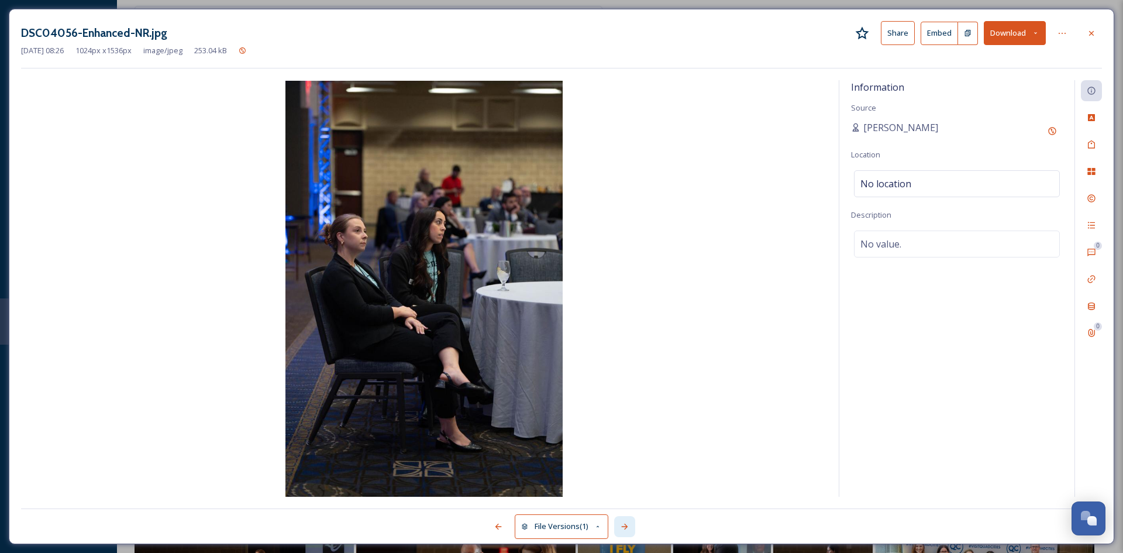
click at [627, 528] on icon at bounding box center [624, 526] width 9 height 9
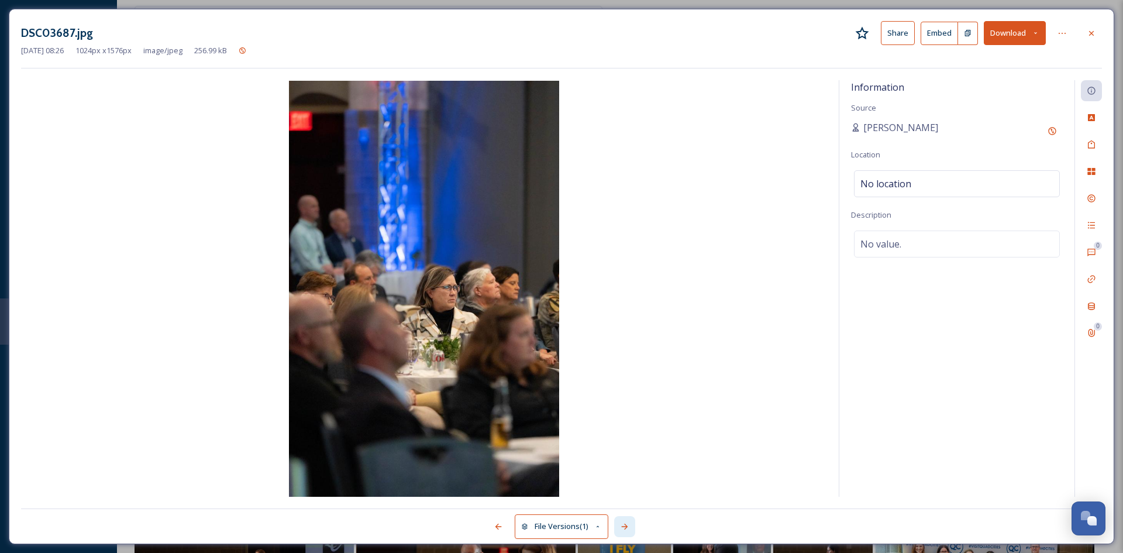
click at [627, 528] on icon at bounding box center [624, 526] width 9 height 9
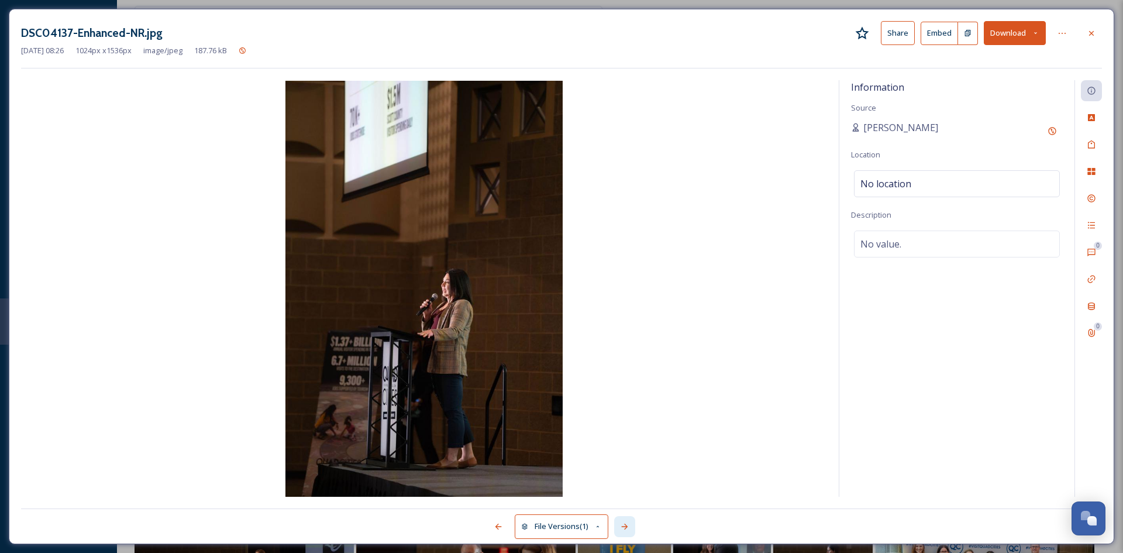
click at [627, 528] on icon at bounding box center [624, 526] width 9 height 9
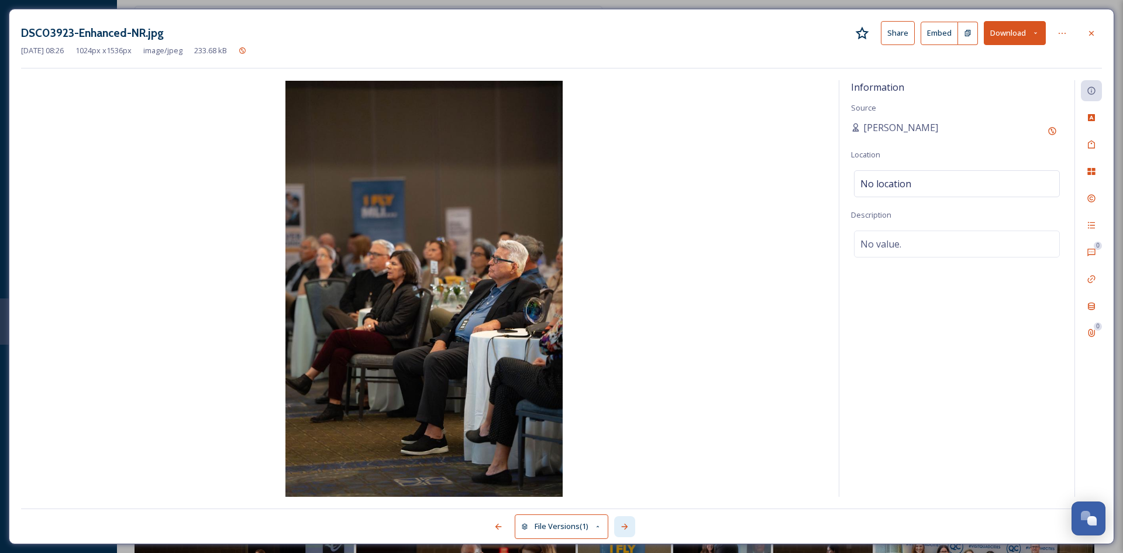
click at [627, 528] on icon at bounding box center [624, 526] width 9 height 9
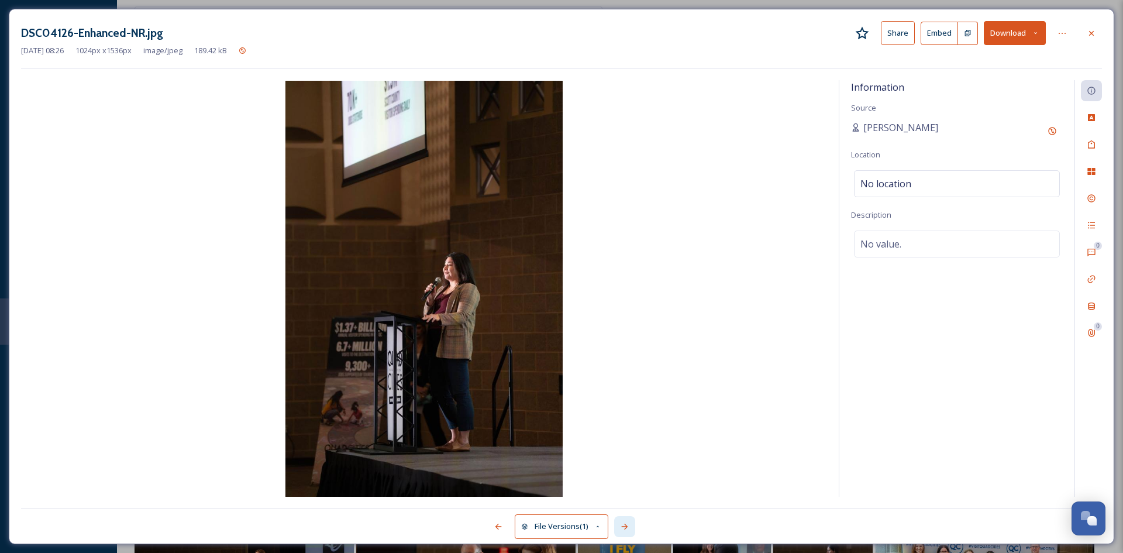
click at [627, 528] on icon at bounding box center [624, 526] width 9 height 9
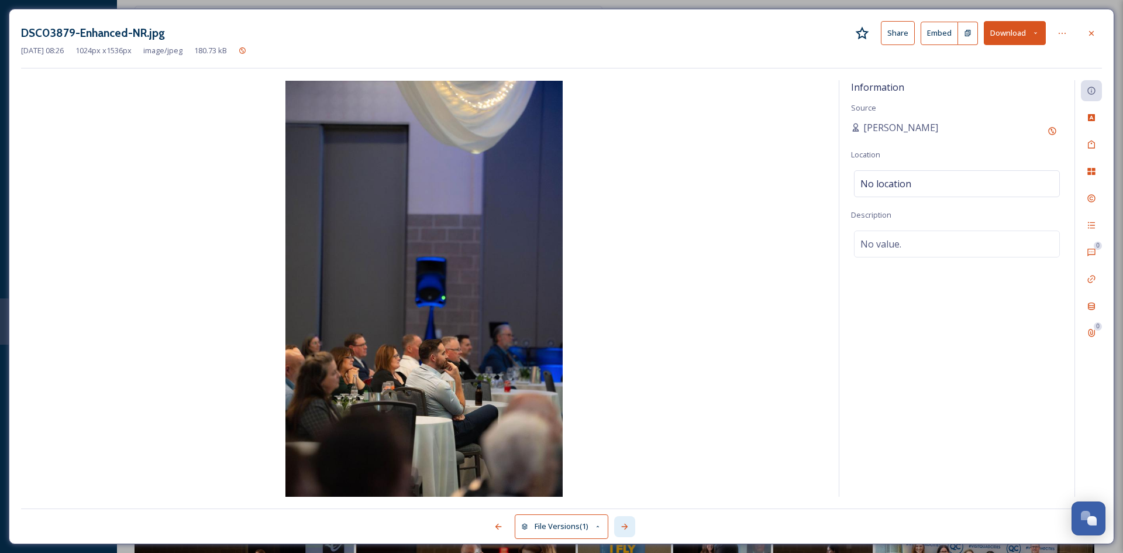
click at [627, 528] on icon at bounding box center [624, 526] width 9 height 9
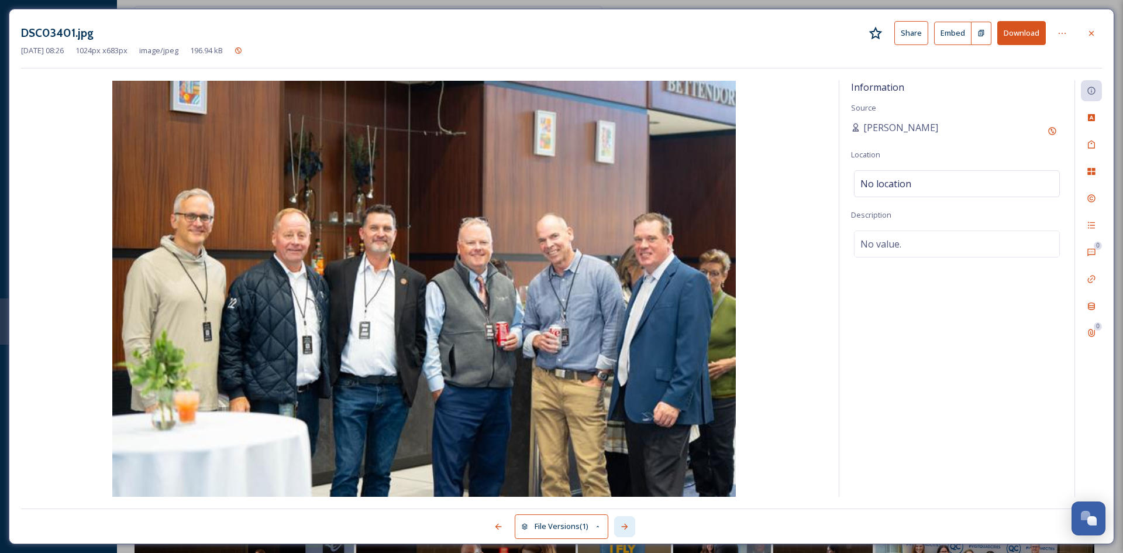
click at [627, 528] on icon at bounding box center [624, 526] width 9 height 9
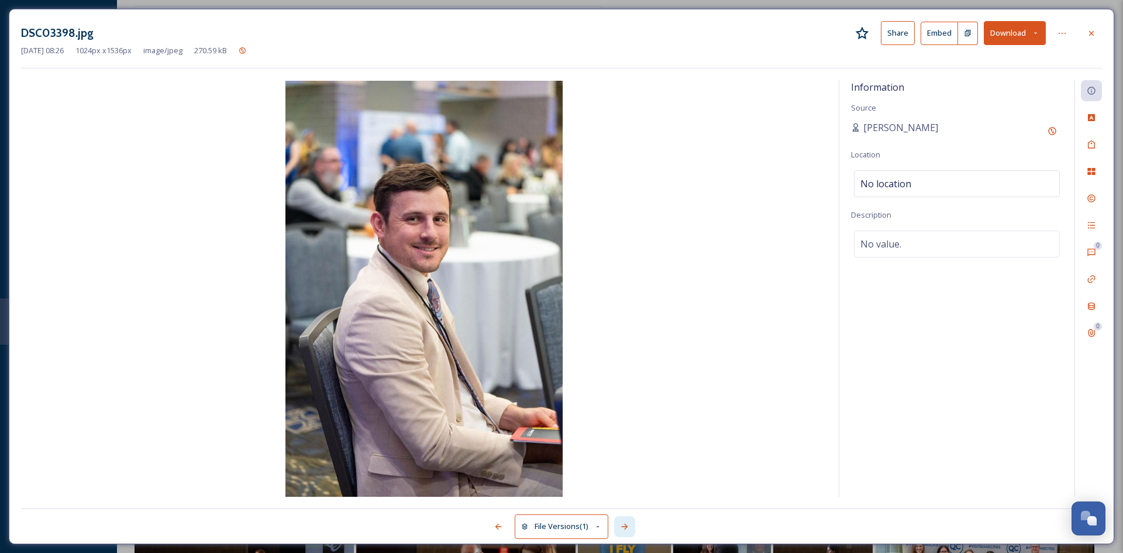
click at [627, 528] on icon at bounding box center [624, 526] width 9 height 9
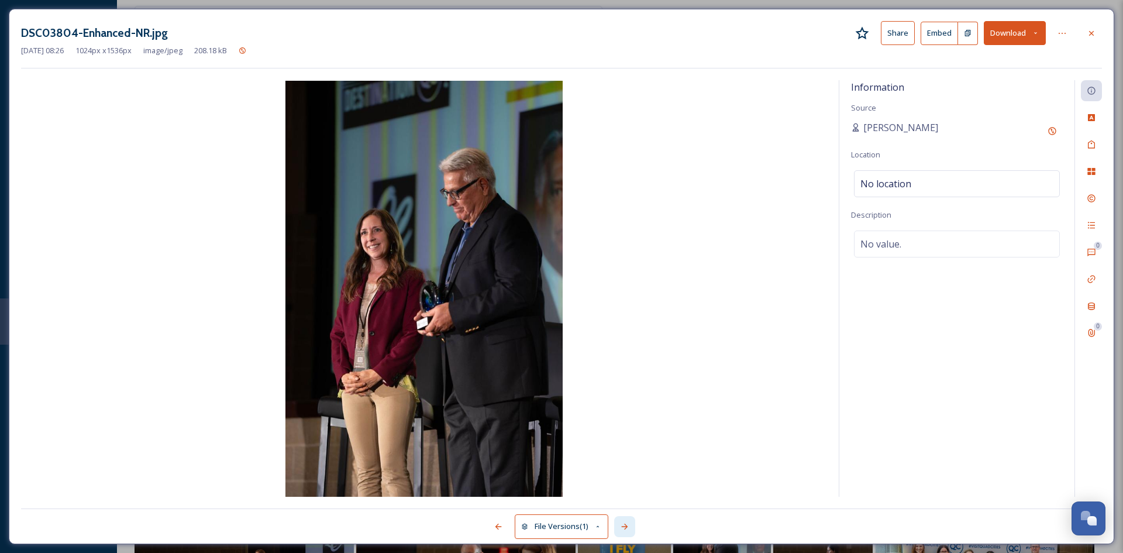
click at [627, 528] on icon at bounding box center [624, 526] width 9 height 9
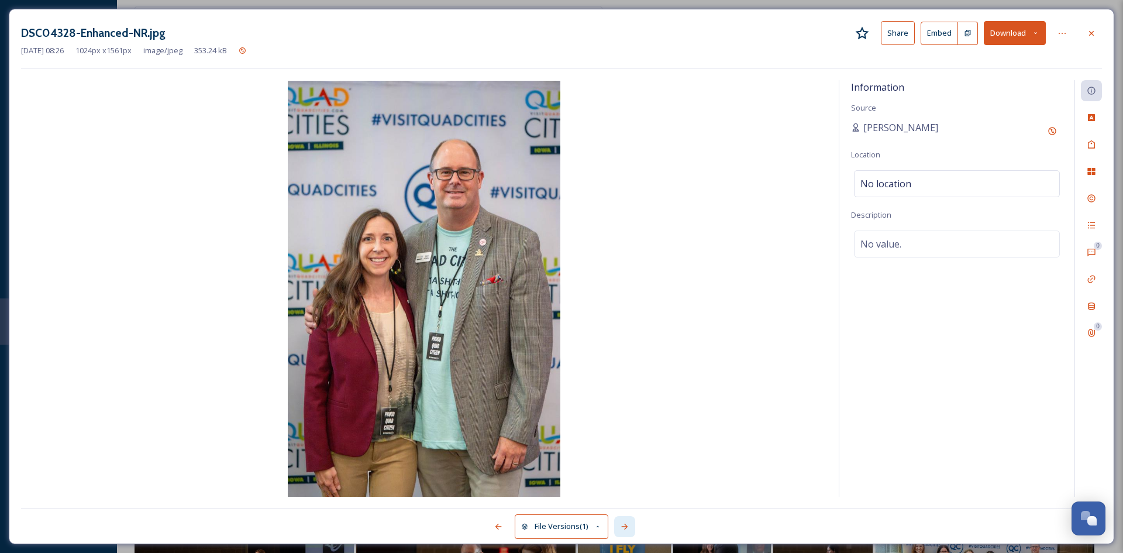
click at [627, 528] on icon at bounding box center [624, 526] width 9 height 9
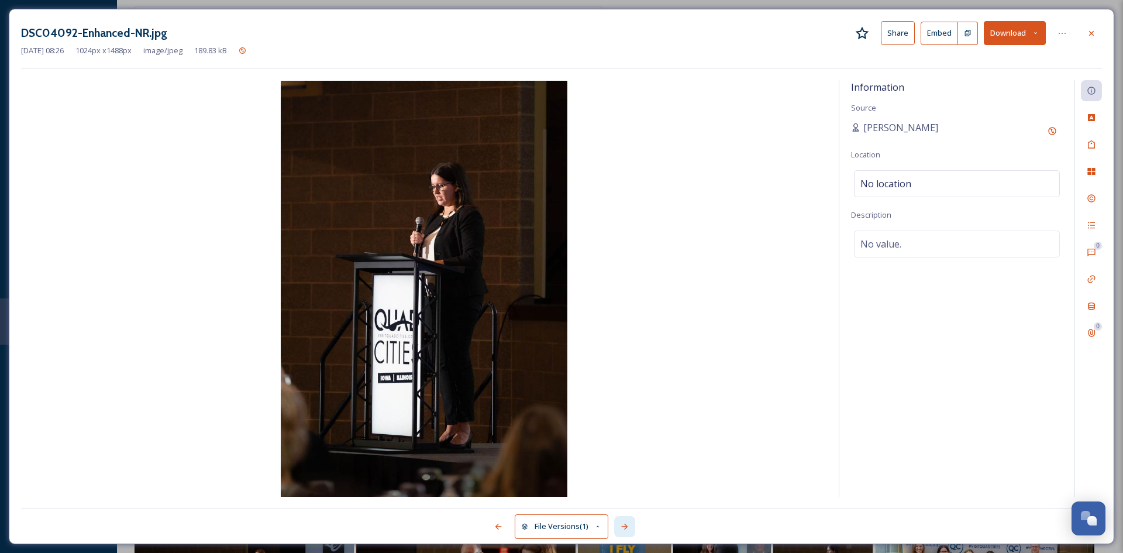
click at [627, 528] on icon at bounding box center [624, 526] width 9 height 9
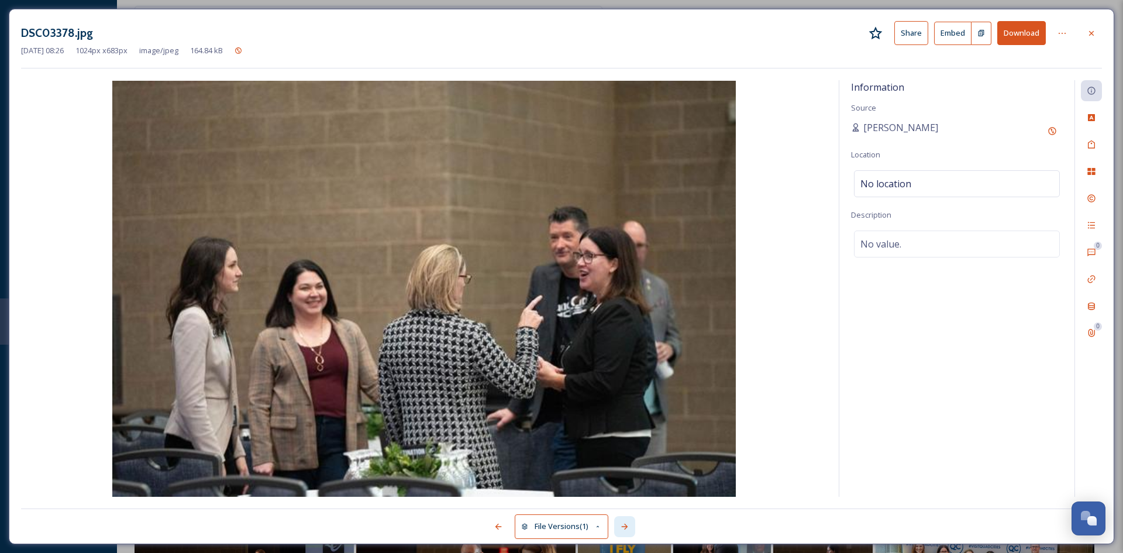
click at [627, 528] on icon at bounding box center [624, 526] width 9 height 9
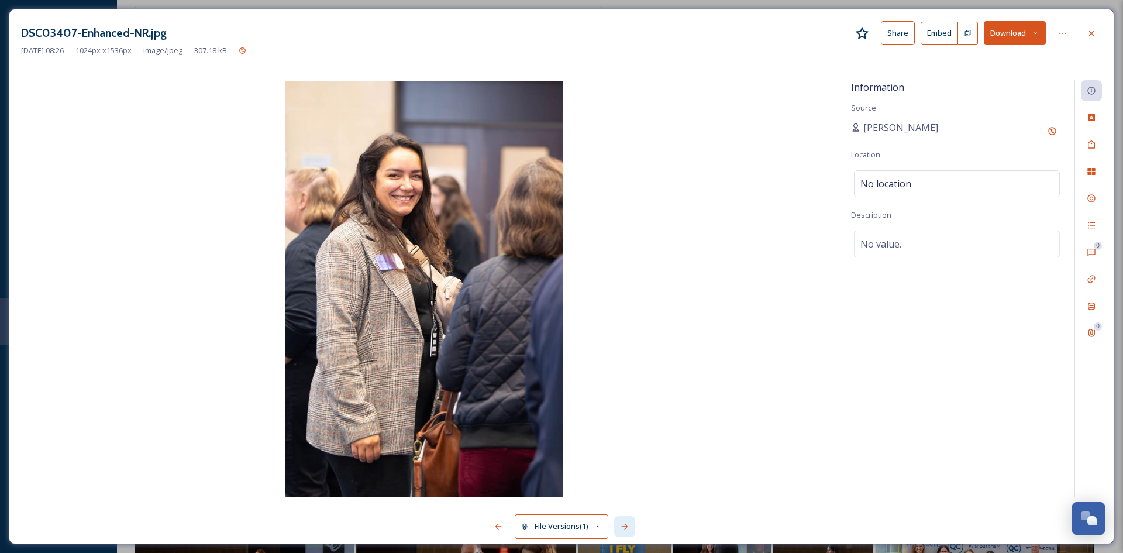
click at [627, 528] on icon at bounding box center [624, 526] width 9 height 9
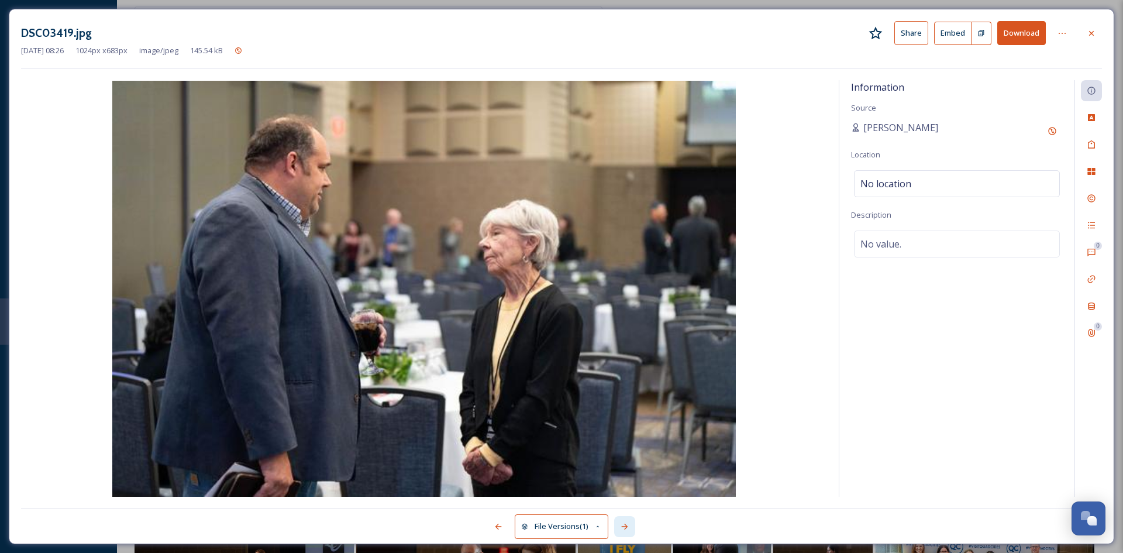
click at [627, 528] on icon at bounding box center [624, 526] width 9 height 9
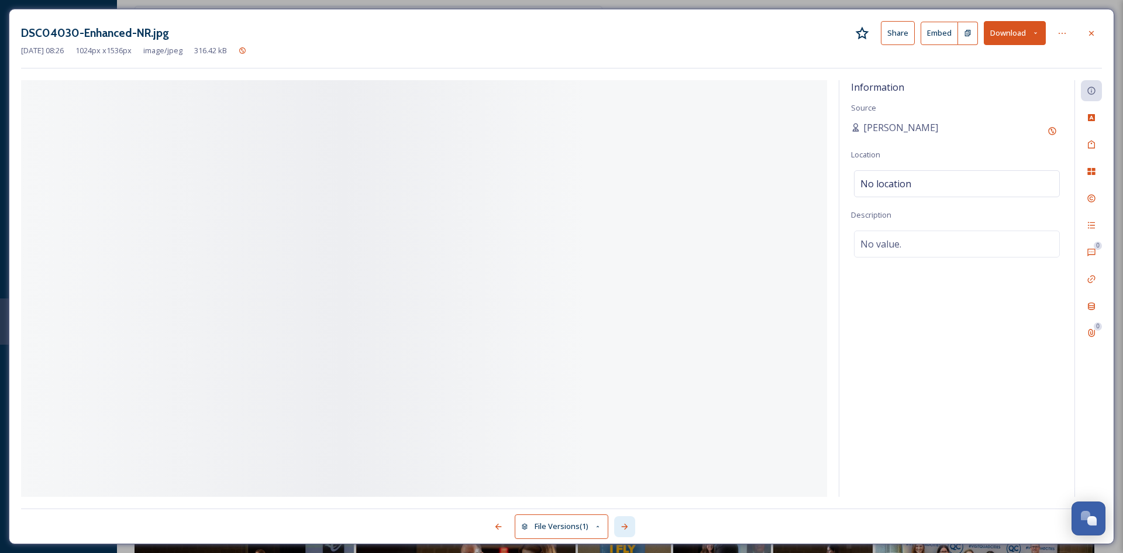
click at [627, 528] on icon at bounding box center [624, 526] width 9 height 9
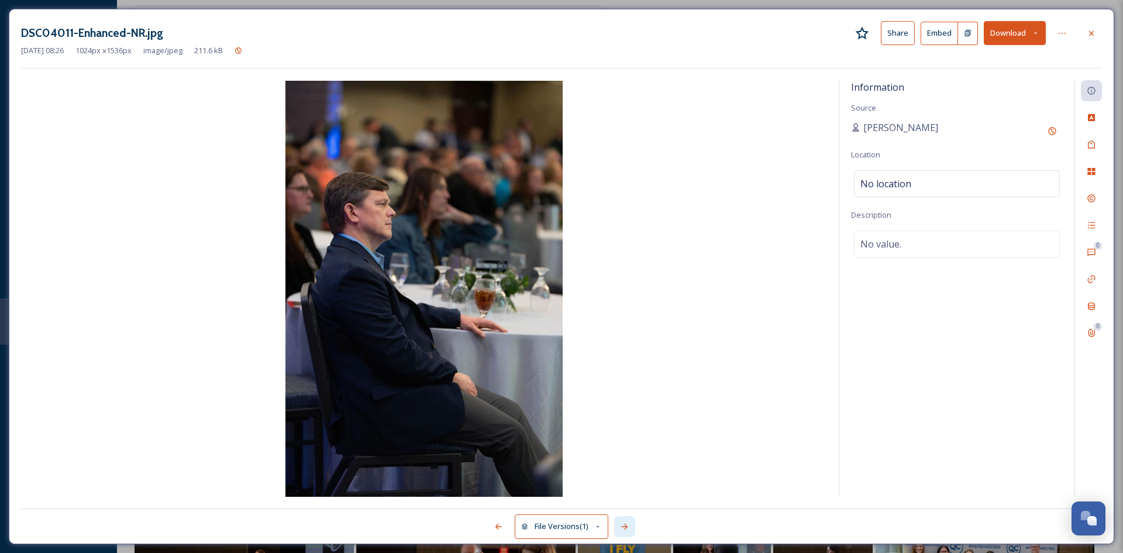
click at [627, 528] on icon at bounding box center [624, 526] width 9 height 9
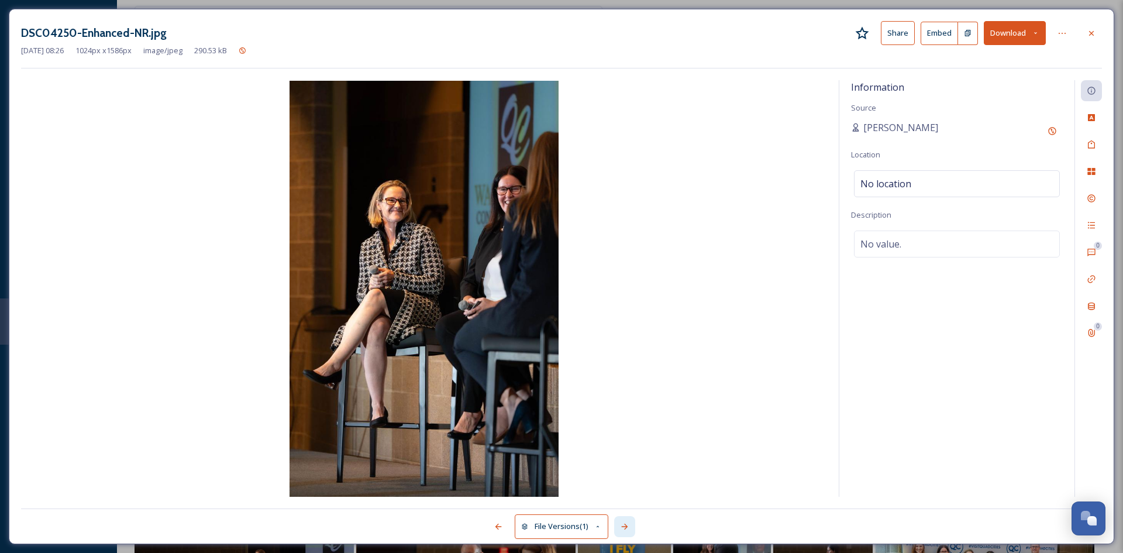
click at [627, 528] on icon at bounding box center [624, 526] width 9 height 9
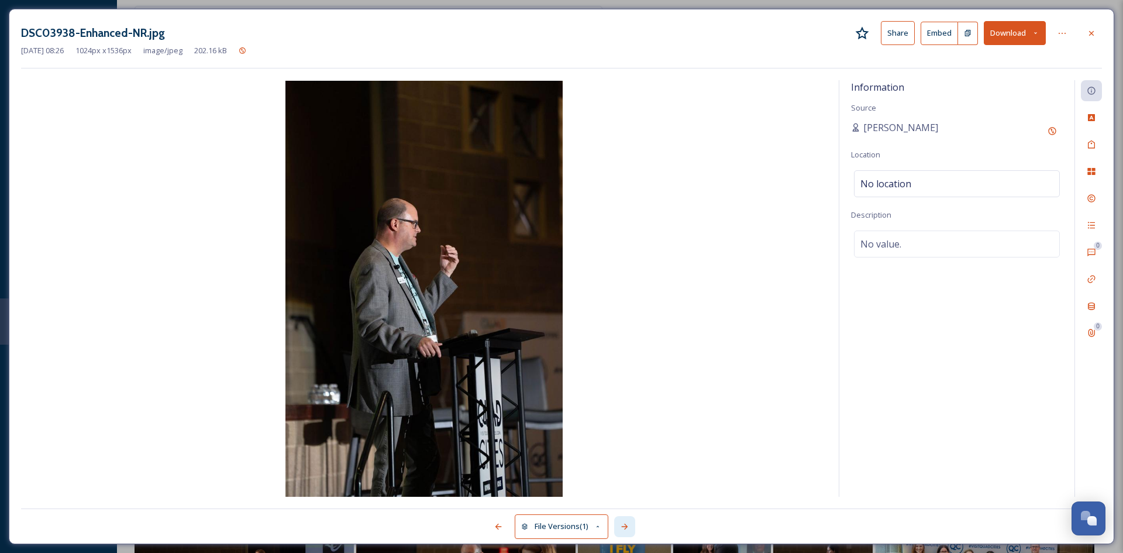
click at [627, 528] on icon at bounding box center [624, 526] width 9 height 9
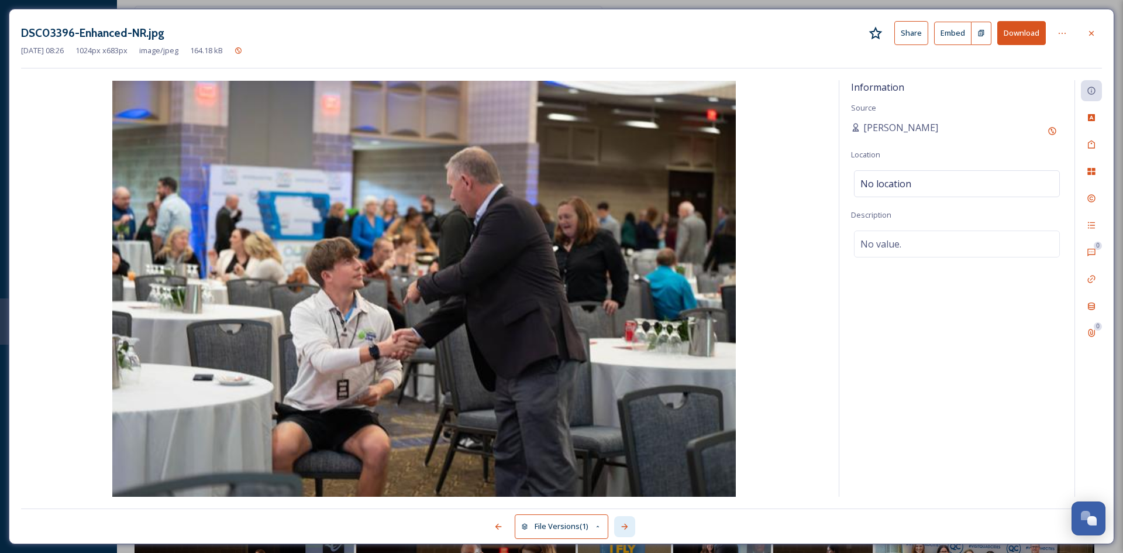
click at [627, 528] on icon at bounding box center [624, 526] width 9 height 9
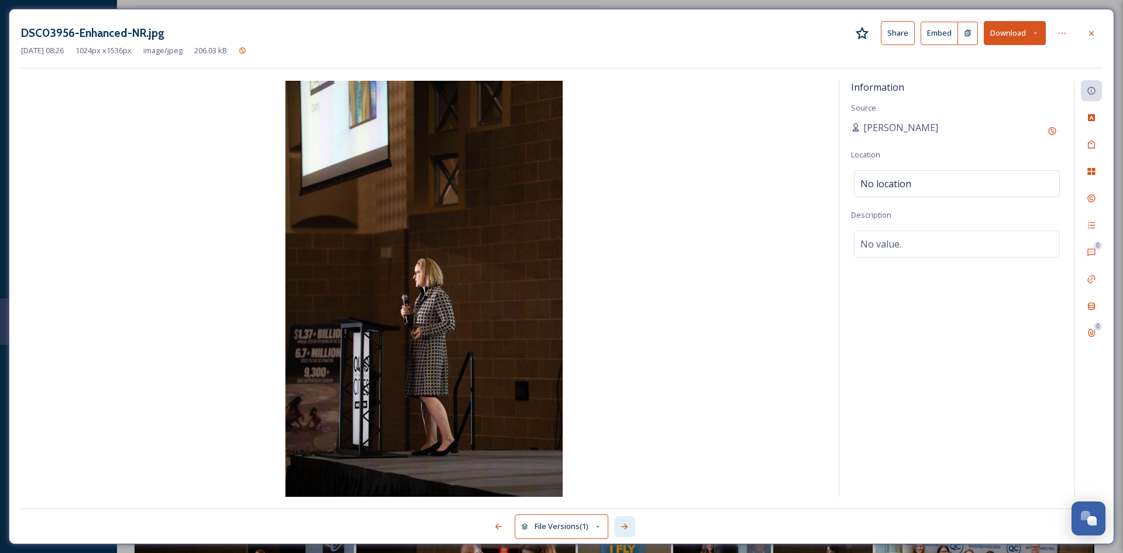
click at [627, 528] on icon at bounding box center [624, 526] width 9 height 9
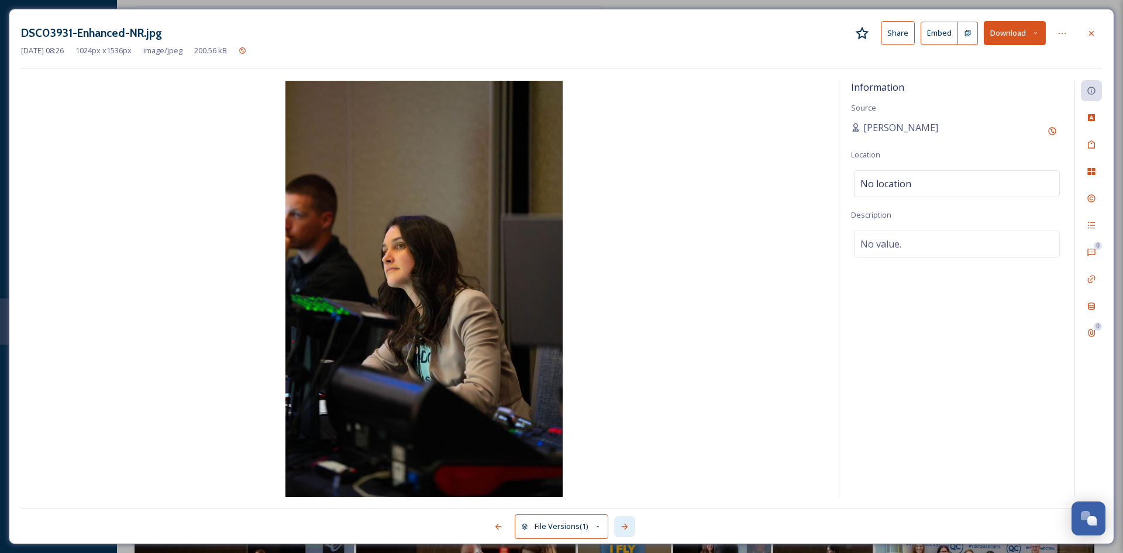
click at [627, 528] on icon at bounding box center [624, 526] width 9 height 9
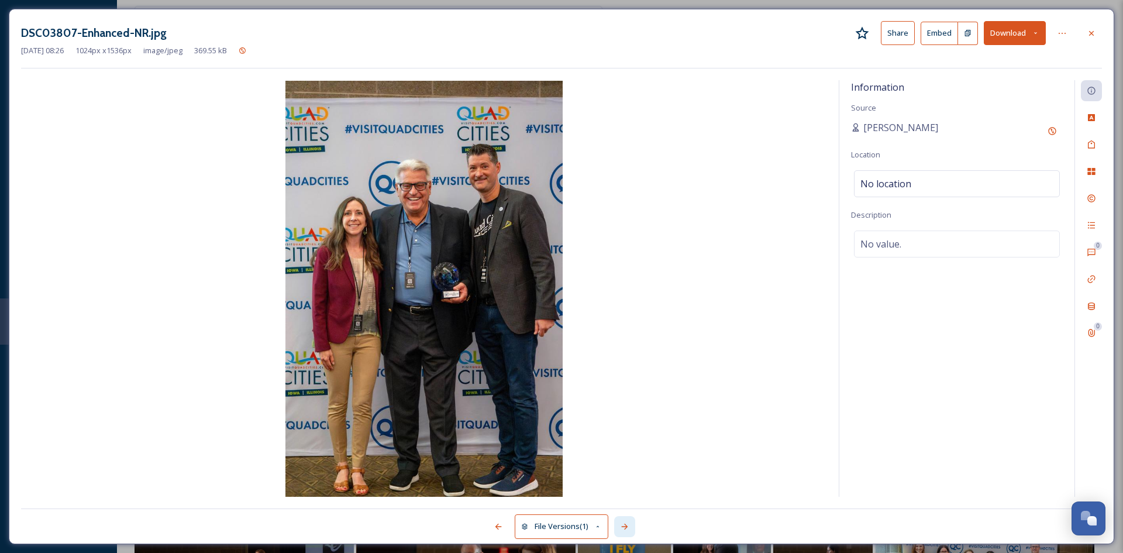
click at [627, 528] on icon at bounding box center [624, 526] width 9 height 9
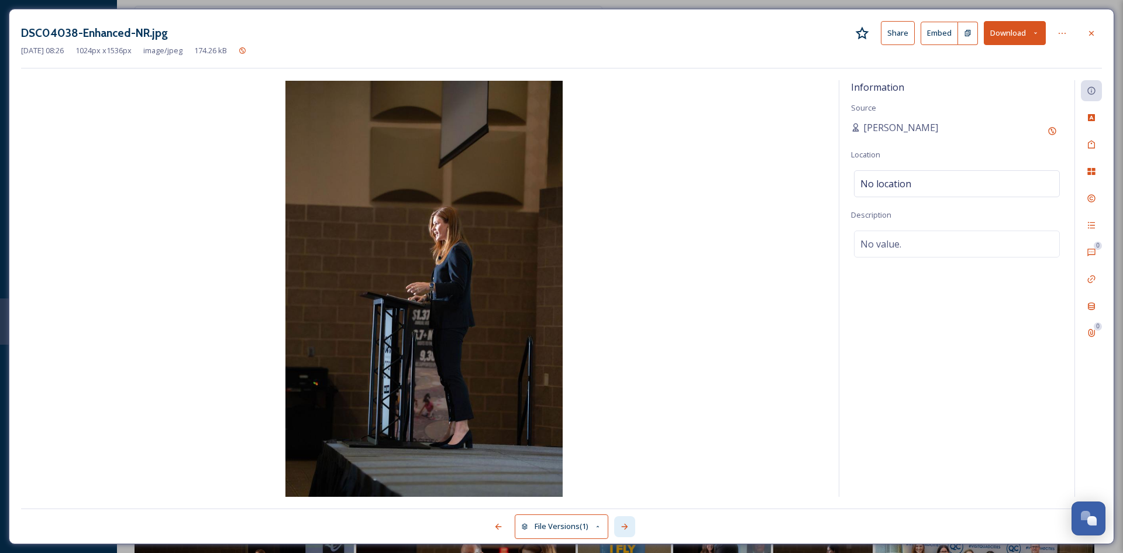
click at [627, 528] on icon at bounding box center [624, 526] width 9 height 9
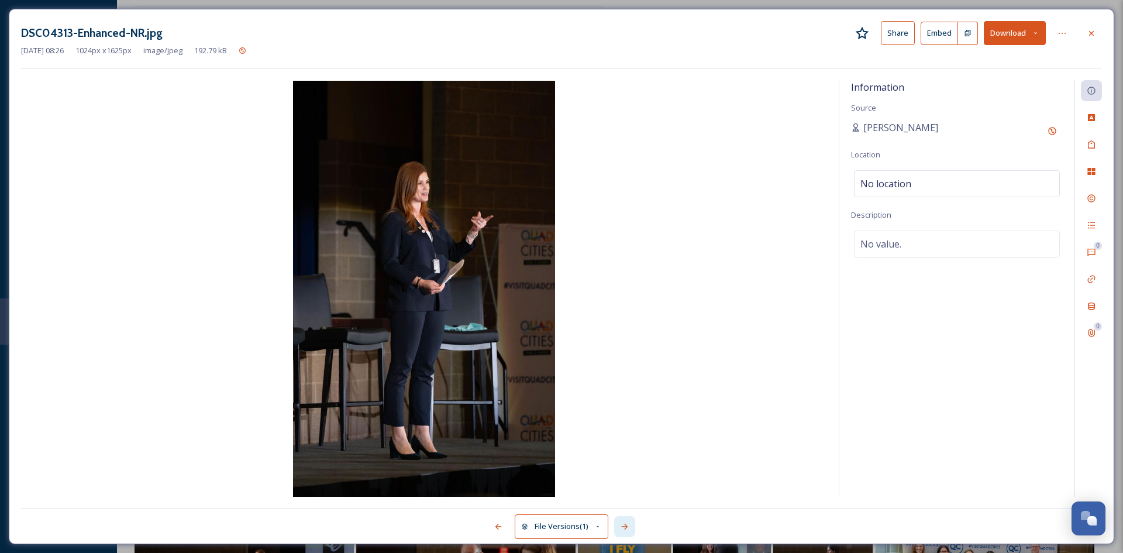
click at [627, 528] on icon at bounding box center [624, 526] width 9 height 9
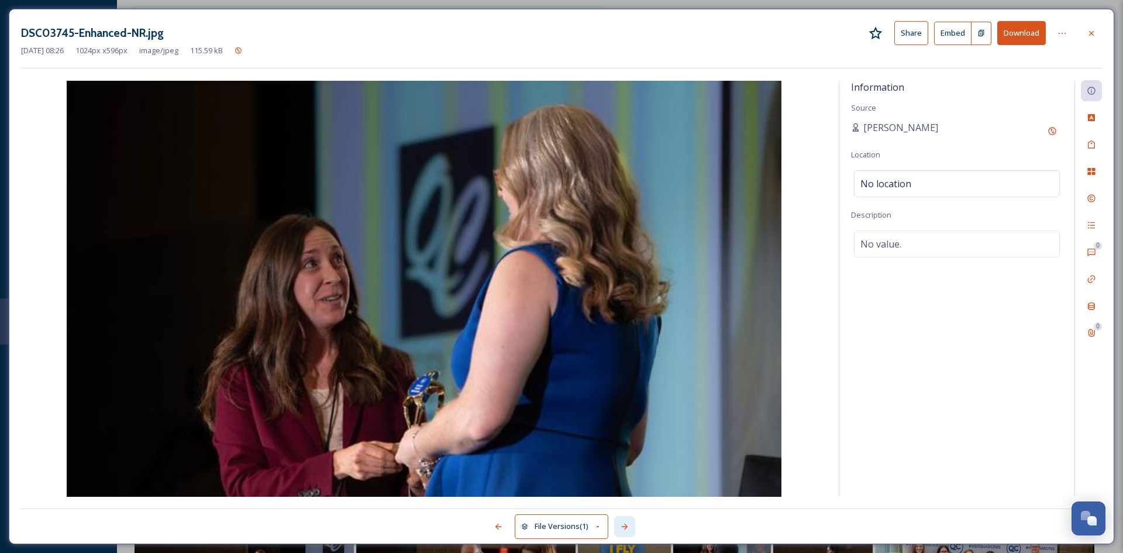
click at [627, 528] on icon at bounding box center [624, 526] width 9 height 9
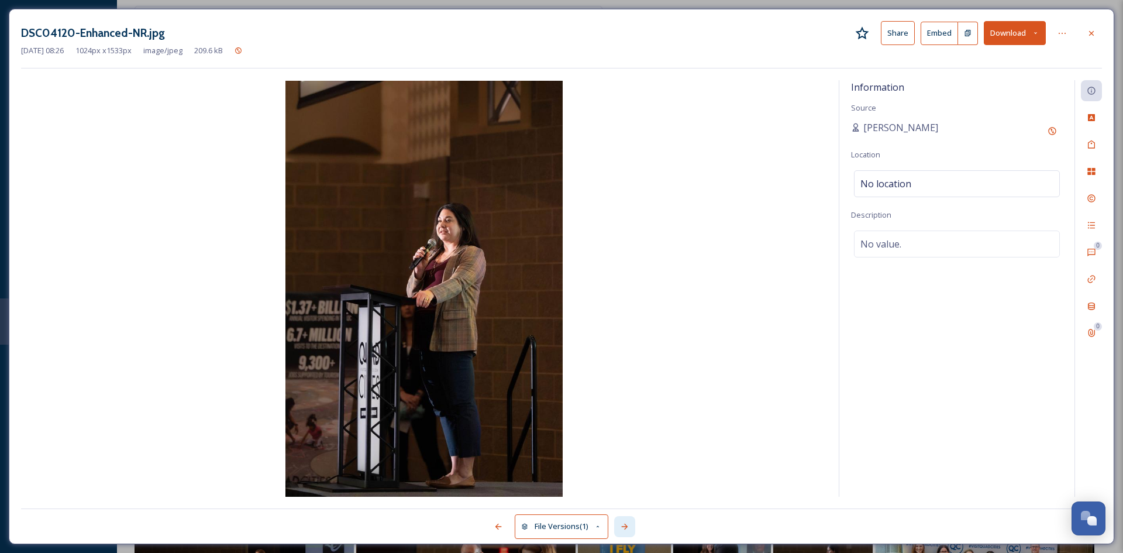
click at [627, 528] on icon at bounding box center [624, 526] width 9 height 9
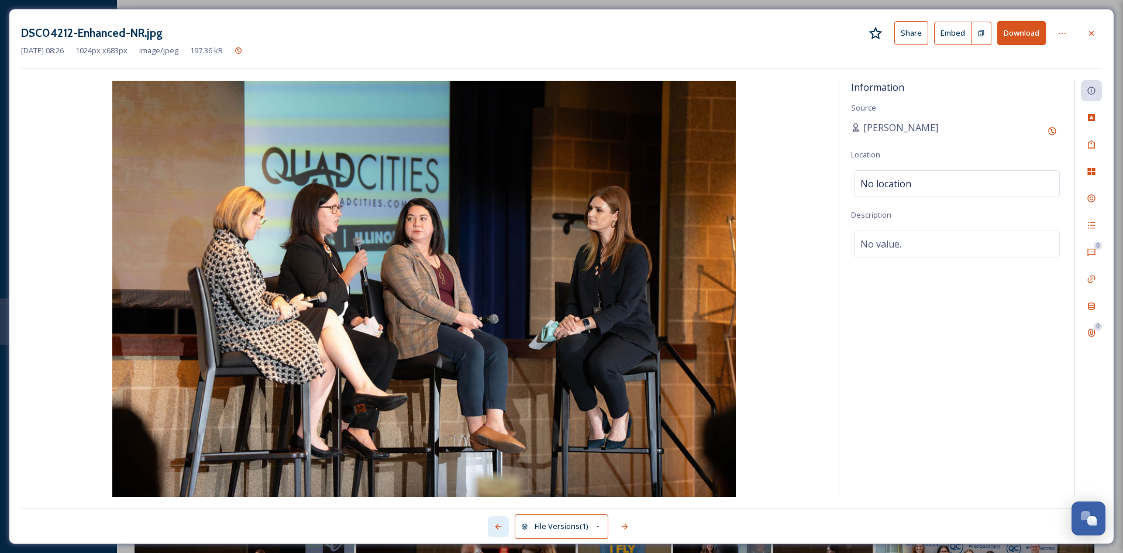
click at [503, 527] on div at bounding box center [498, 526] width 21 height 21
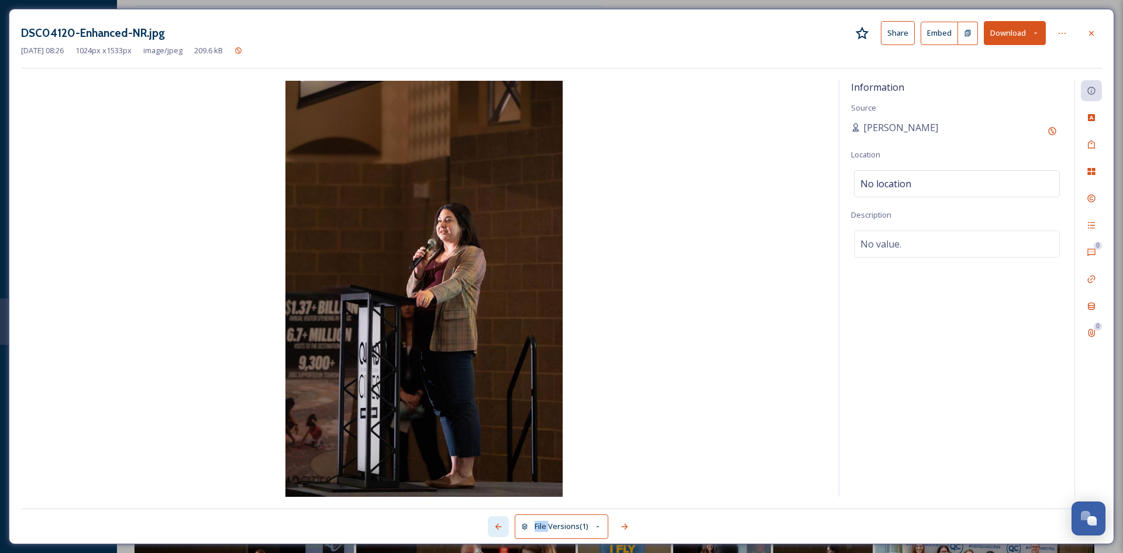
click at [502, 527] on icon at bounding box center [498, 526] width 9 height 9
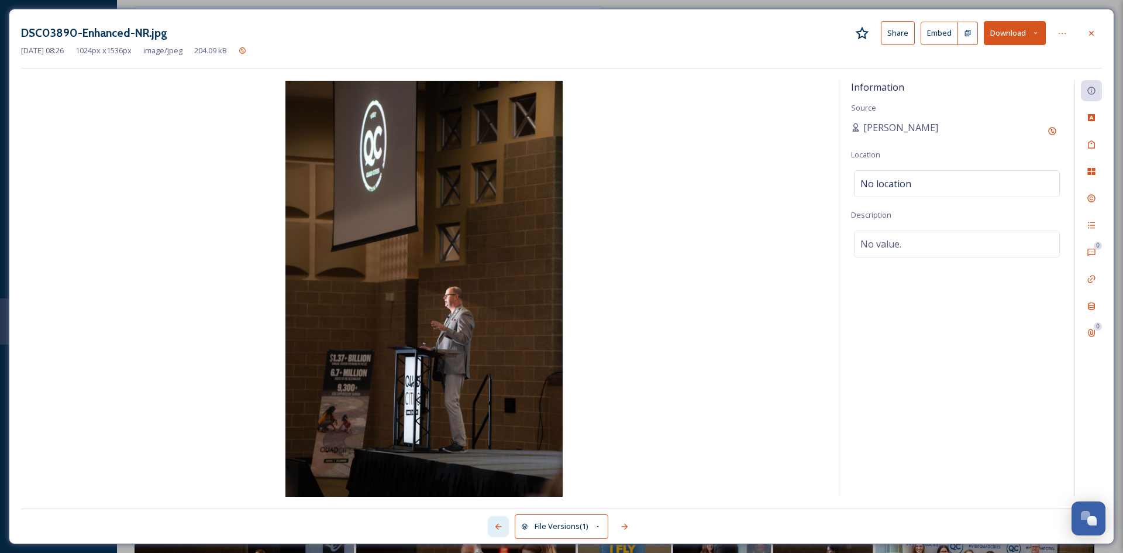
click at [501, 527] on icon at bounding box center [498, 526] width 9 height 9
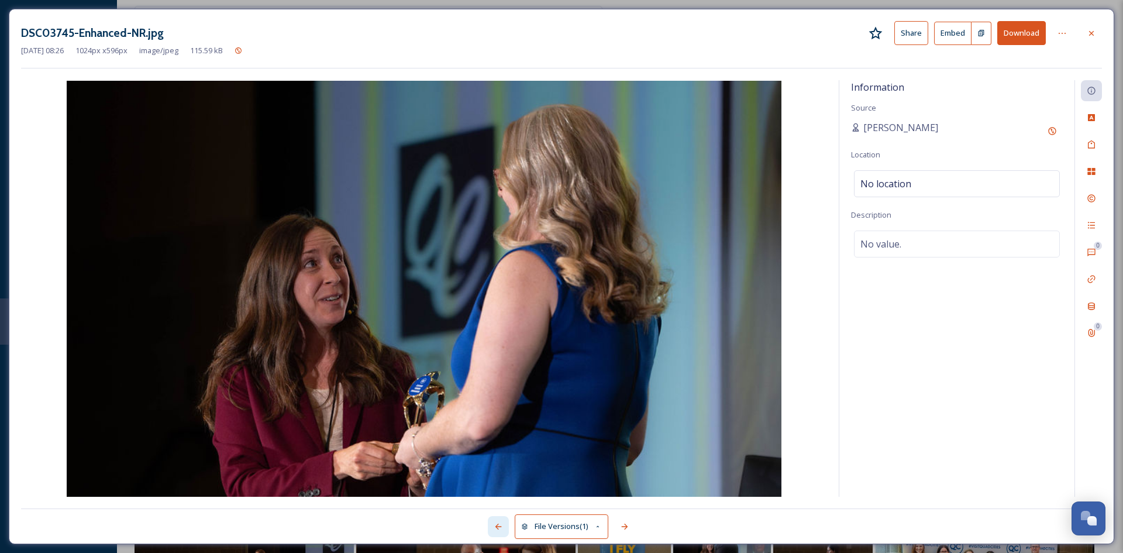
click at [501, 527] on icon at bounding box center [499, 527] width 6 height 6
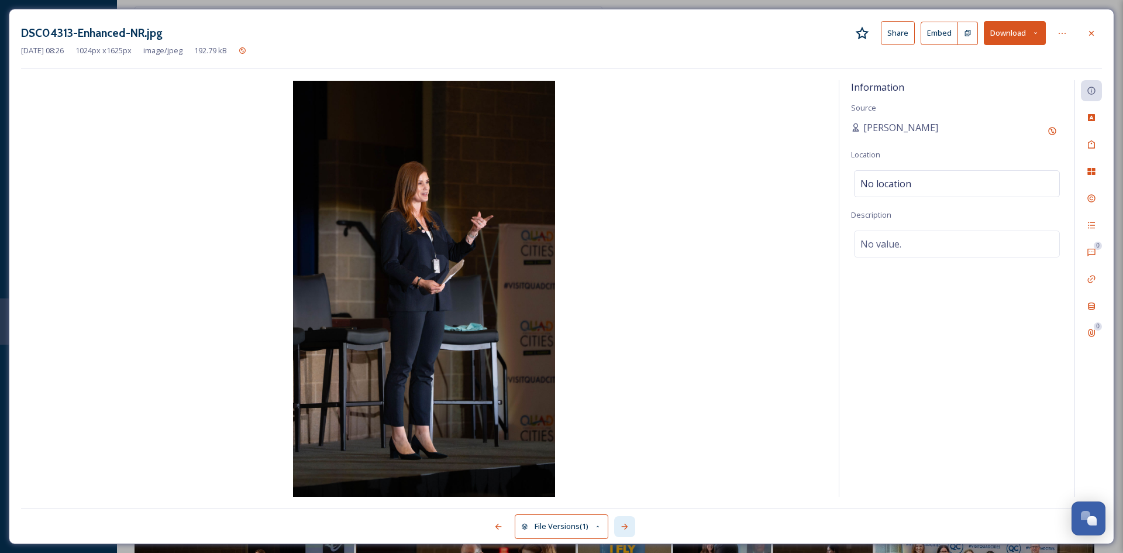
click at [627, 530] on icon at bounding box center [624, 526] width 9 height 9
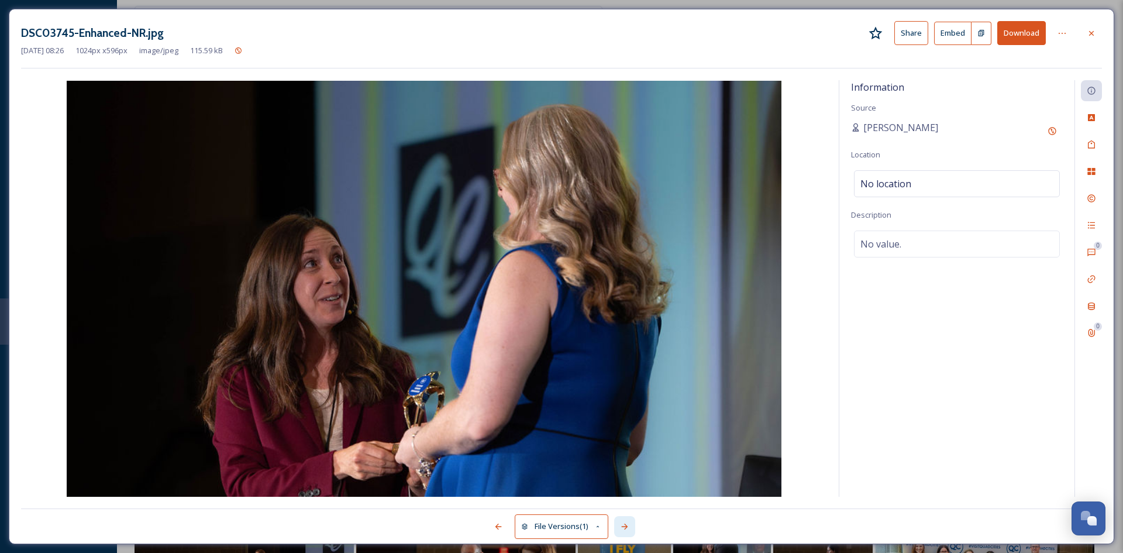
click at [627, 530] on icon at bounding box center [624, 526] width 9 height 9
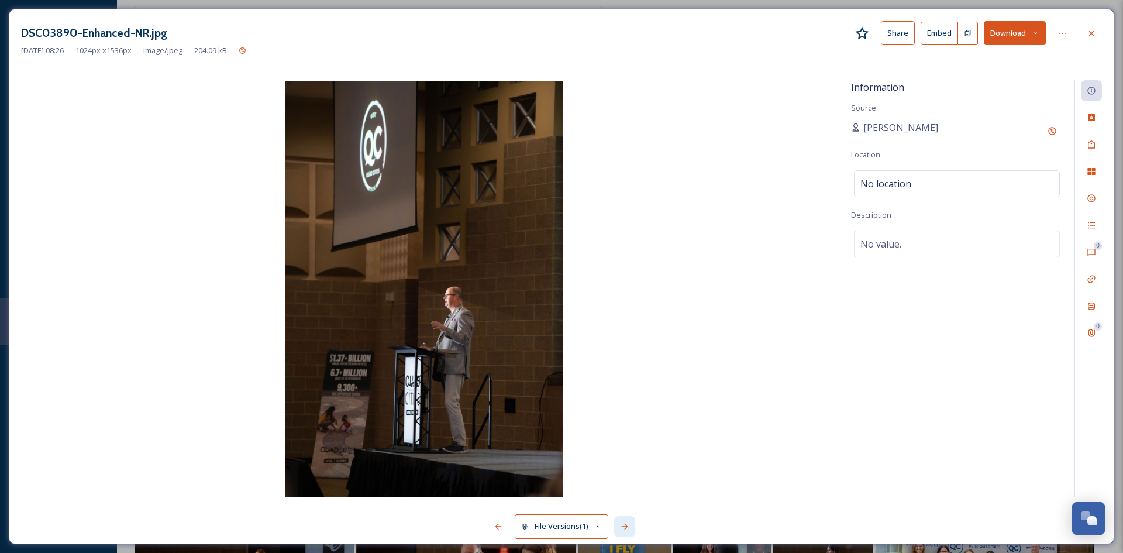
click at [627, 530] on icon at bounding box center [624, 526] width 9 height 9
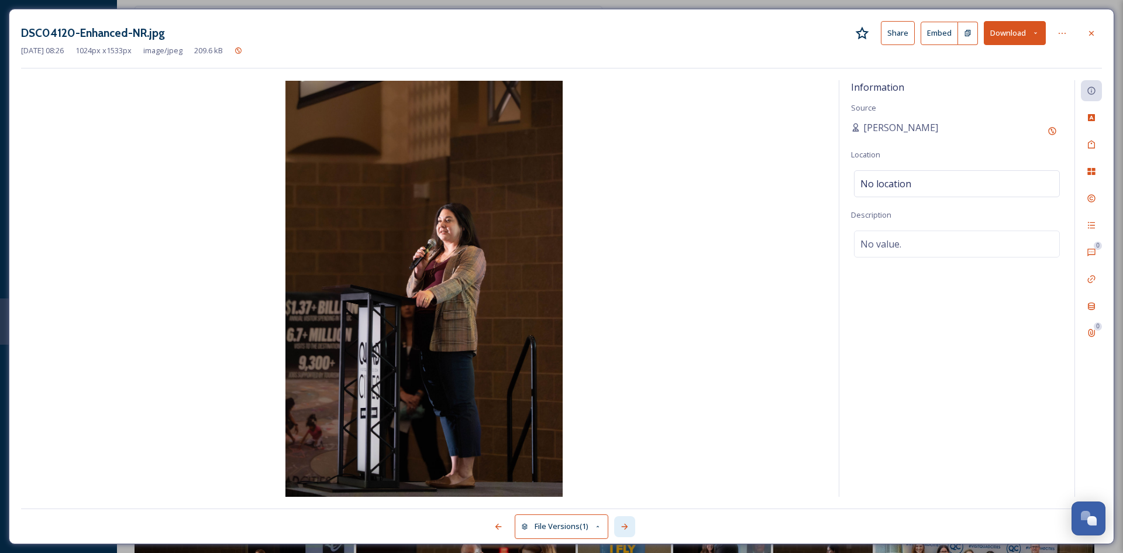
click at [627, 530] on icon at bounding box center [624, 526] width 9 height 9
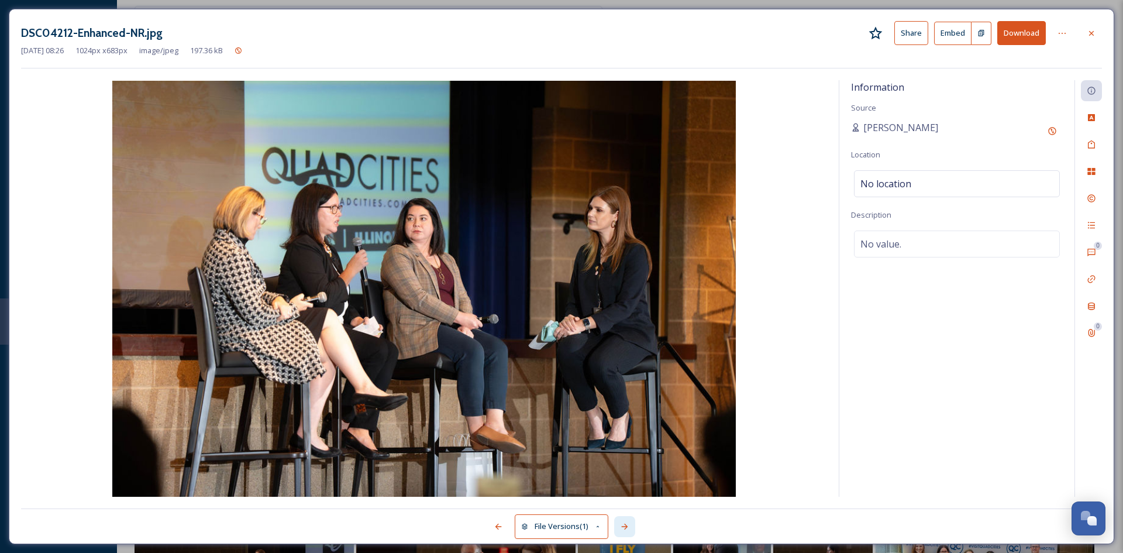
click at [627, 530] on icon at bounding box center [624, 526] width 9 height 9
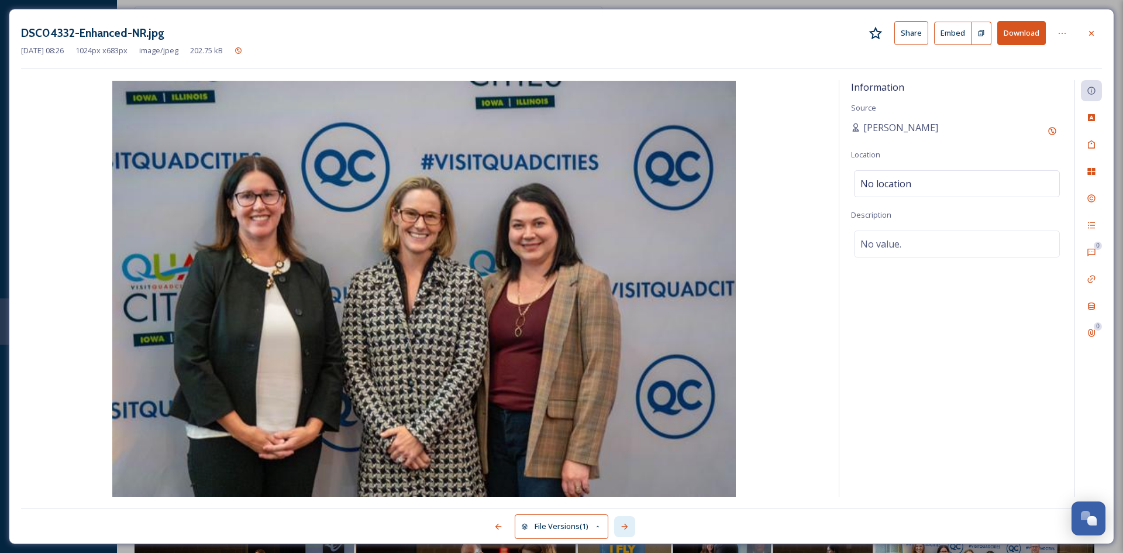
click at [627, 530] on icon at bounding box center [624, 526] width 9 height 9
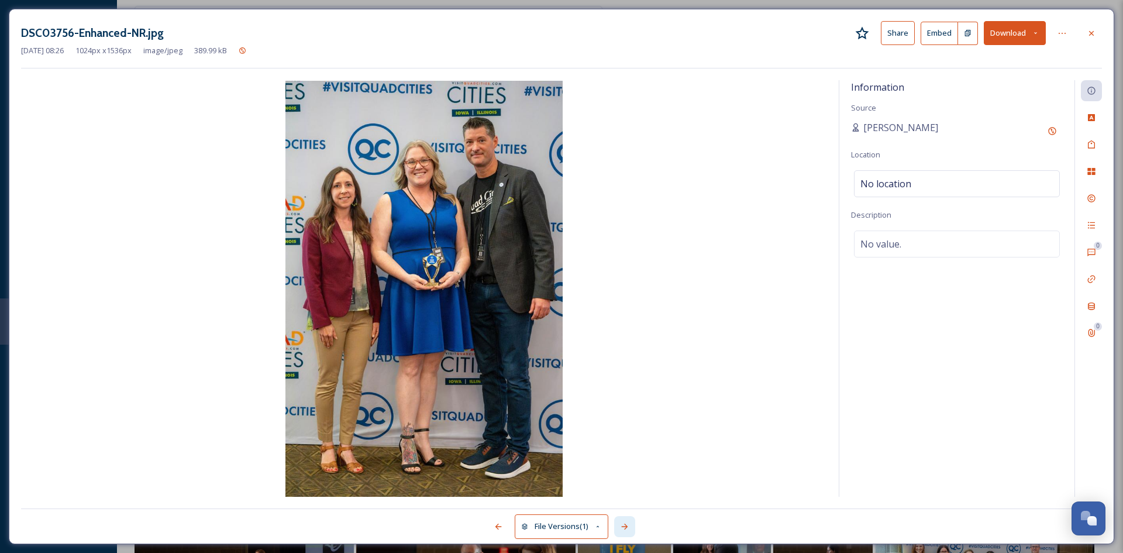
click at [627, 530] on icon at bounding box center [624, 526] width 9 height 9
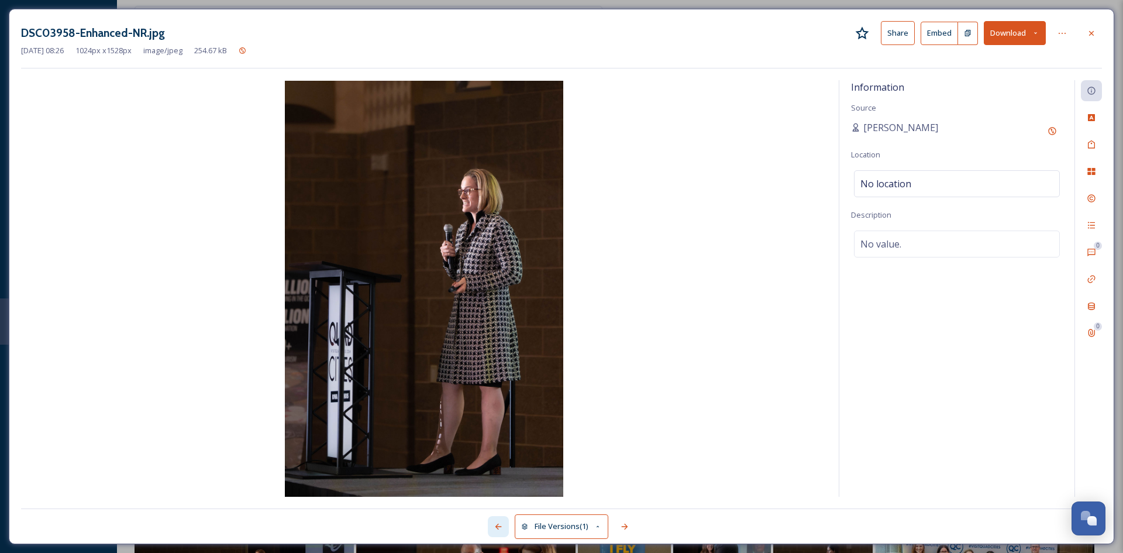
click at [500, 526] on icon at bounding box center [498, 526] width 9 height 9
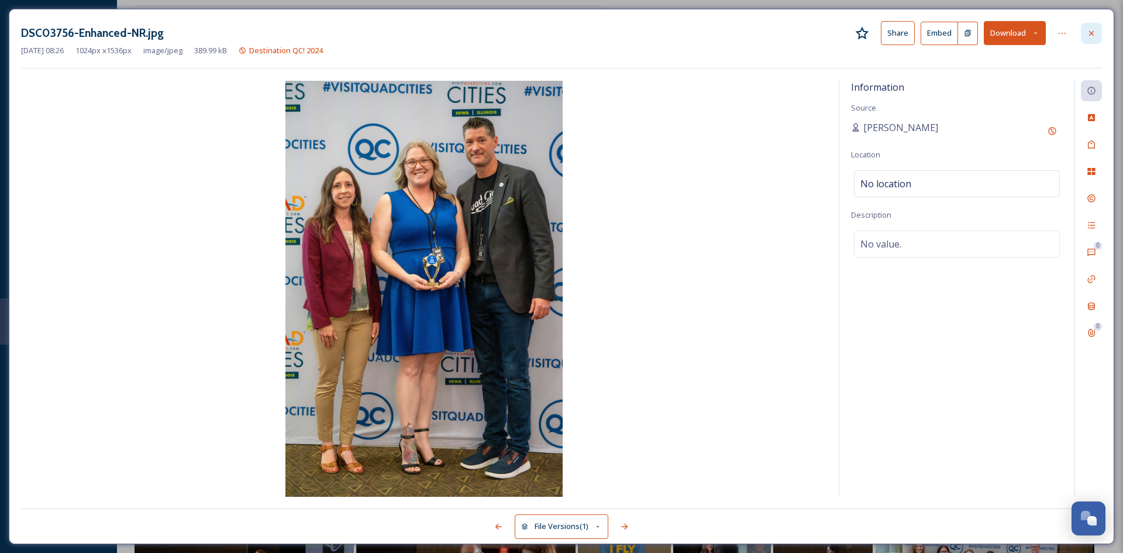
click at [1090, 33] on icon at bounding box center [1091, 33] width 9 height 9
